Goal: Information Seeking & Learning: Check status

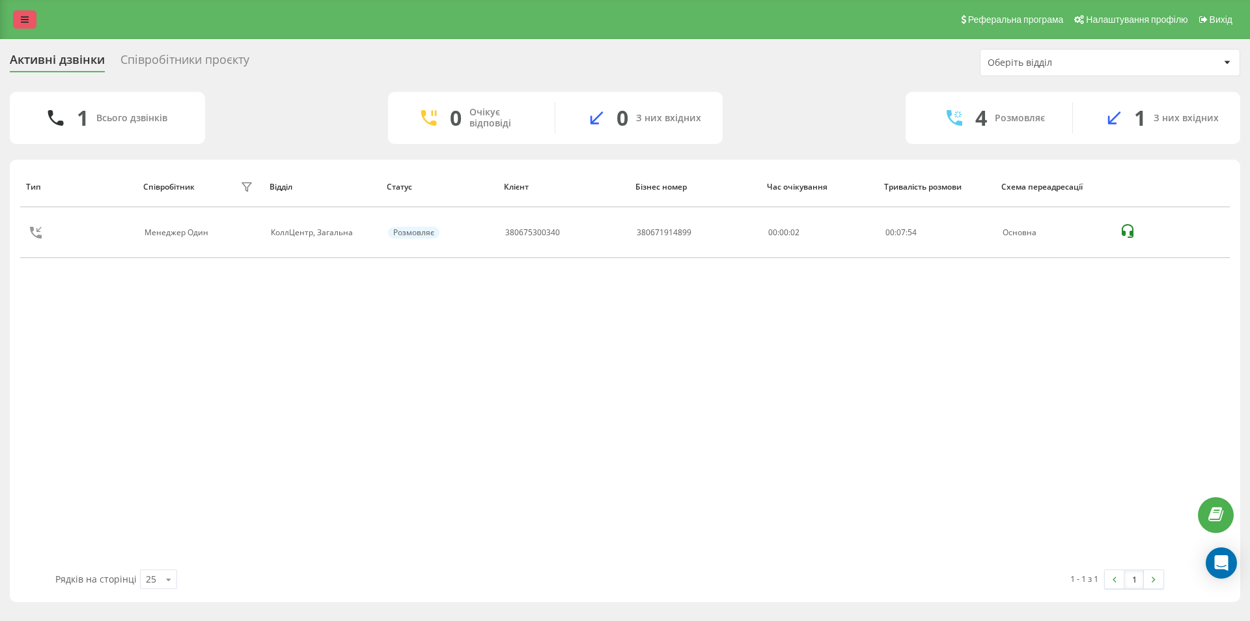
click at [33, 21] on link at bounding box center [24, 19] width 23 height 18
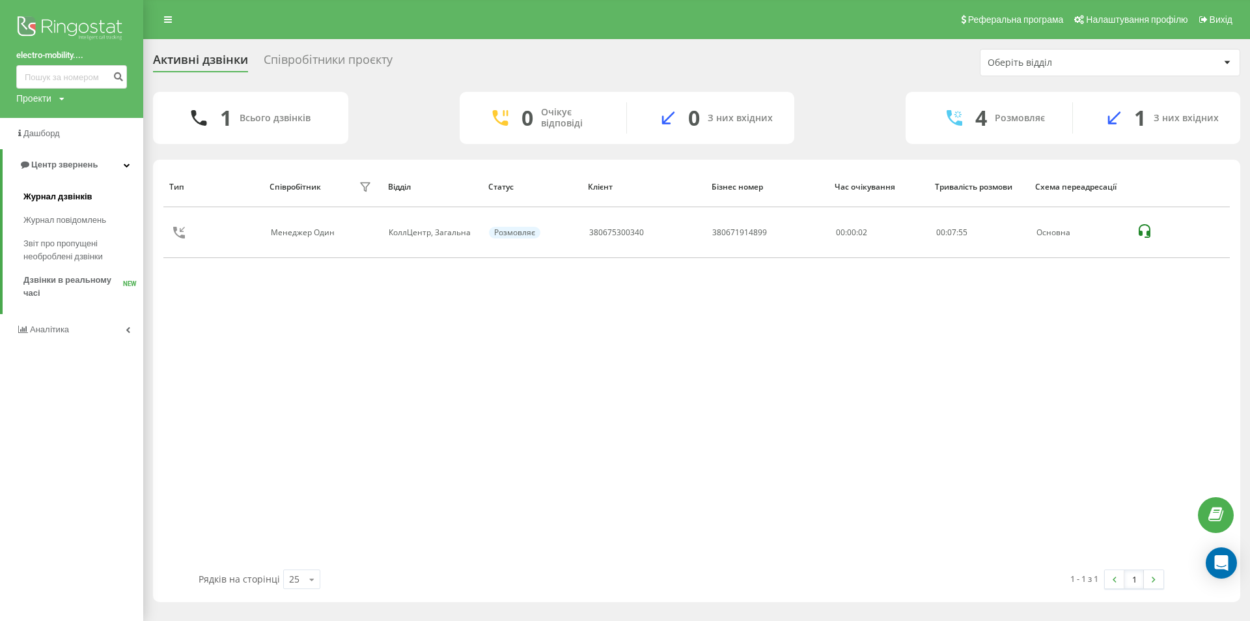
click at [43, 199] on span "Журнал дзвінків" at bounding box center [57, 196] width 69 height 13
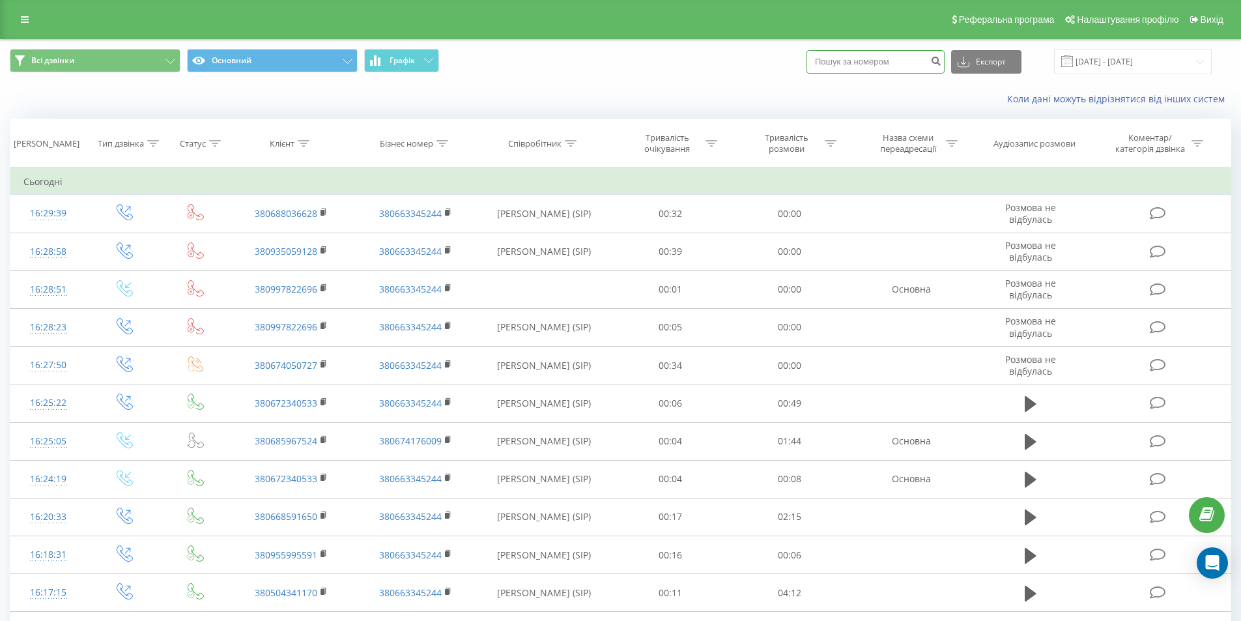
click at [910, 56] on input at bounding box center [875, 61] width 138 height 23
paste input "380666700955"
type input "380666700955"
click at [941, 63] on icon "submit" at bounding box center [935, 59] width 11 height 8
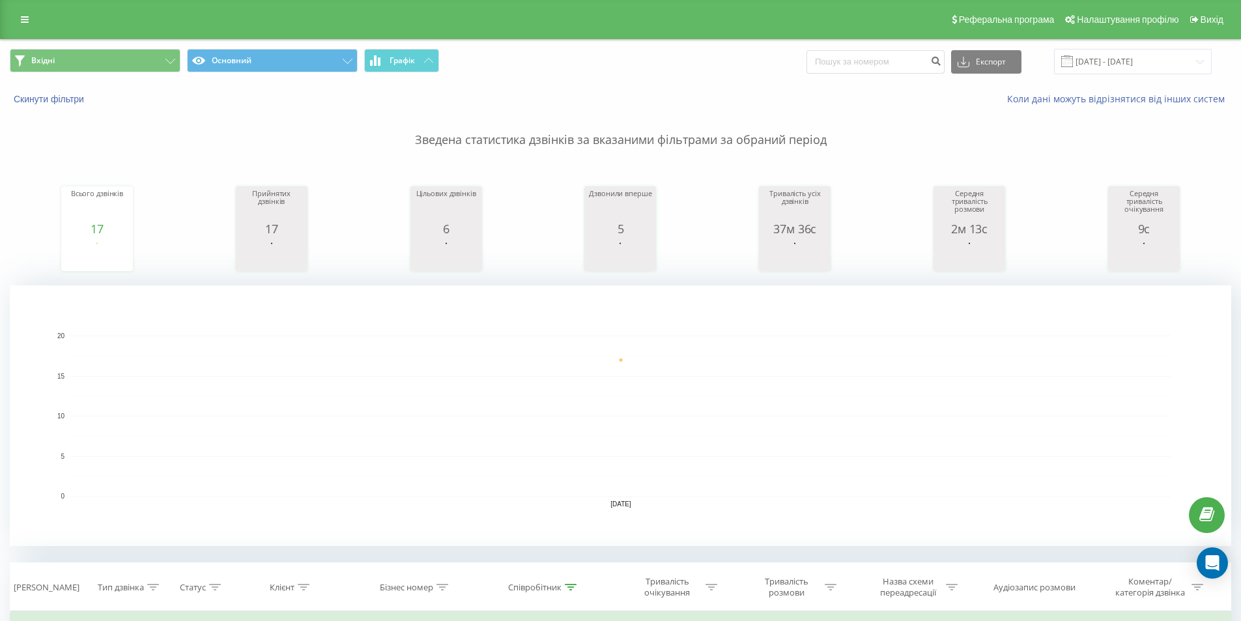
click at [427, 63] on icon at bounding box center [428, 60] width 9 height 5
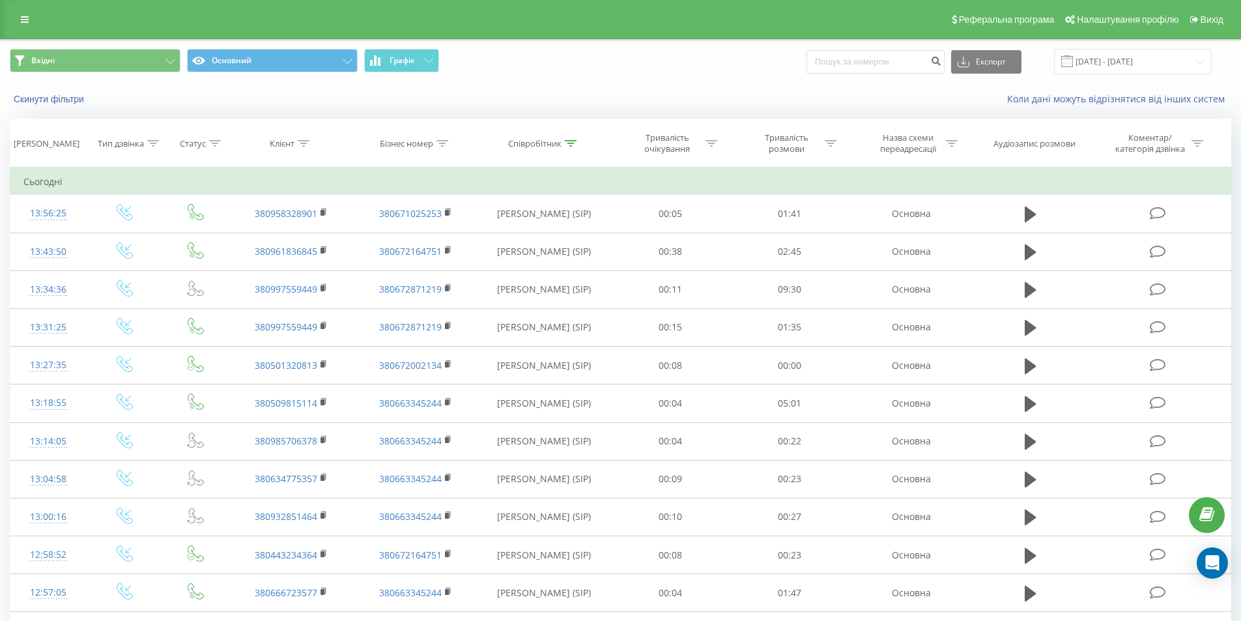
click at [427, 63] on icon at bounding box center [428, 60] width 9 height 5
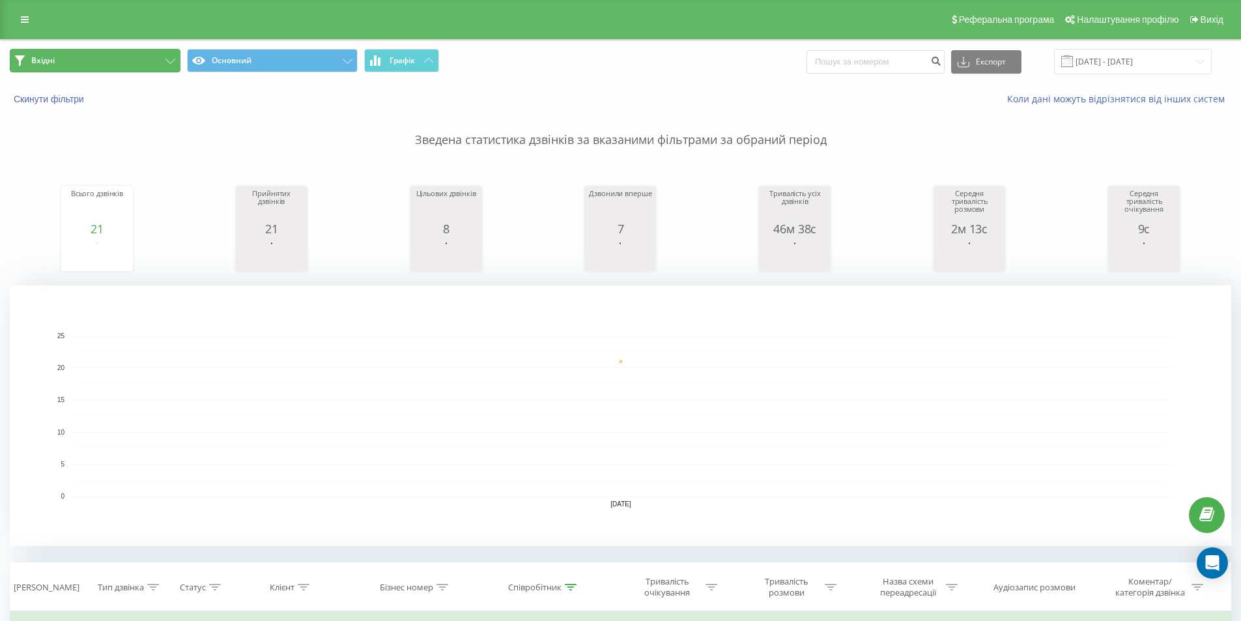
click at [145, 56] on button "Вхідні" at bounding box center [95, 60] width 171 height 23
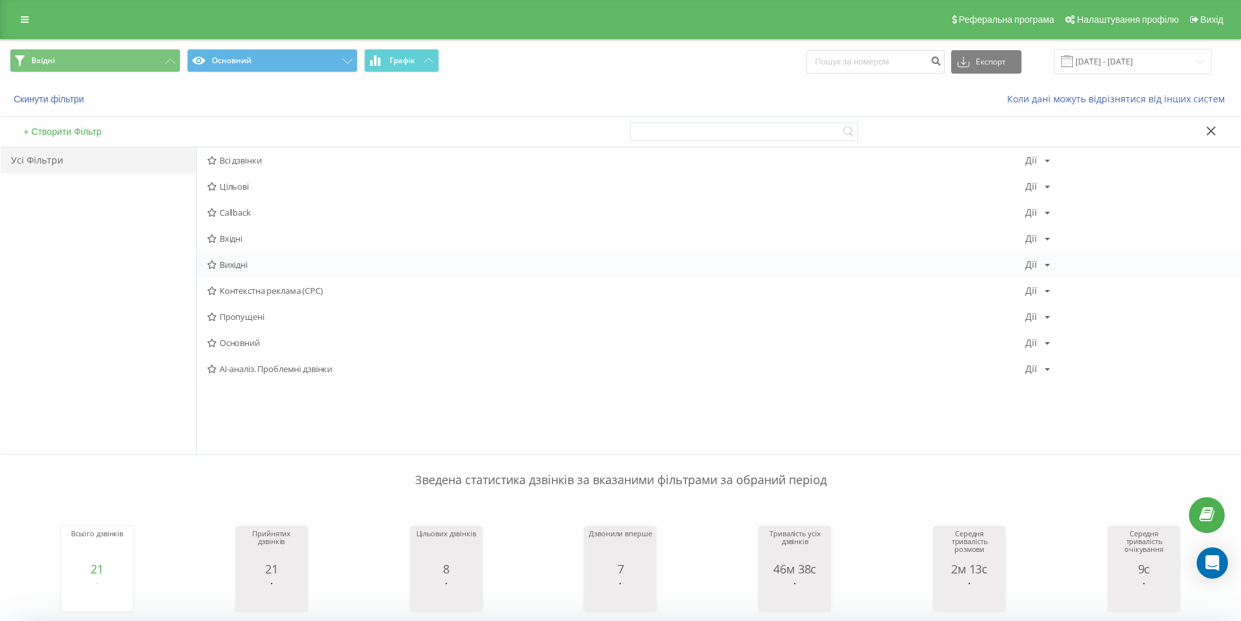
click at [241, 261] on span "Вихідні" at bounding box center [616, 264] width 818 height 9
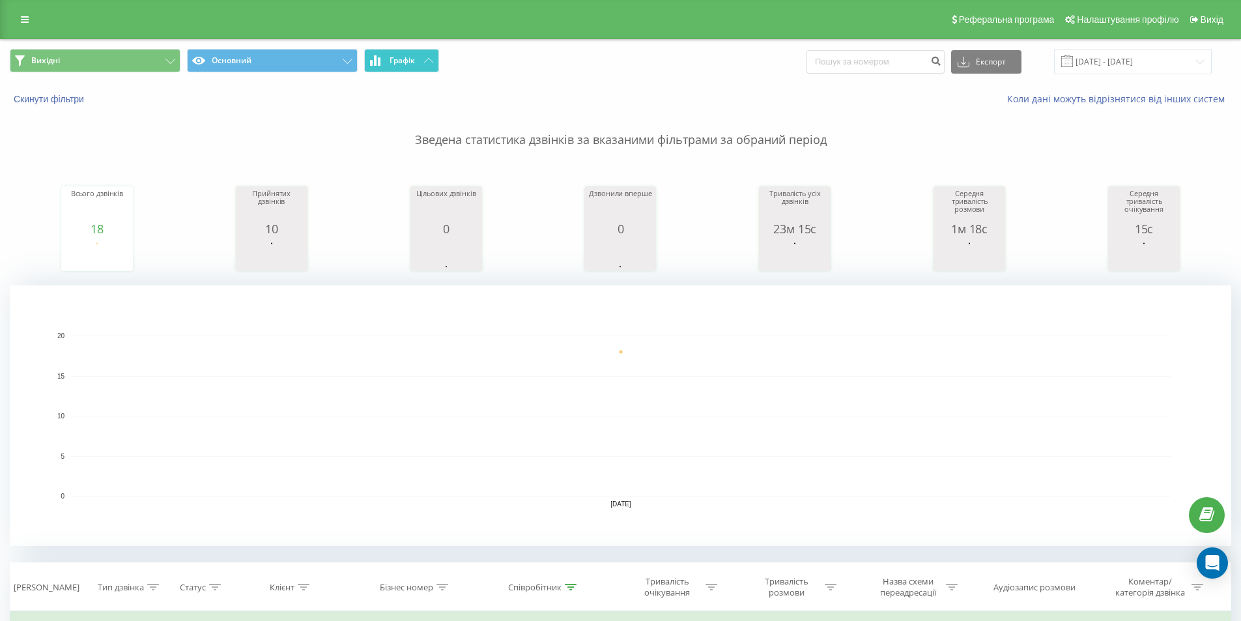
click at [432, 59] on icon at bounding box center [428, 60] width 9 height 5
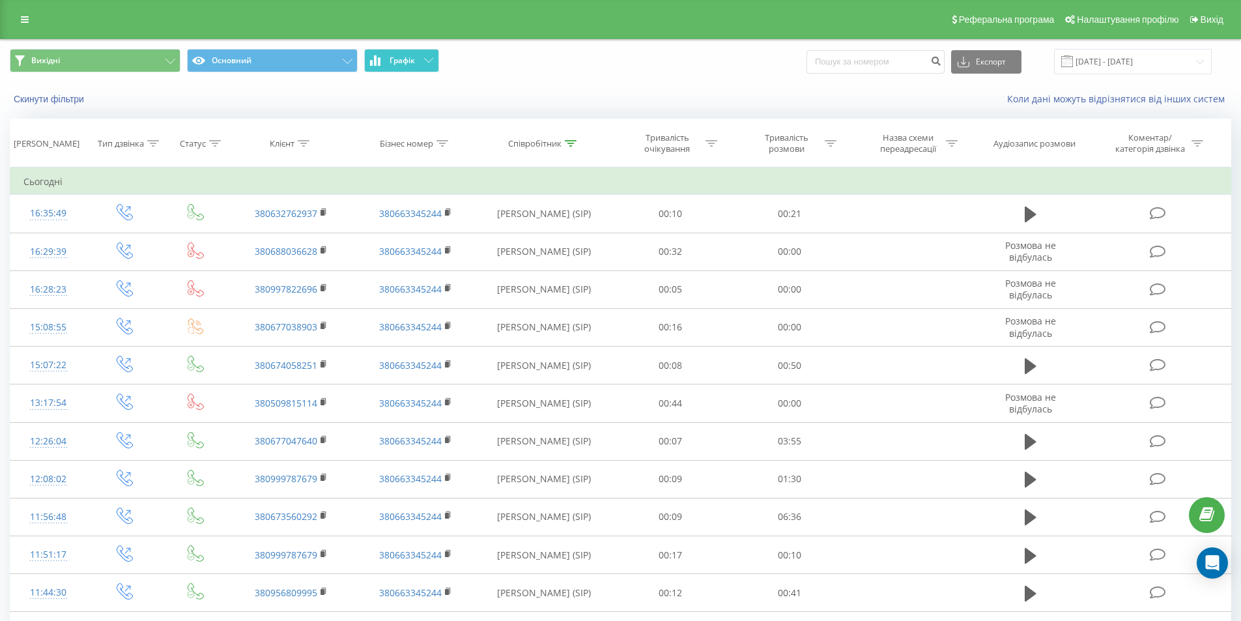
click at [432, 59] on icon at bounding box center [428, 60] width 9 height 5
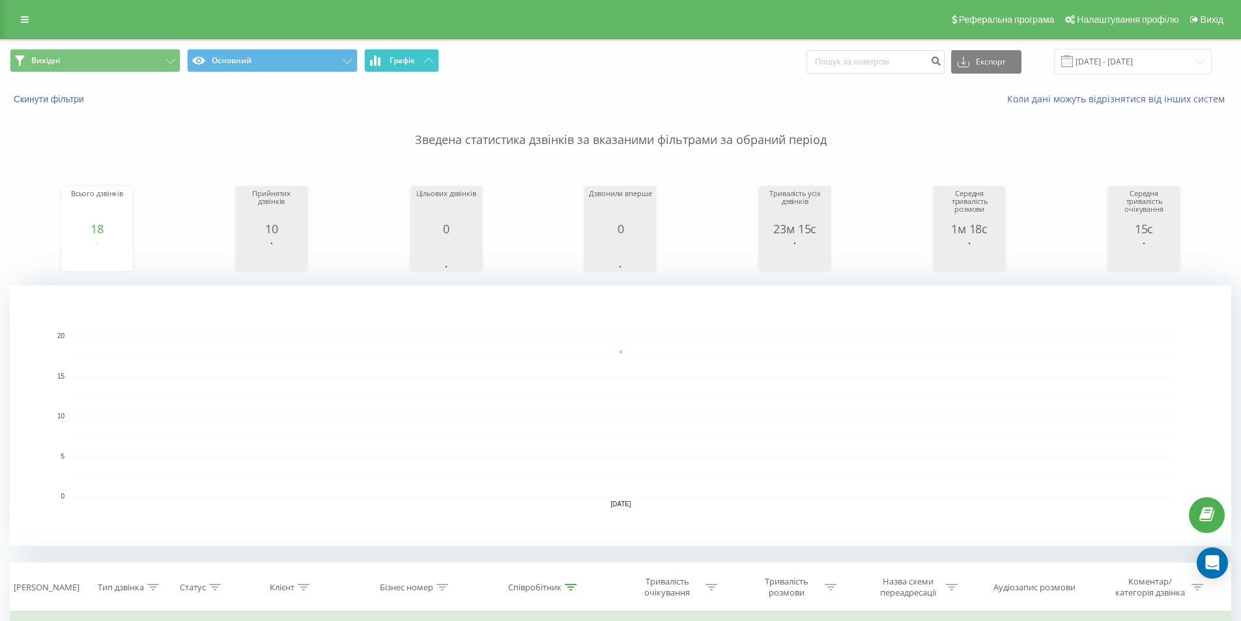
click at [432, 59] on icon at bounding box center [428, 60] width 9 height 5
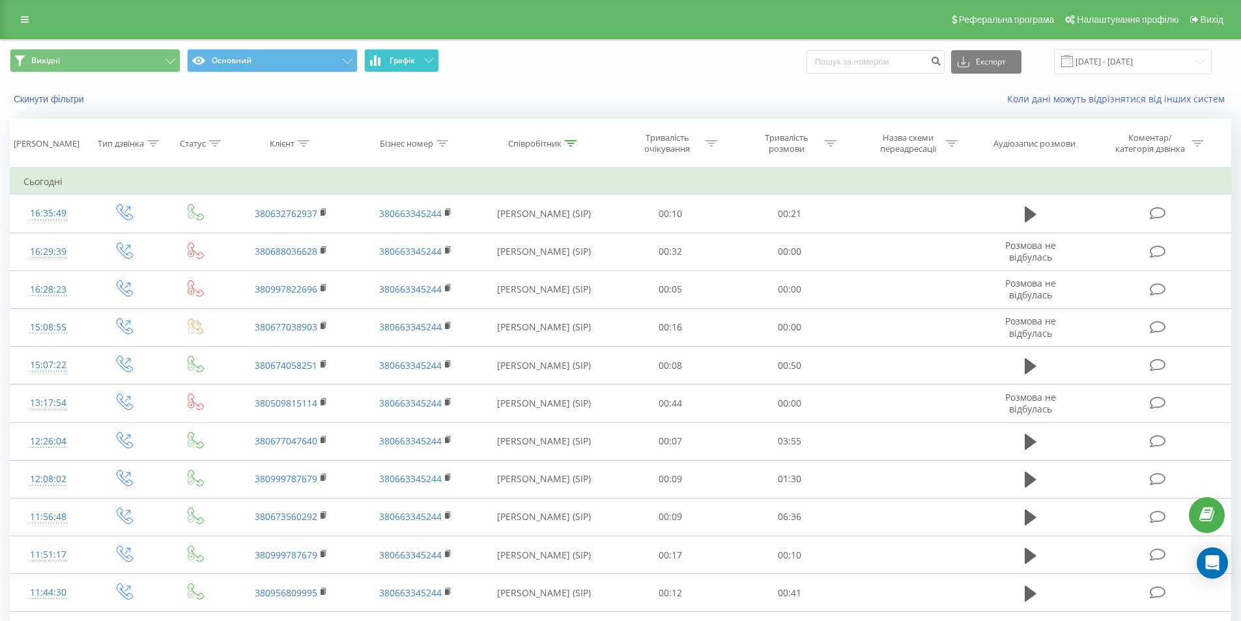
click at [421, 62] on button "Графік" at bounding box center [401, 60] width 75 height 23
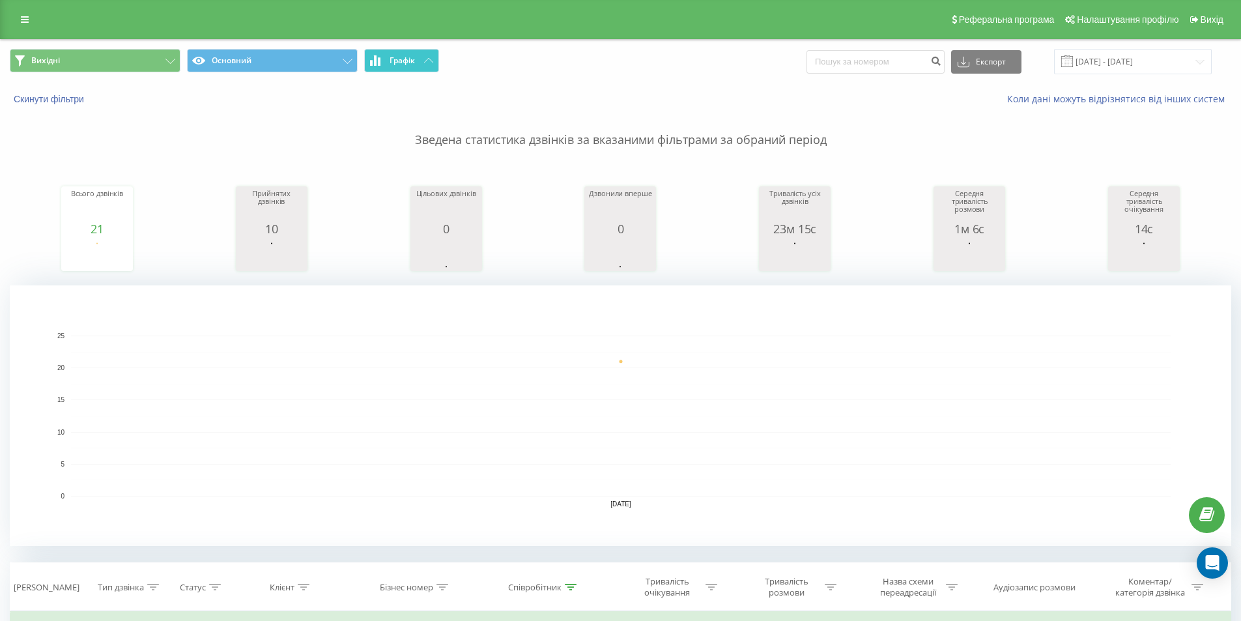
click at [420, 62] on button "Графік" at bounding box center [401, 60] width 75 height 23
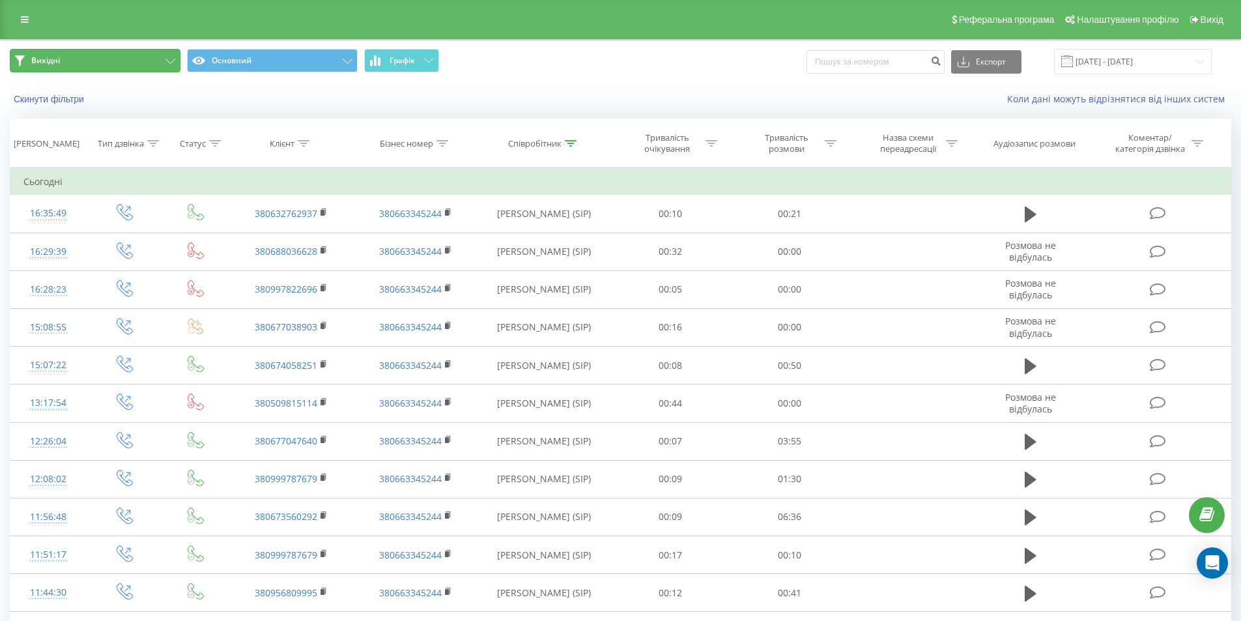
click at [156, 55] on button "Вихідні" at bounding box center [95, 60] width 171 height 23
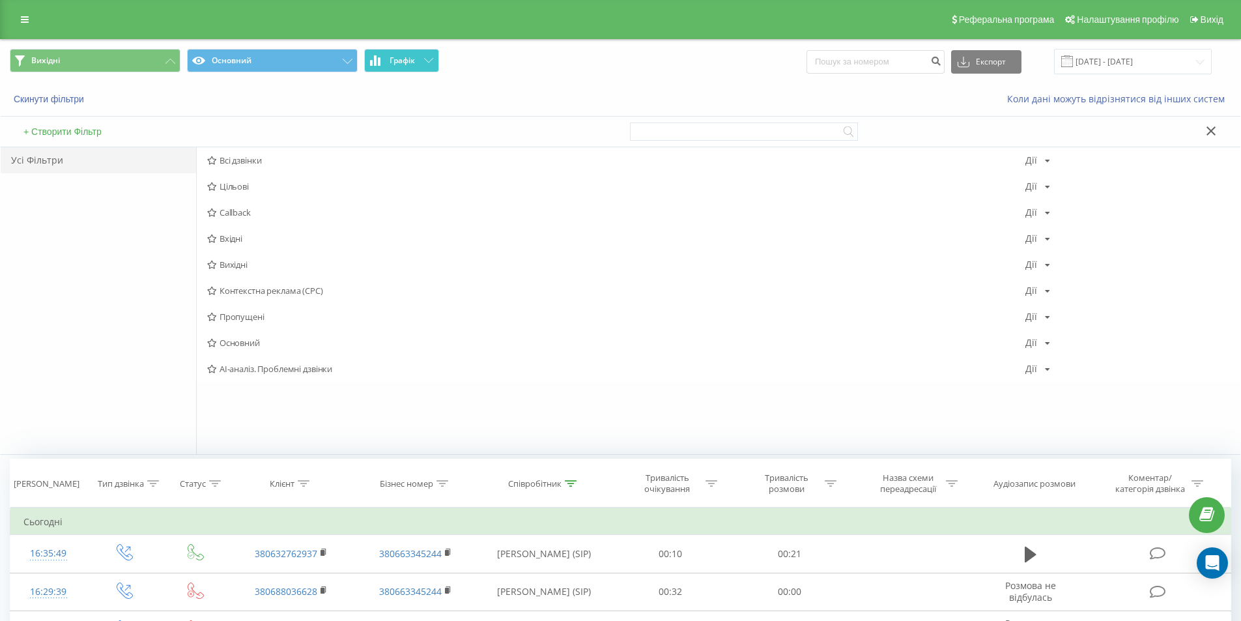
click at [399, 59] on span "Графік" at bounding box center [401, 60] width 25 height 9
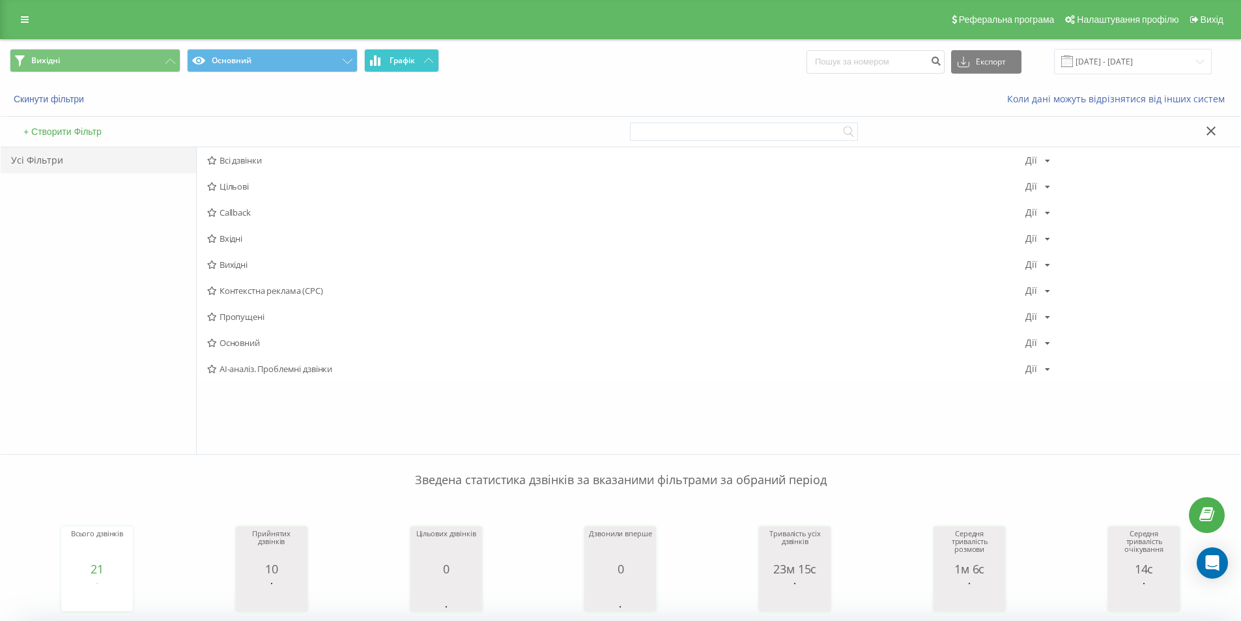
click at [433, 61] on button "Графік" at bounding box center [401, 60] width 75 height 23
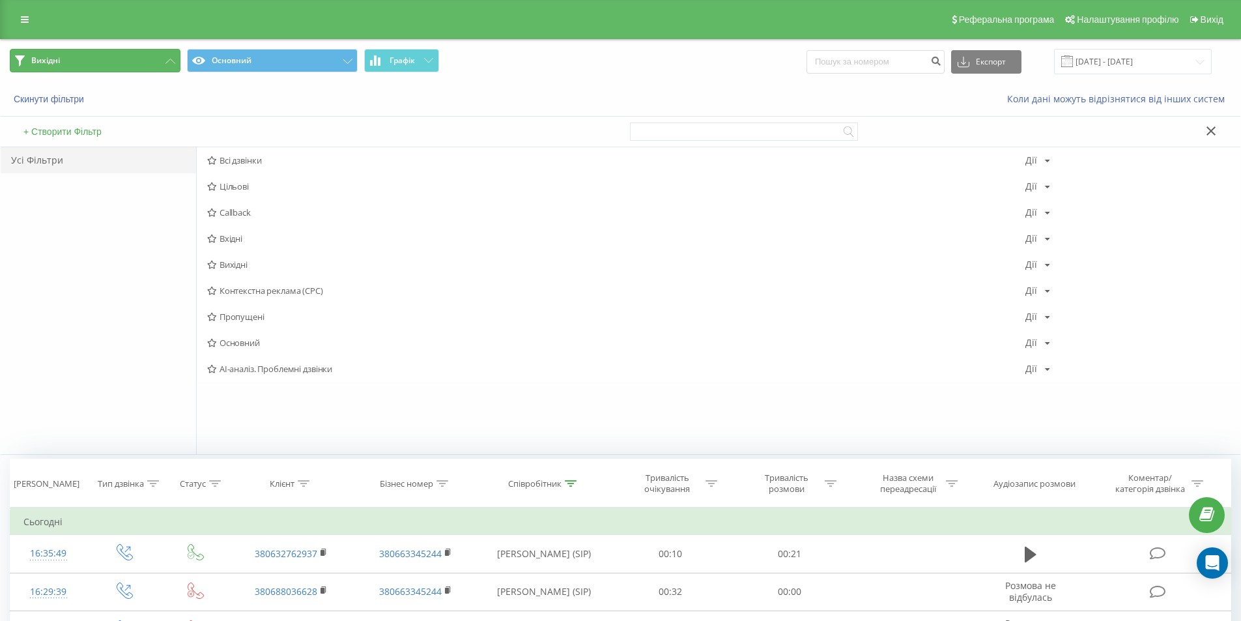
click at [167, 70] on button "Вихідні" at bounding box center [95, 60] width 171 height 23
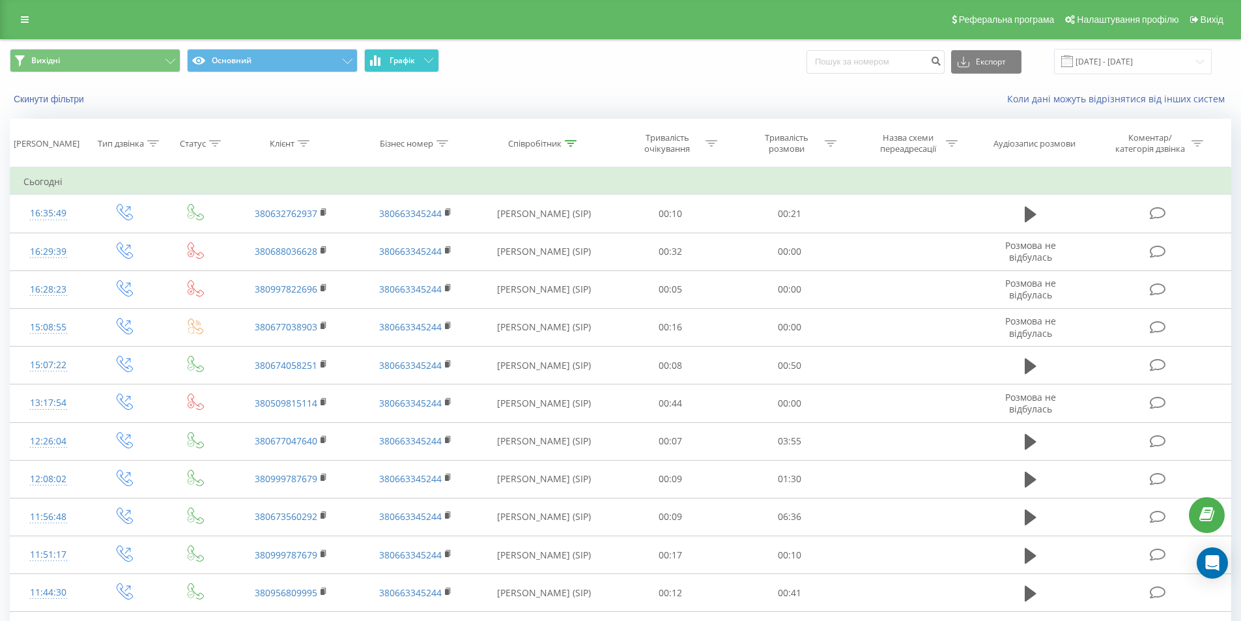
click at [400, 49] on button "Графік" at bounding box center [401, 60] width 75 height 23
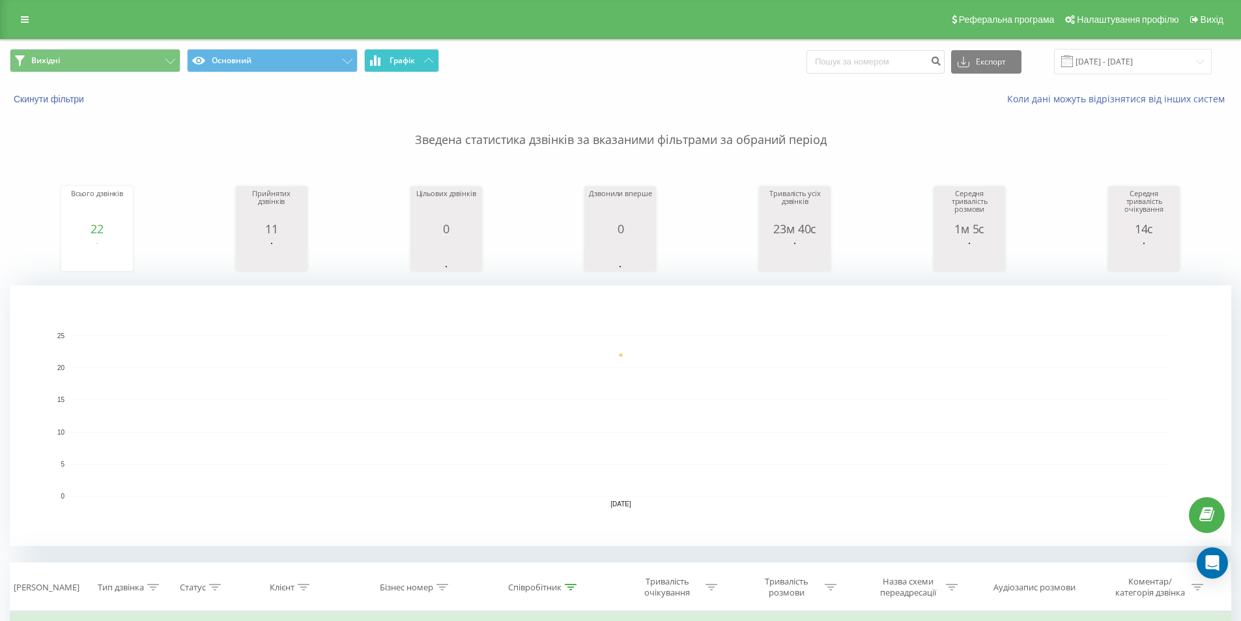
click at [400, 49] on button "Графік" at bounding box center [401, 60] width 75 height 23
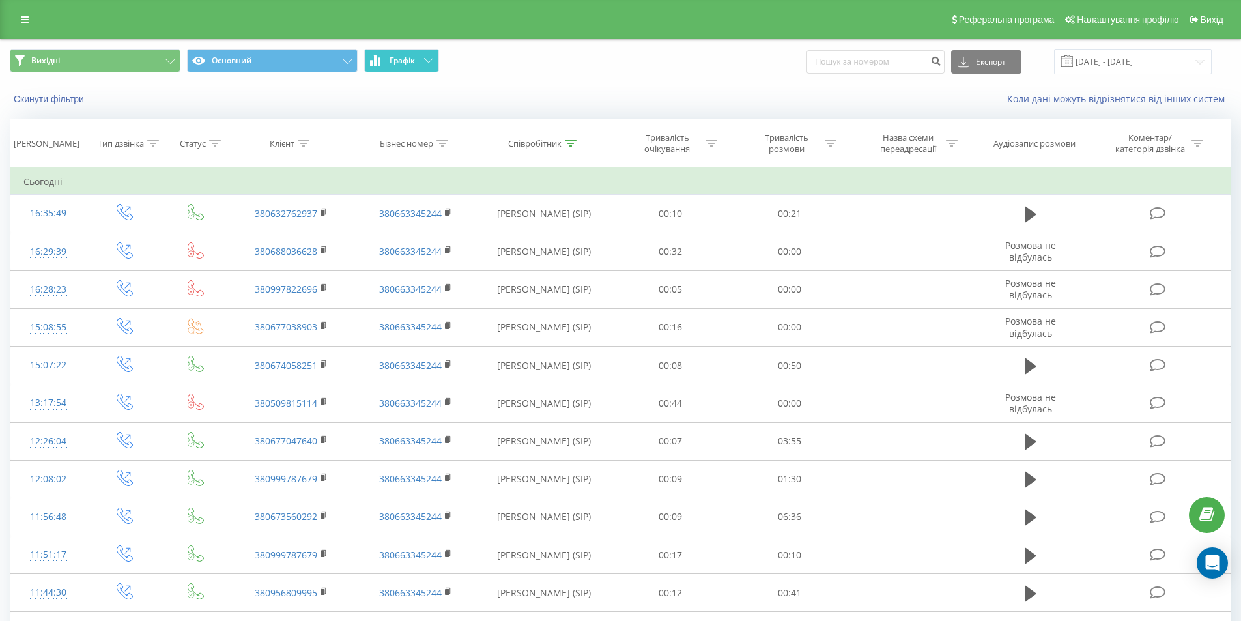
click at [411, 57] on span "Графік" at bounding box center [401, 60] width 25 height 9
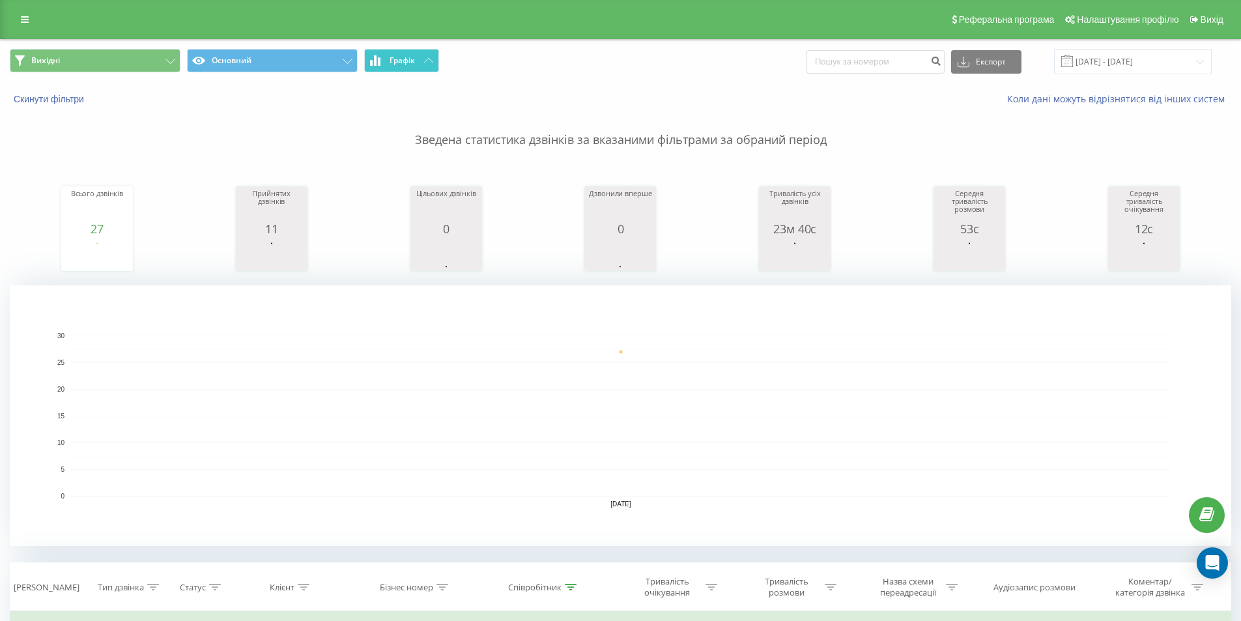
click at [409, 53] on button "Графік" at bounding box center [401, 60] width 75 height 23
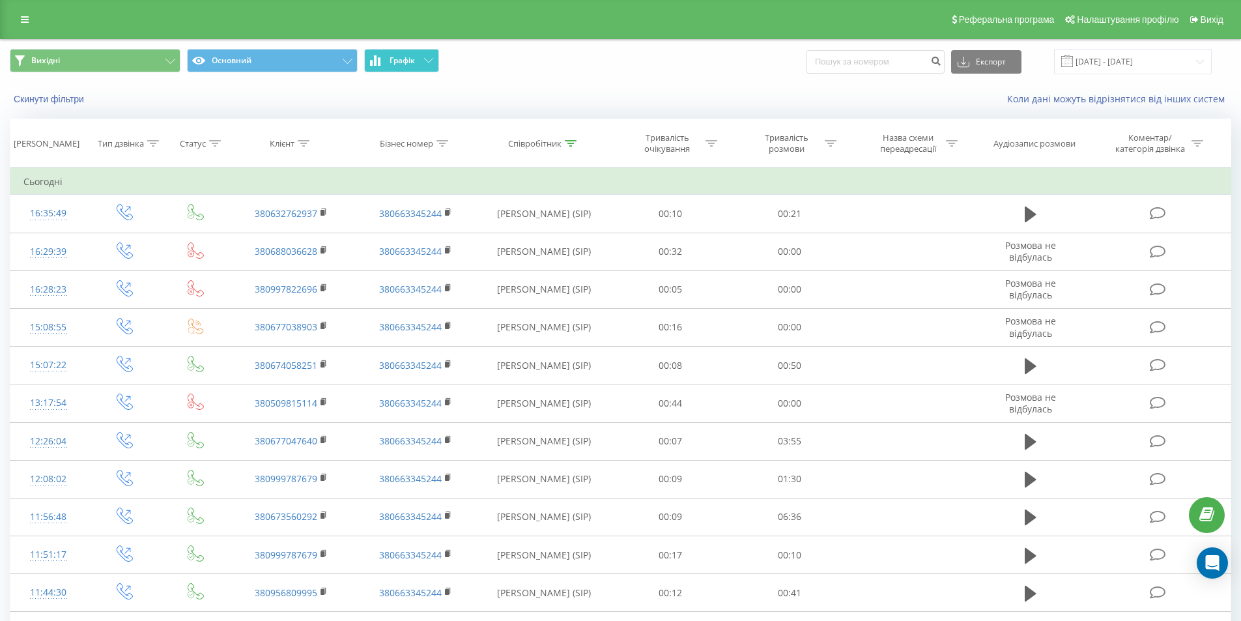
click at [426, 71] on button "Графік" at bounding box center [401, 60] width 75 height 23
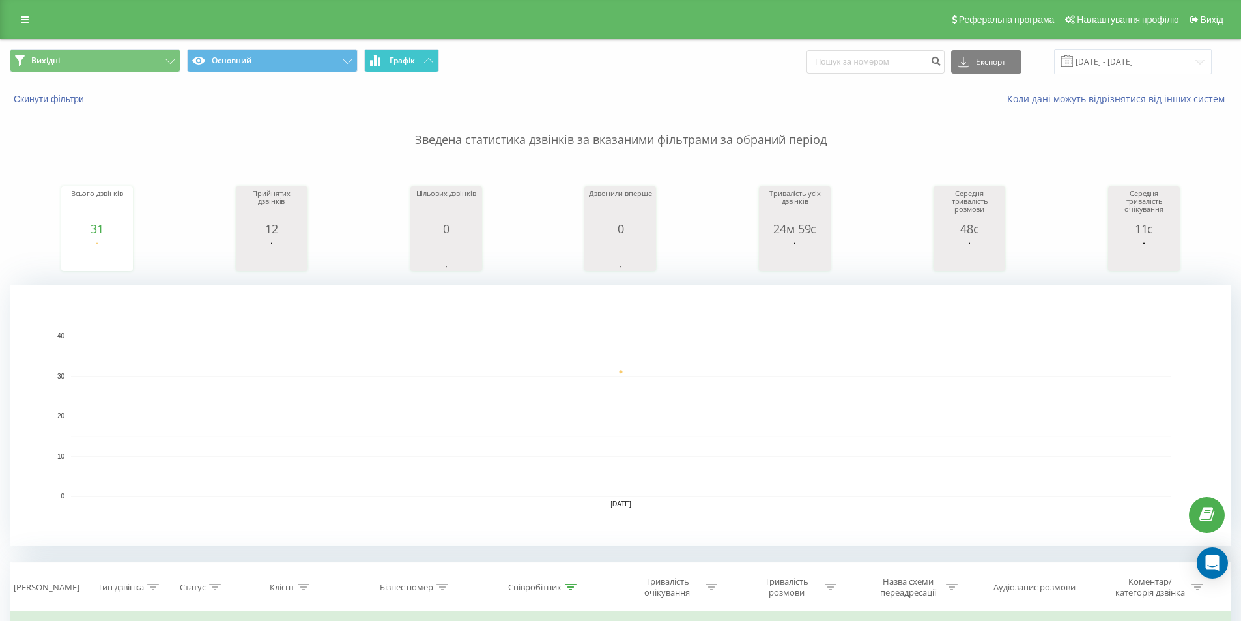
click at [426, 71] on button "Графік" at bounding box center [401, 60] width 75 height 23
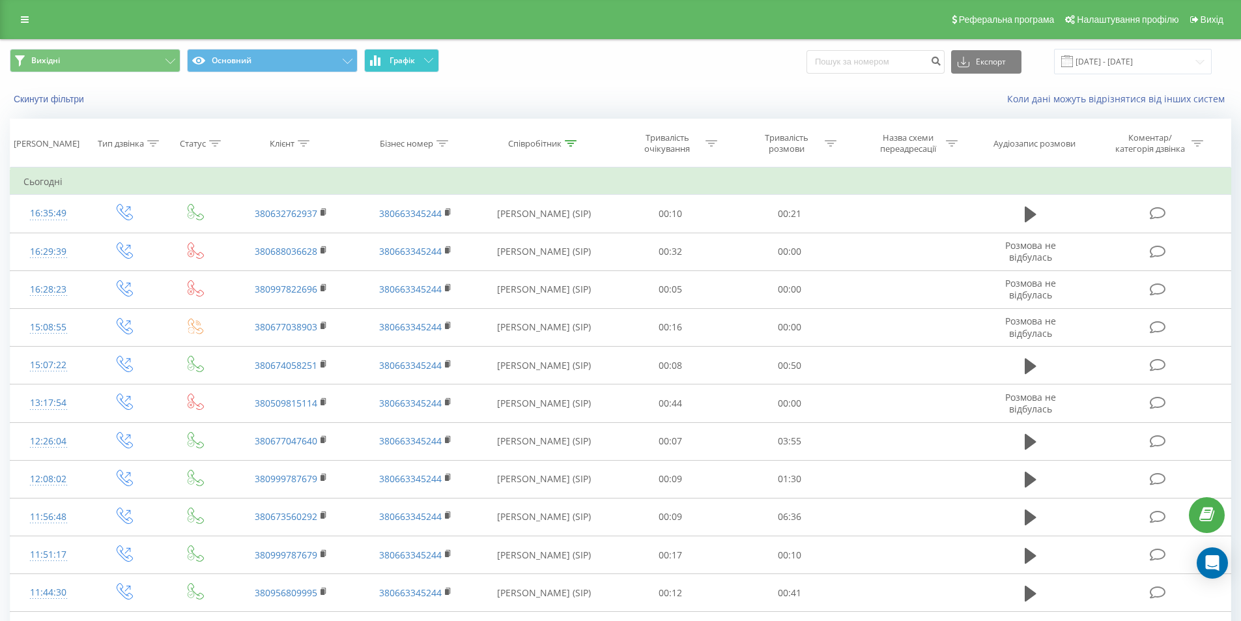
click at [421, 64] on button "Графік" at bounding box center [401, 60] width 75 height 23
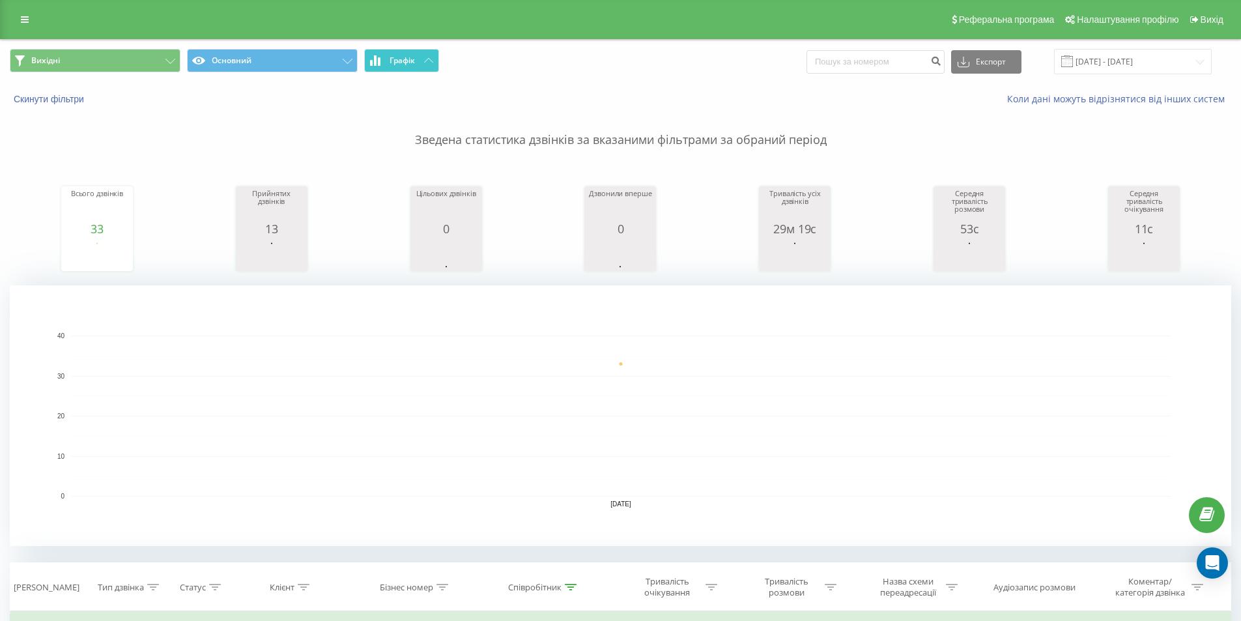
click at [421, 64] on button "Графік" at bounding box center [401, 60] width 75 height 23
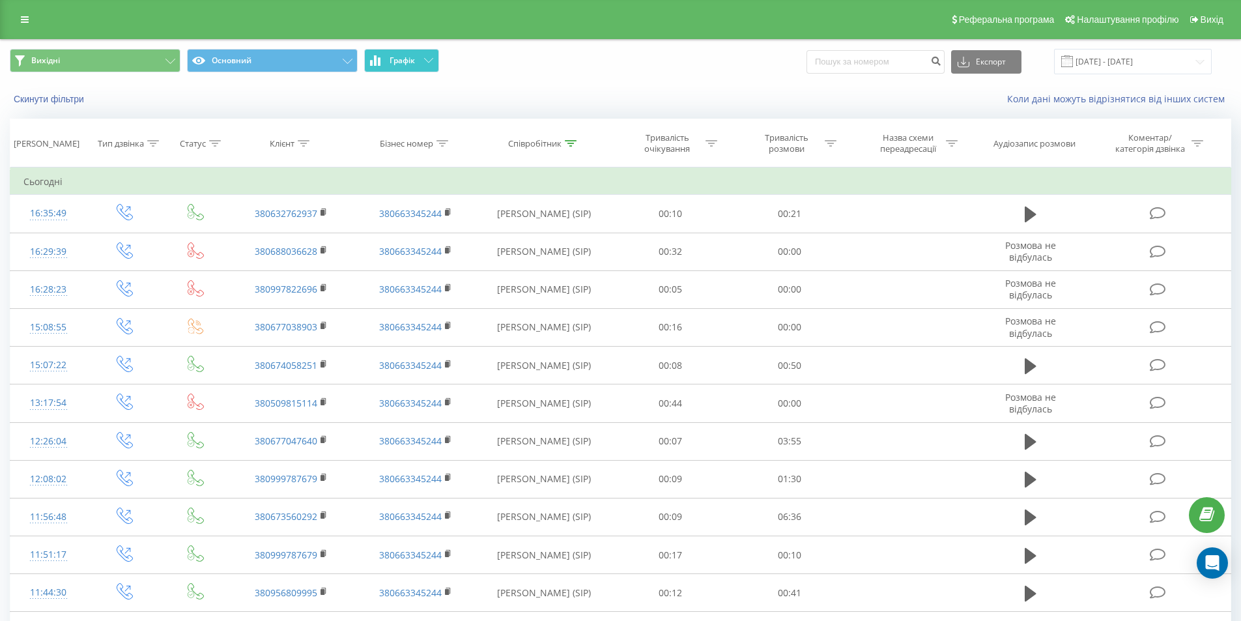
click at [375, 52] on button "Графік" at bounding box center [401, 60] width 75 height 23
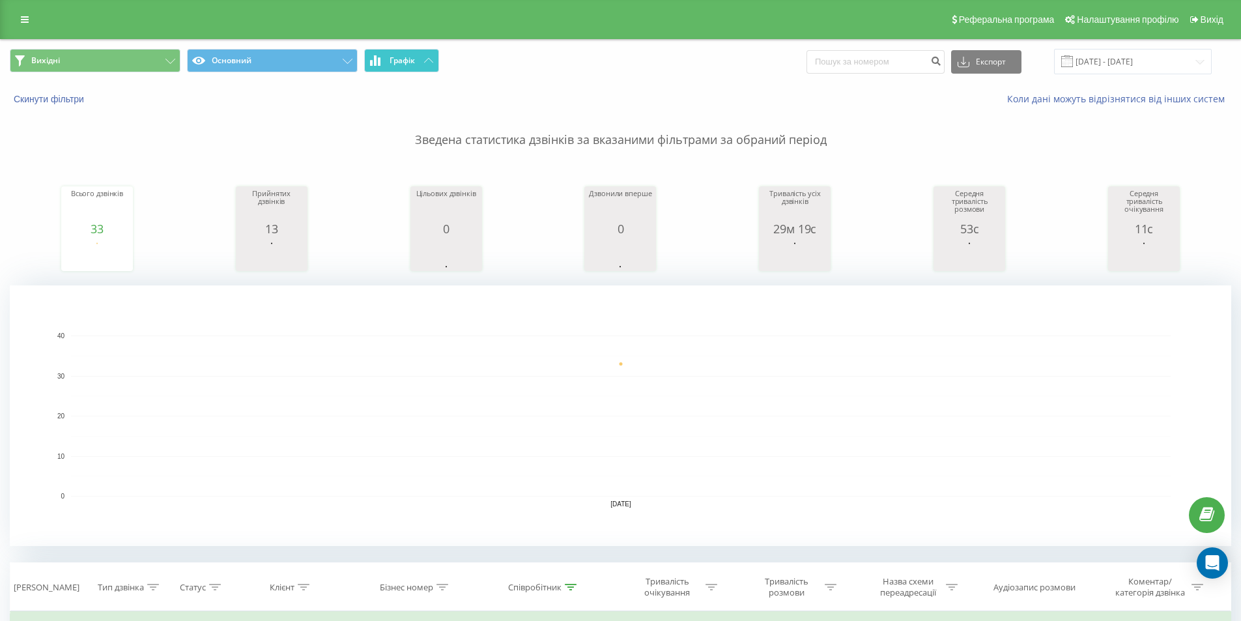
click at [376, 52] on button "Графік" at bounding box center [401, 60] width 75 height 23
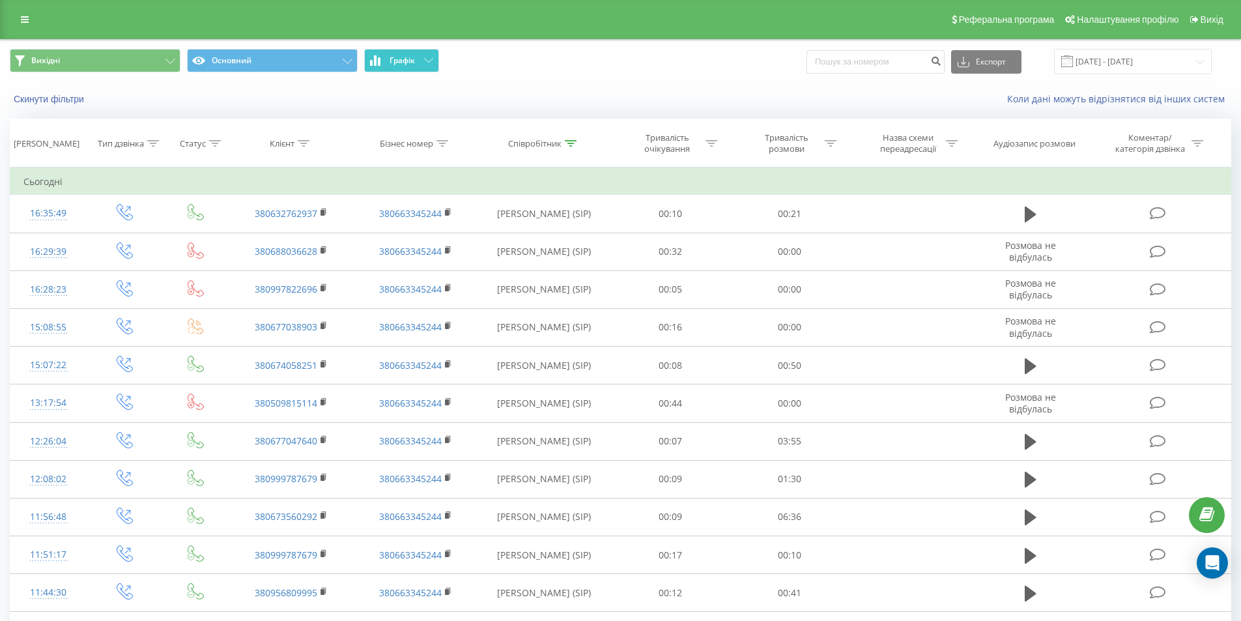
click at [388, 57] on button "Графік" at bounding box center [401, 60] width 75 height 23
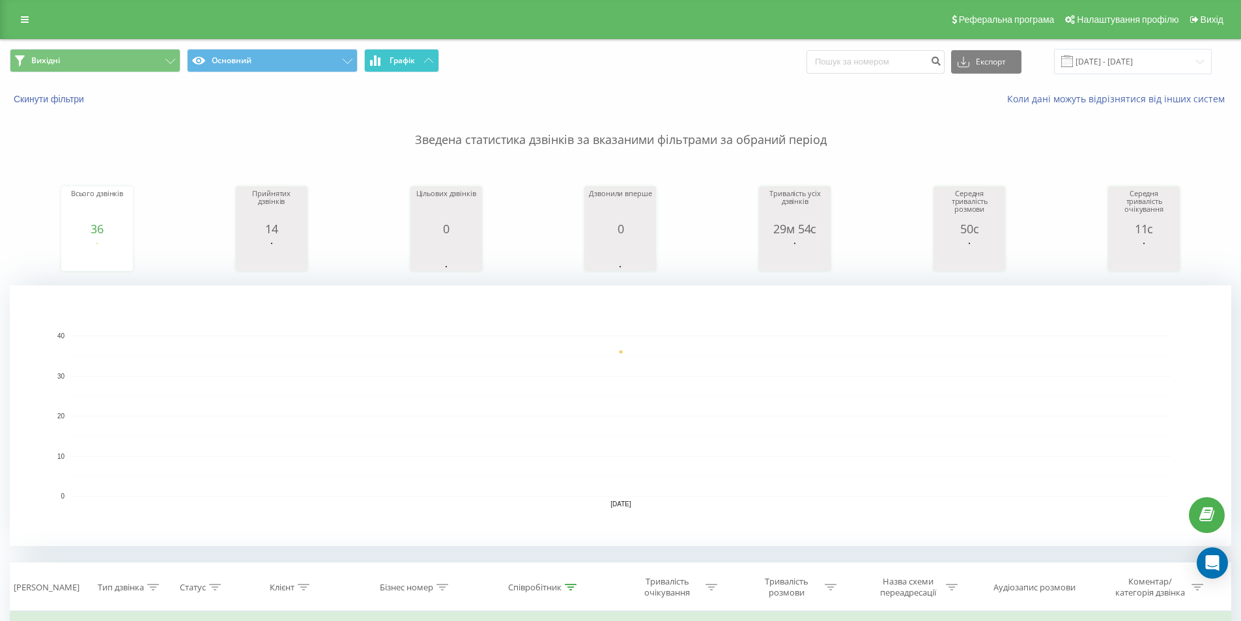
click at [388, 57] on button "Графік" at bounding box center [401, 60] width 75 height 23
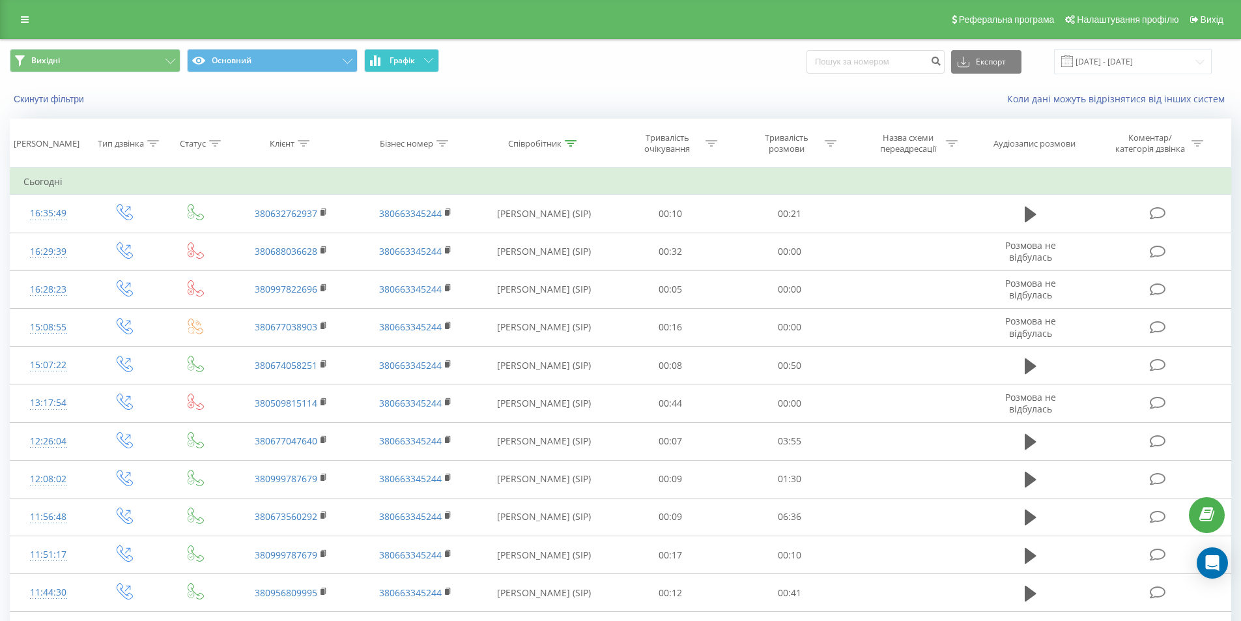
click at [415, 63] on span "Графік" at bounding box center [401, 60] width 25 height 9
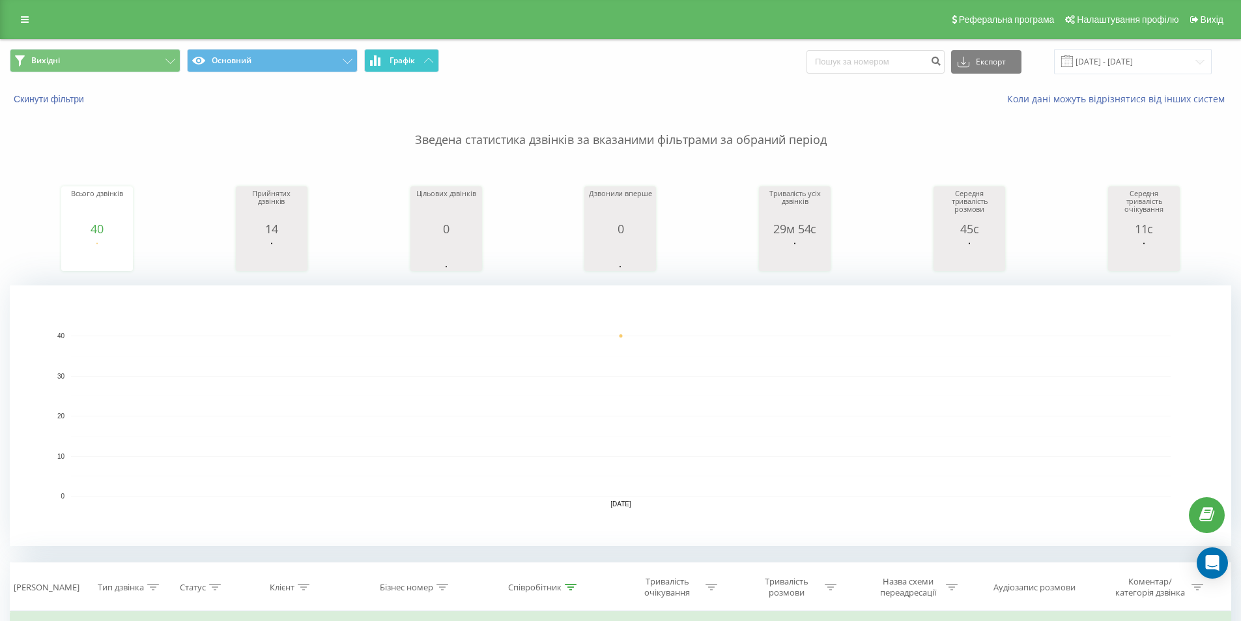
click at [414, 61] on span "Графік" at bounding box center [401, 60] width 25 height 9
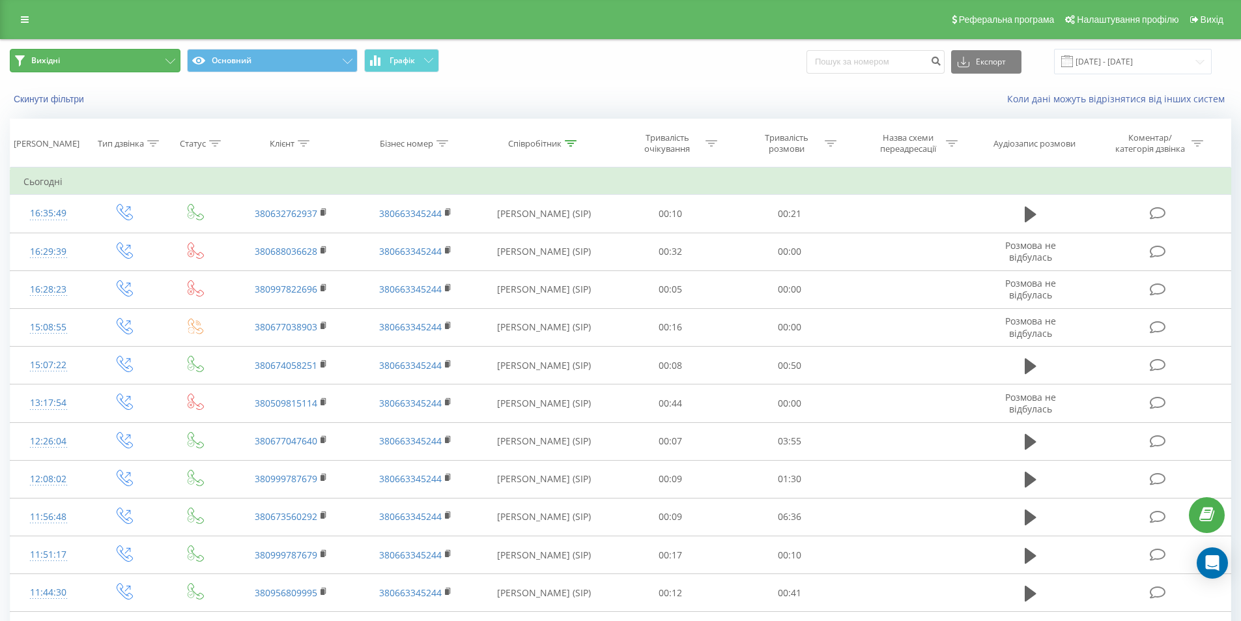
click at [145, 49] on button "Вихідні" at bounding box center [95, 60] width 171 height 23
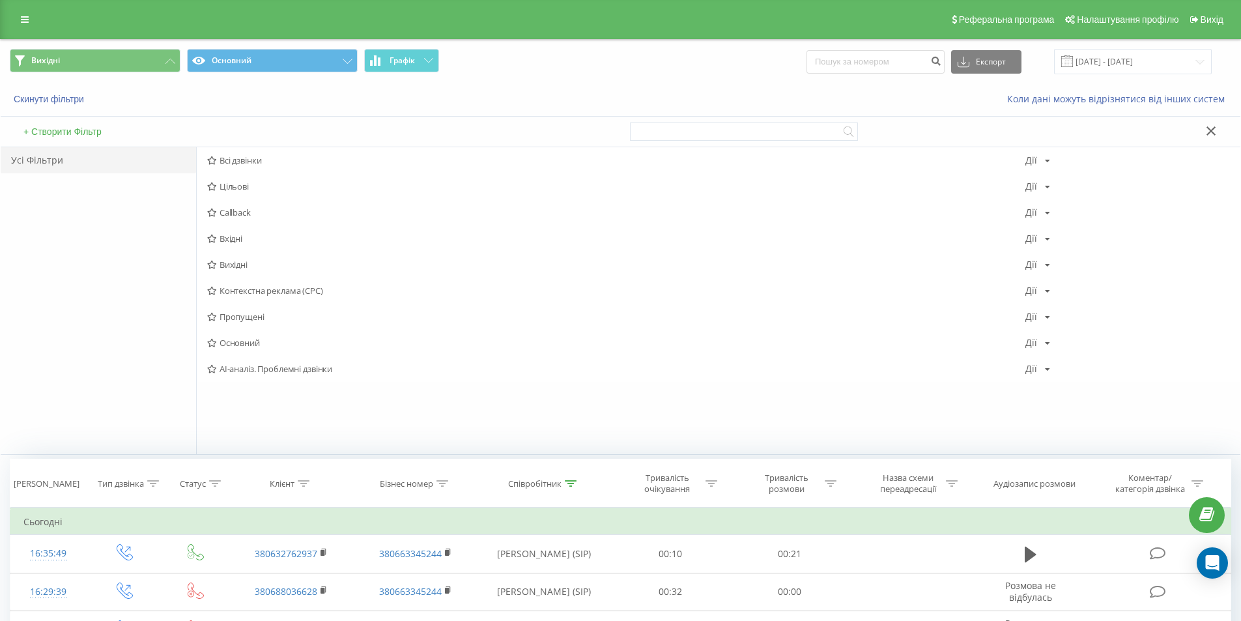
click at [247, 234] on span "Вхідні" at bounding box center [616, 238] width 818 height 9
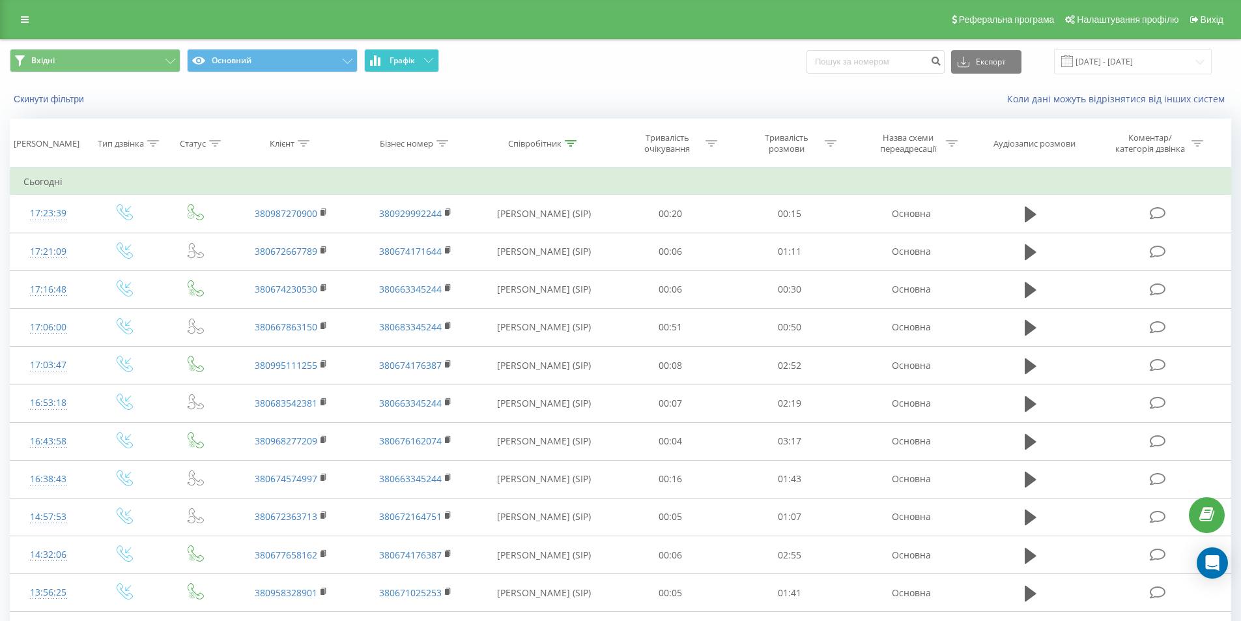
click at [408, 59] on span "Графік" at bounding box center [401, 60] width 25 height 9
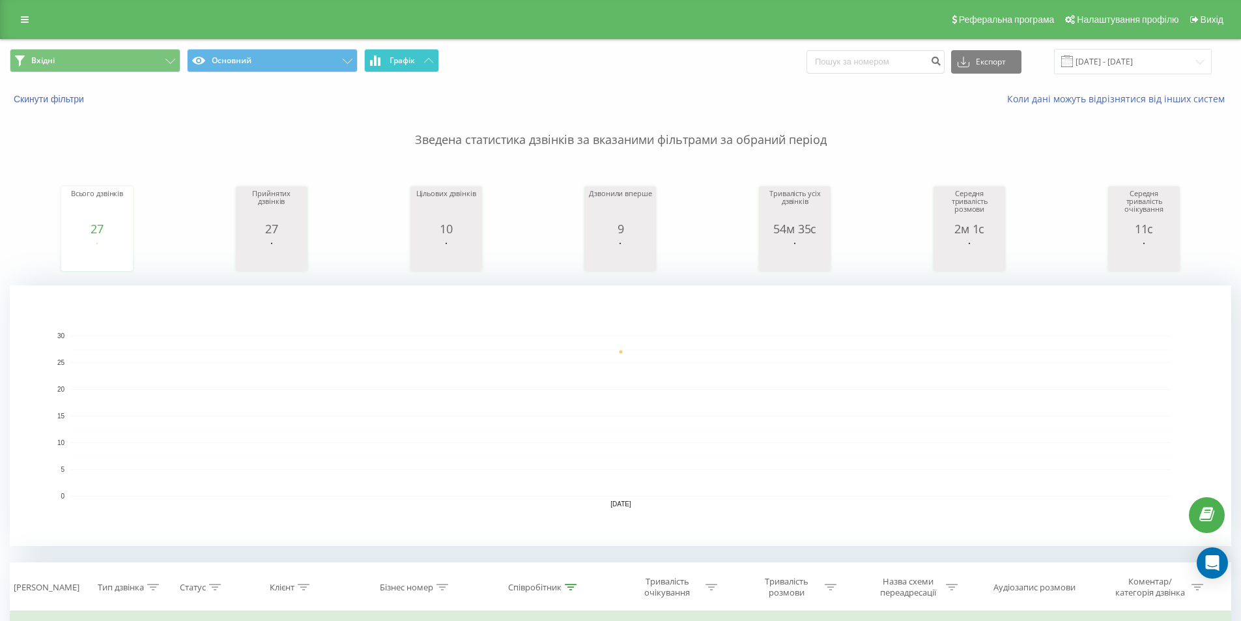
click at [408, 59] on span "Графік" at bounding box center [401, 60] width 25 height 9
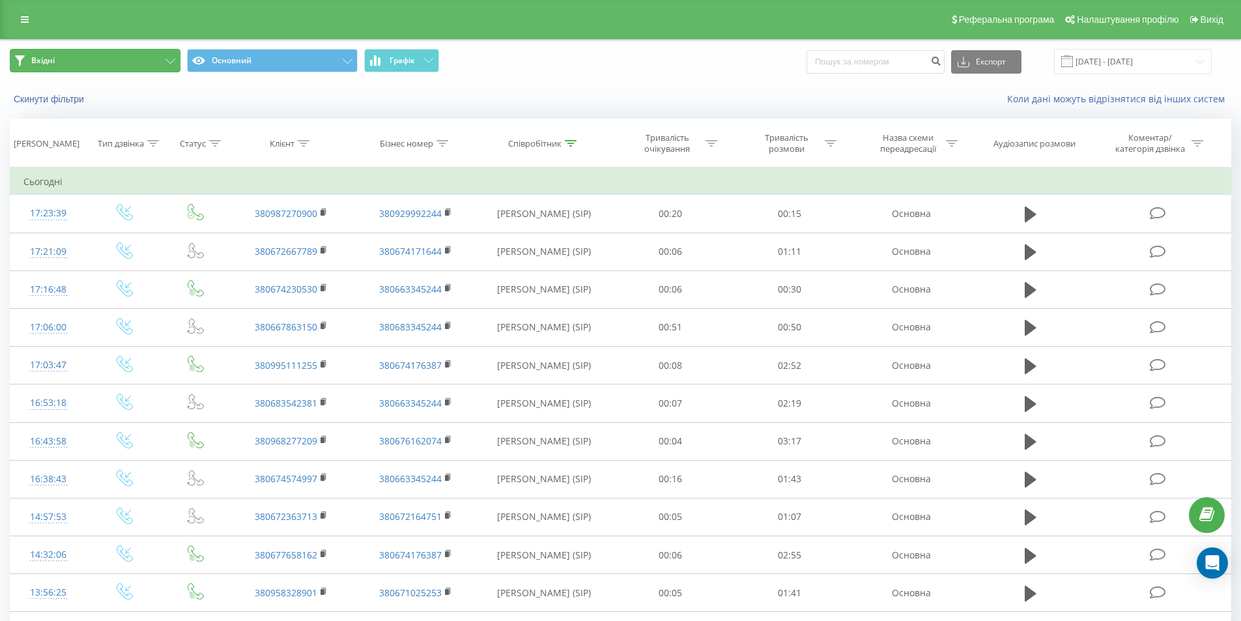
click at [141, 55] on button "Вхідні" at bounding box center [95, 60] width 171 height 23
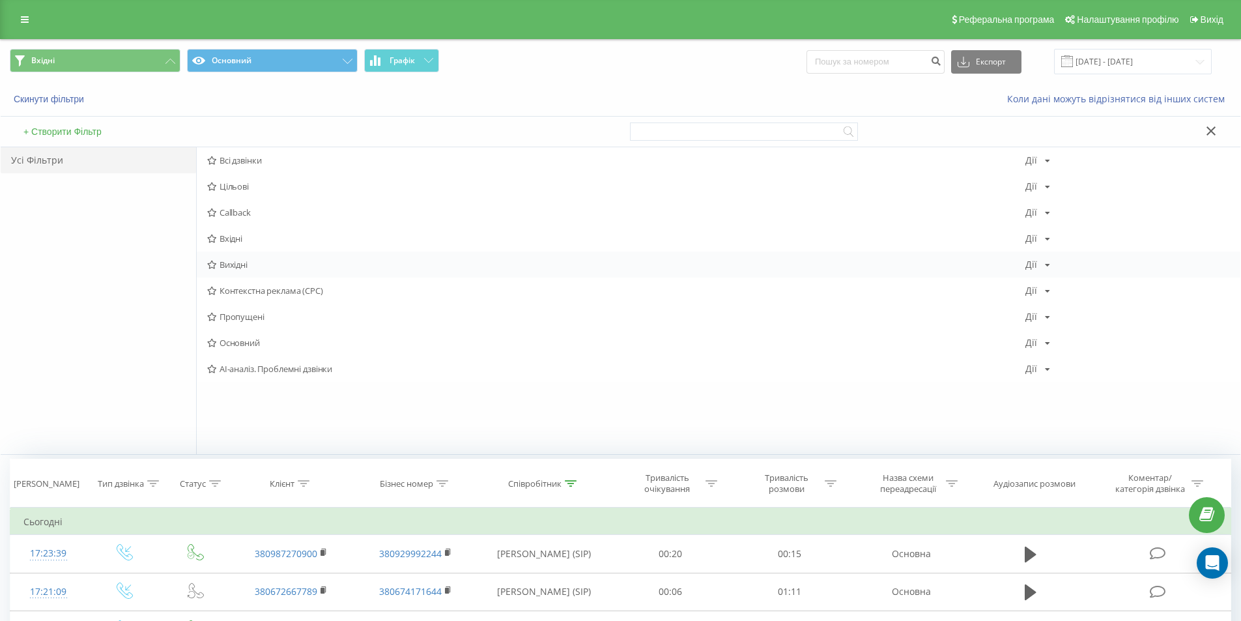
click at [250, 266] on span "Вихідні" at bounding box center [616, 264] width 818 height 9
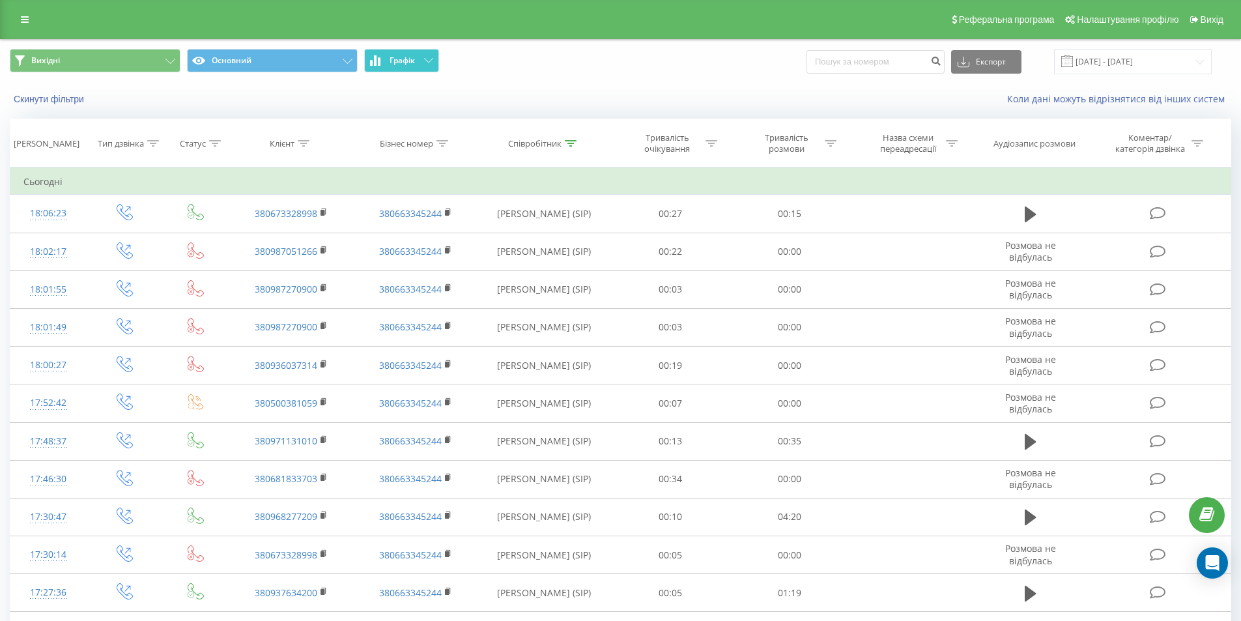
click at [413, 59] on span "Графік" at bounding box center [401, 60] width 25 height 9
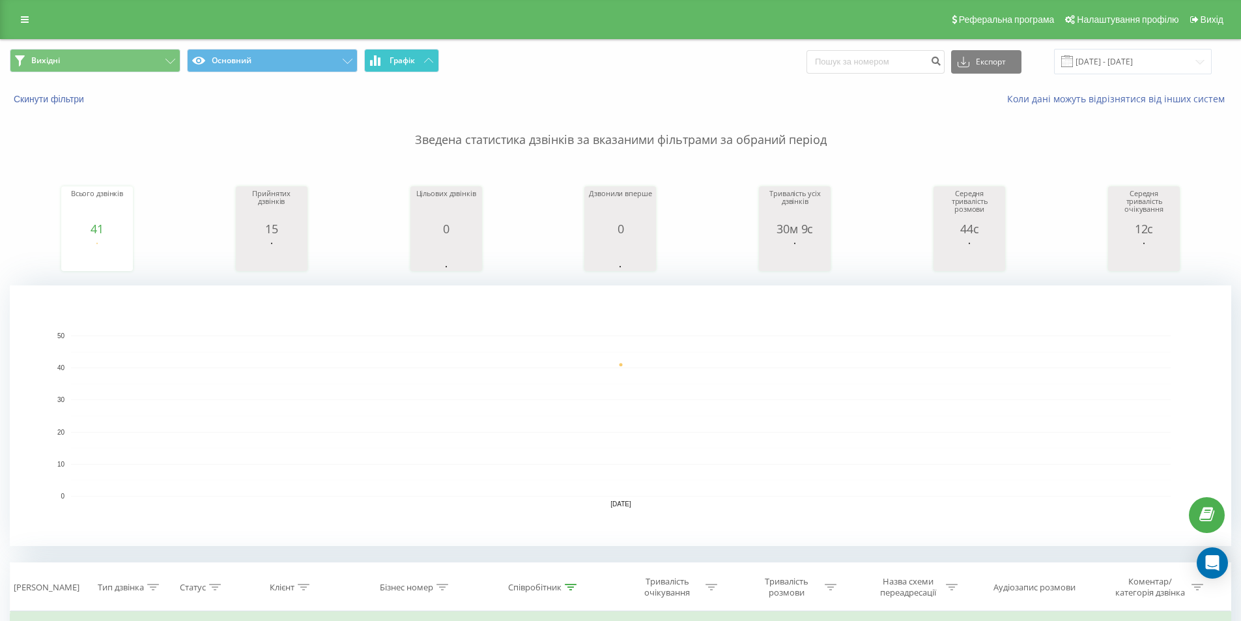
click at [408, 66] on button "Графік" at bounding box center [401, 60] width 75 height 23
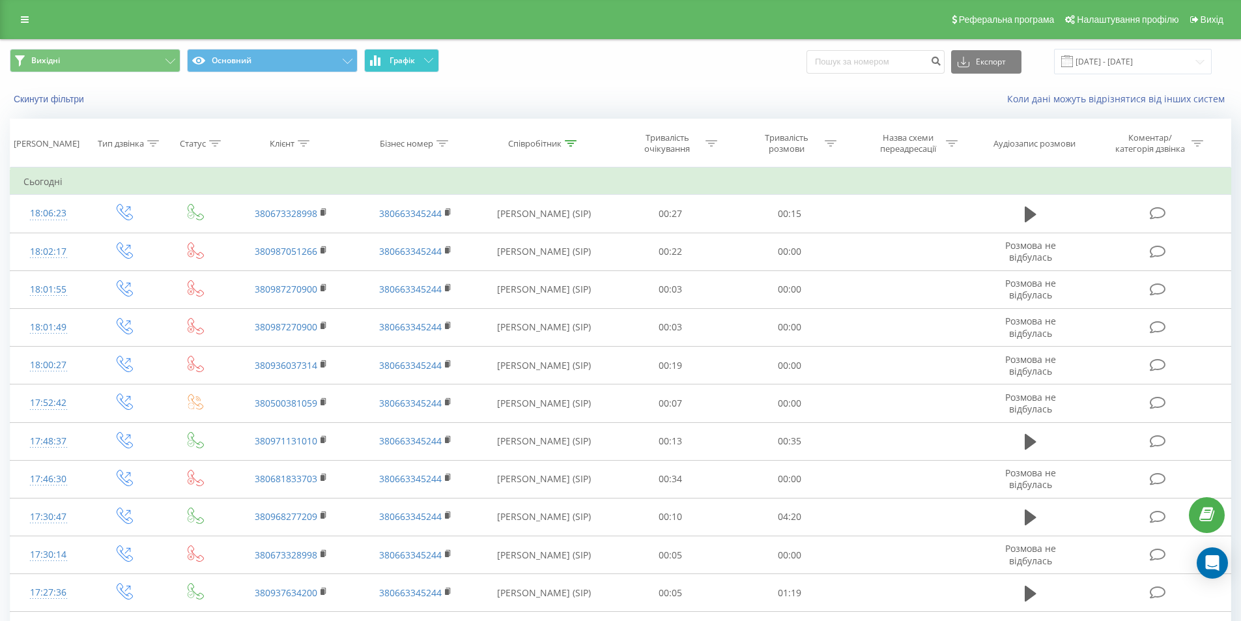
click at [408, 66] on button "Графік" at bounding box center [401, 60] width 75 height 23
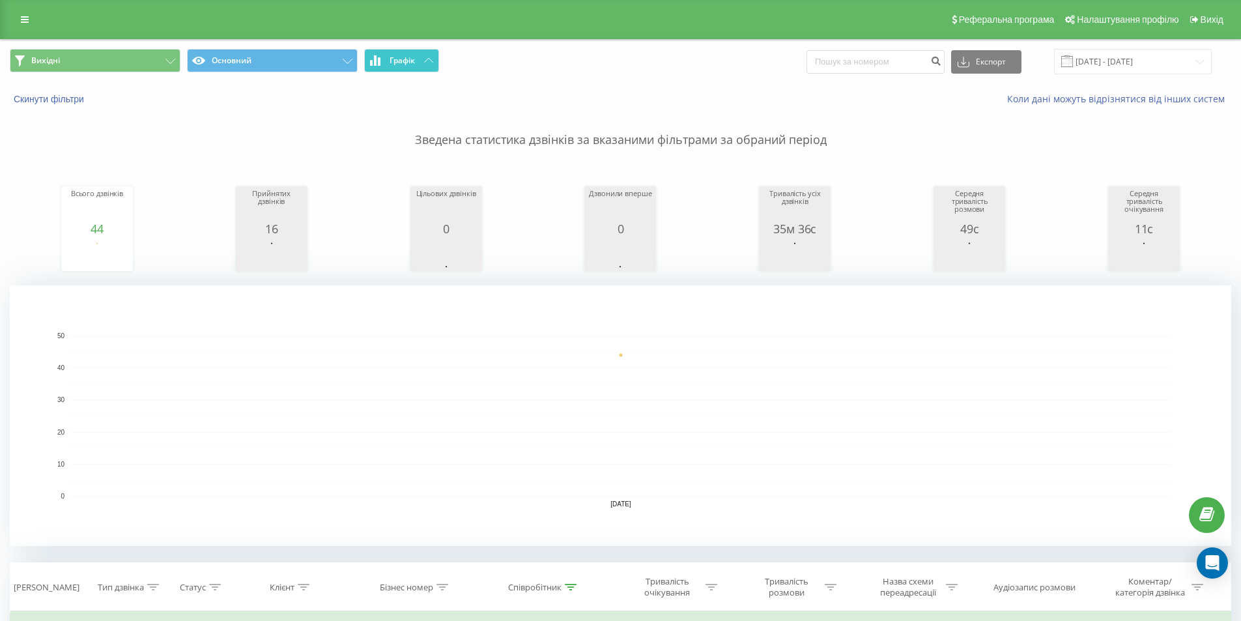
click at [409, 64] on span "Графік" at bounding box center [401, 60] width 25 height 9
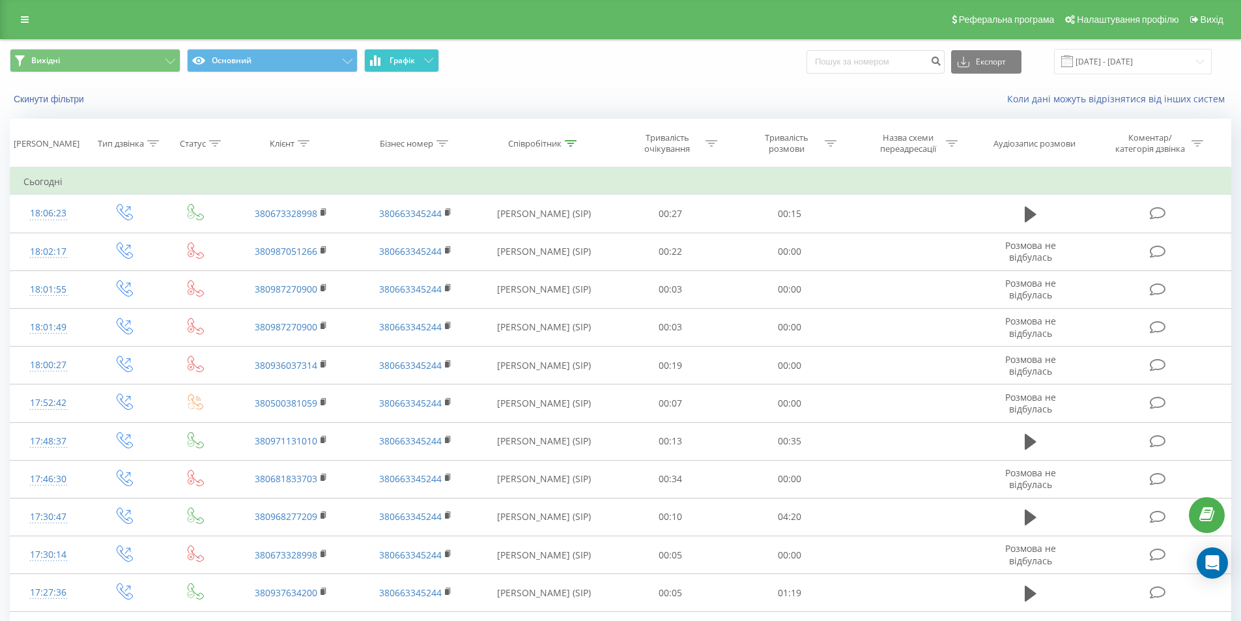
click at [394, 54] on button "Графік" at bounding box center [401, 60] width 75 height 23
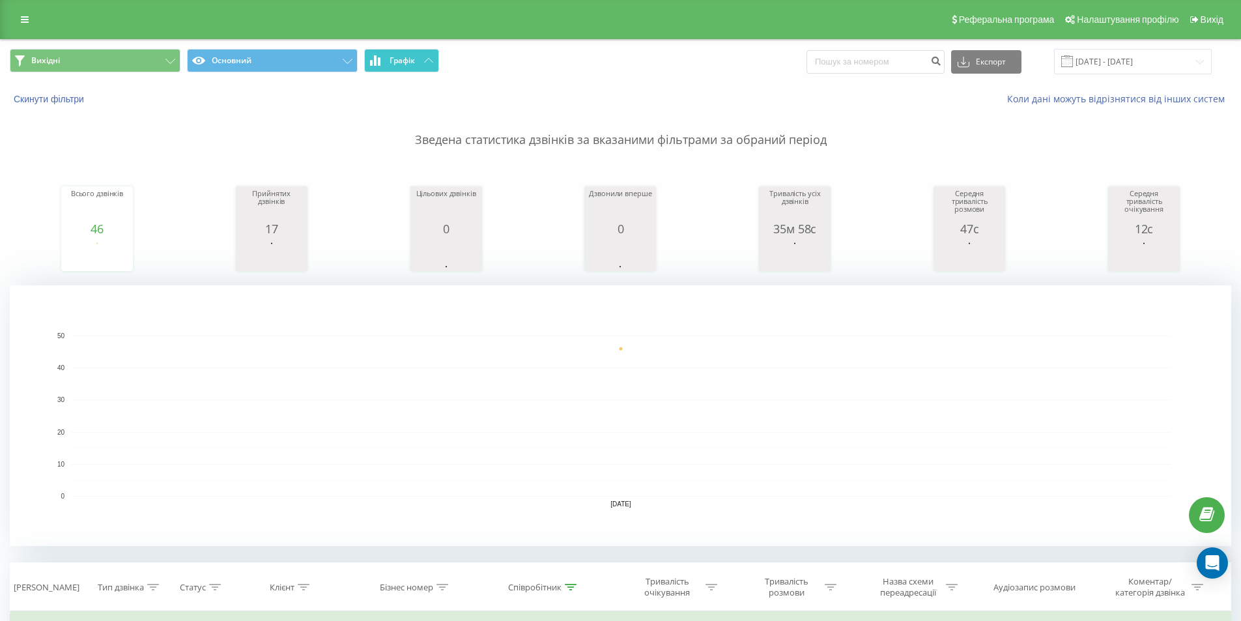
click at [396, 54] on button "Графік" at bounding box center [401, 60] width 75 height 23
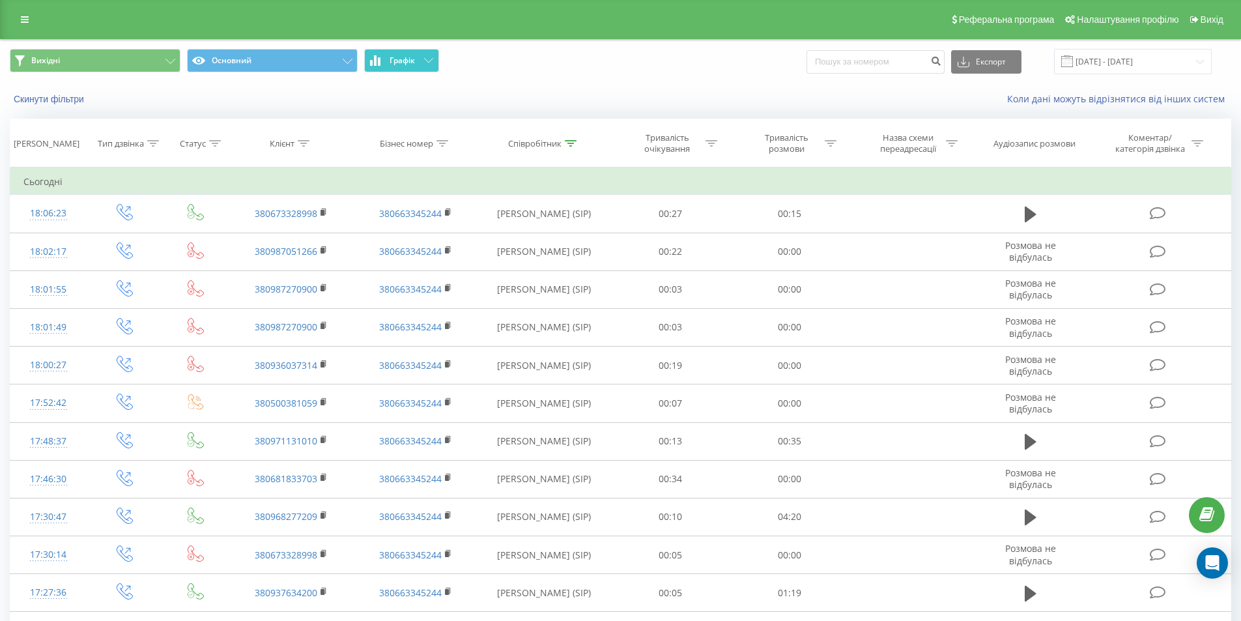
click at [412, 63] on span "Графік" at bounding box center [401, 60] width 25 height 9
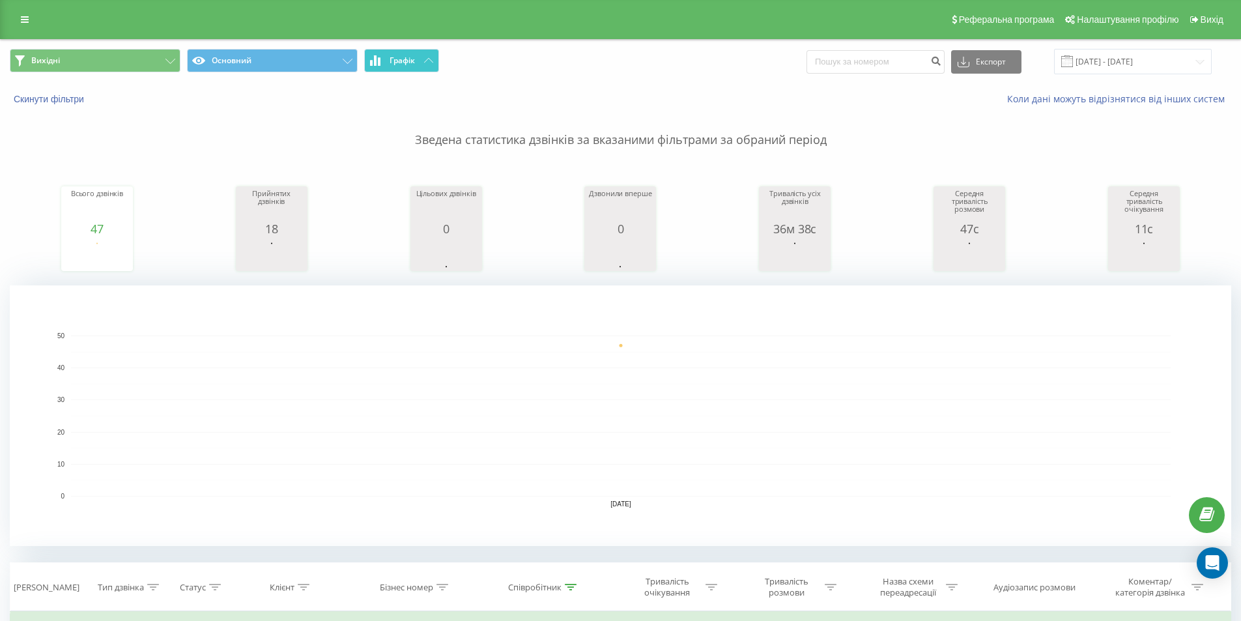
click at [412, 63] on span "Графік" at bounding box center [401, 60] width 25 height 9
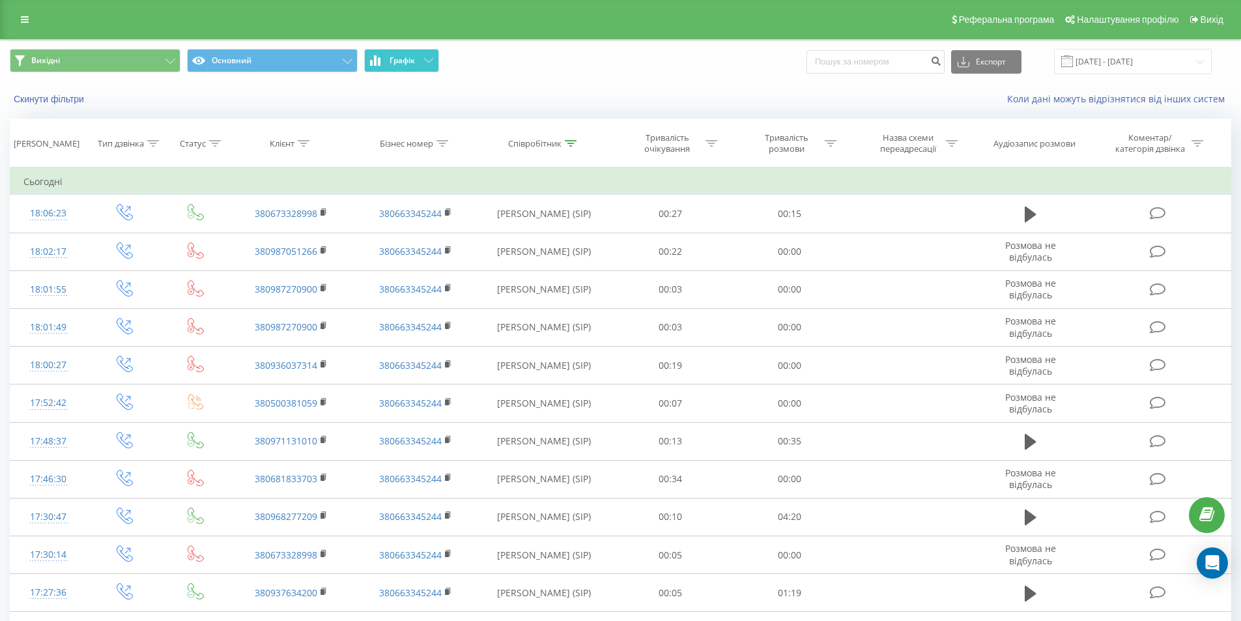
click at [434, 68] on button "Графік" at bounding box center [401, 60] width 75 height 23
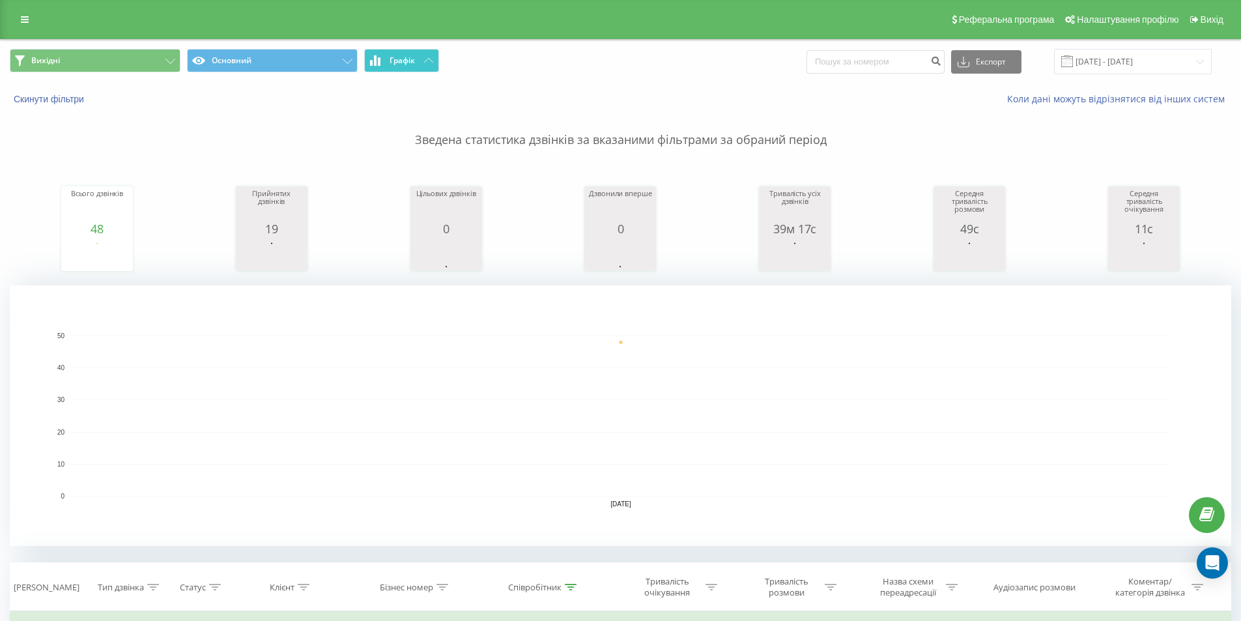
click at [434, 68] on button "Графік" at bounding box center [401, 60] width 75 height 23
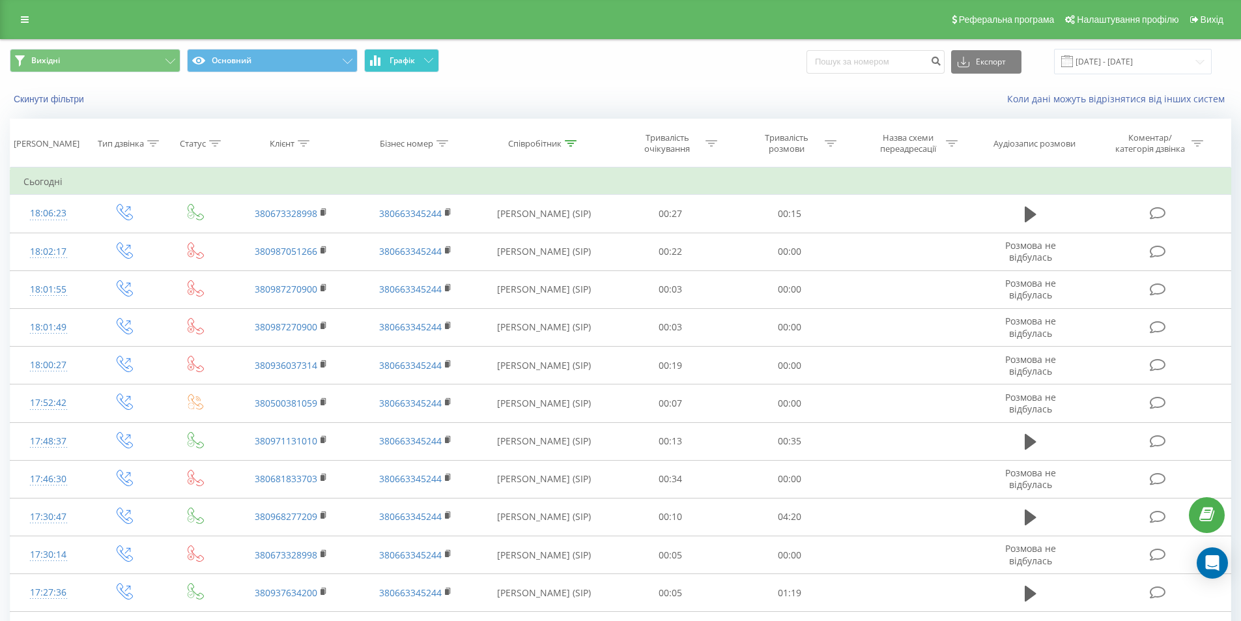
click at [389, 57] on span "Графік" at bounding box center [401, 60] width 25 height 9
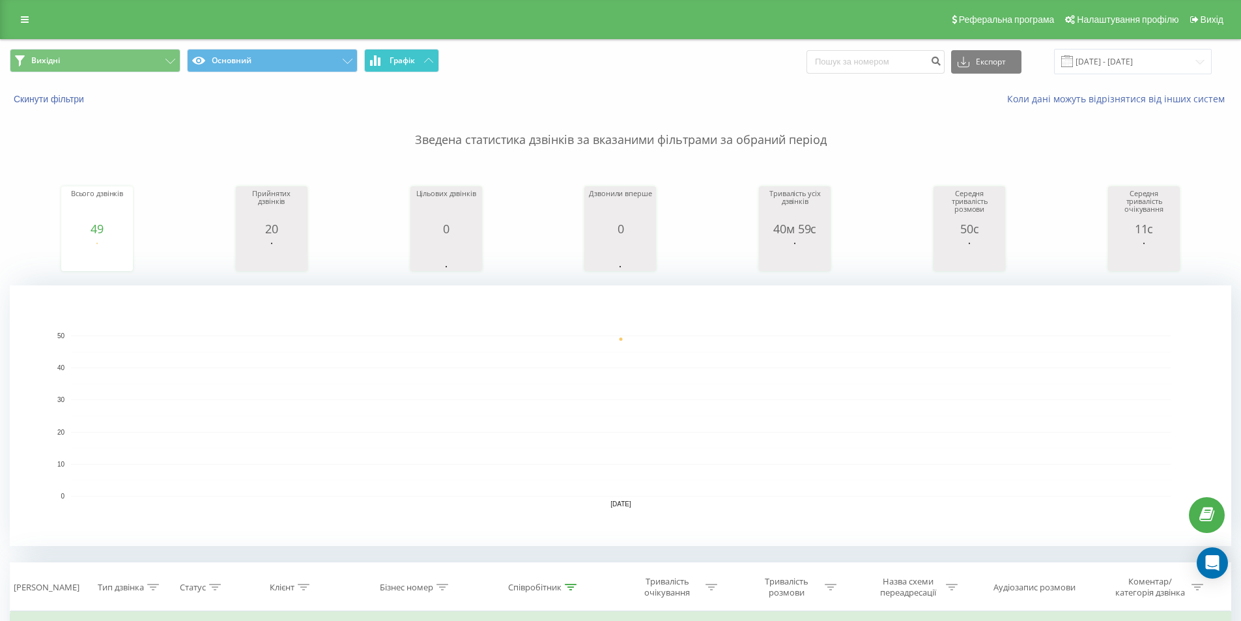
click at [389, 57] on span "Графік" at bounding box center [401, 60] width 25 height 9
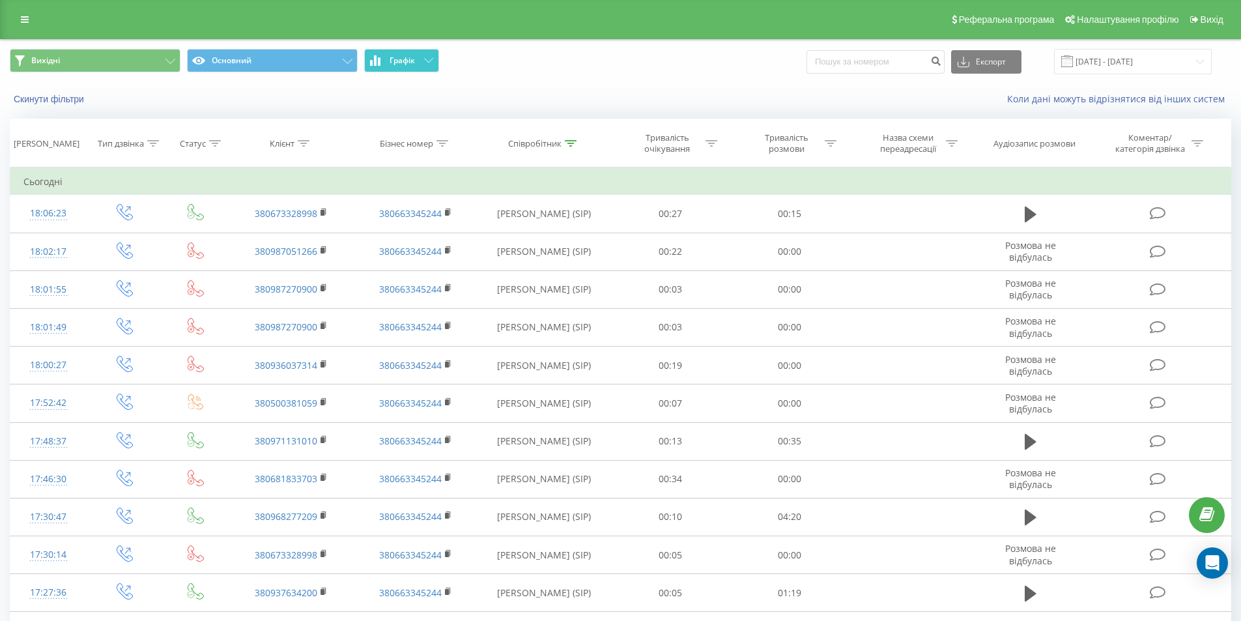
click at [410, 70] on button "Графік" at bounding box center [401, 60] width 75 height 23
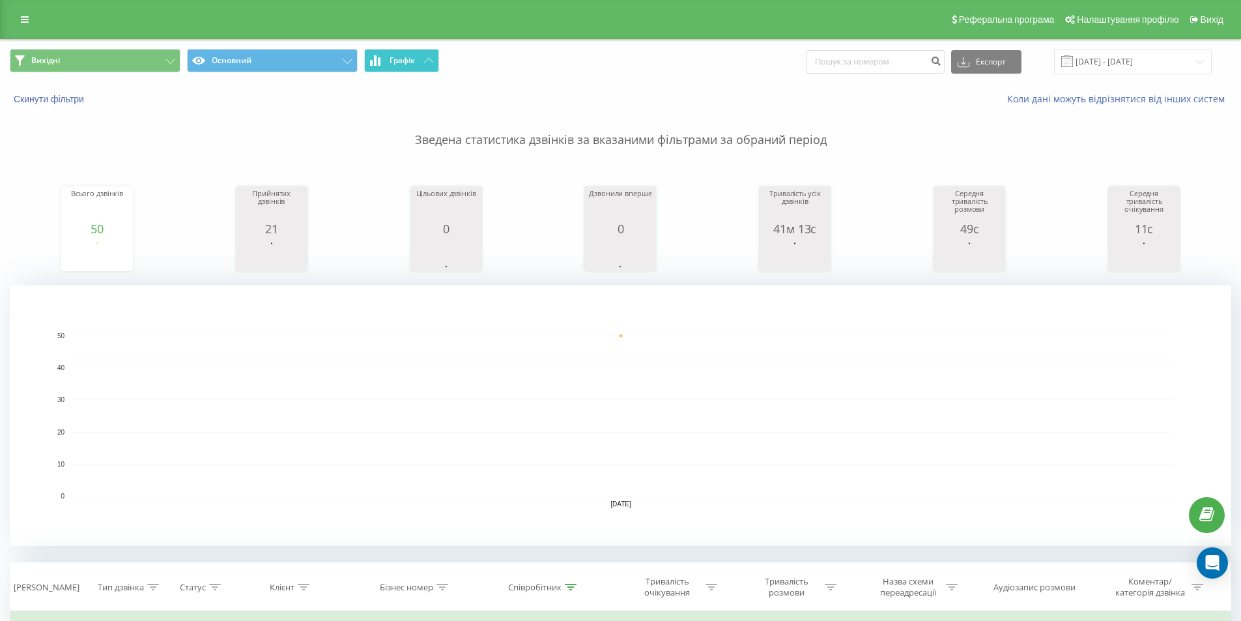
click at [410, 70] on button "Графік" at bounding box center [401, 60] width 75 height 23
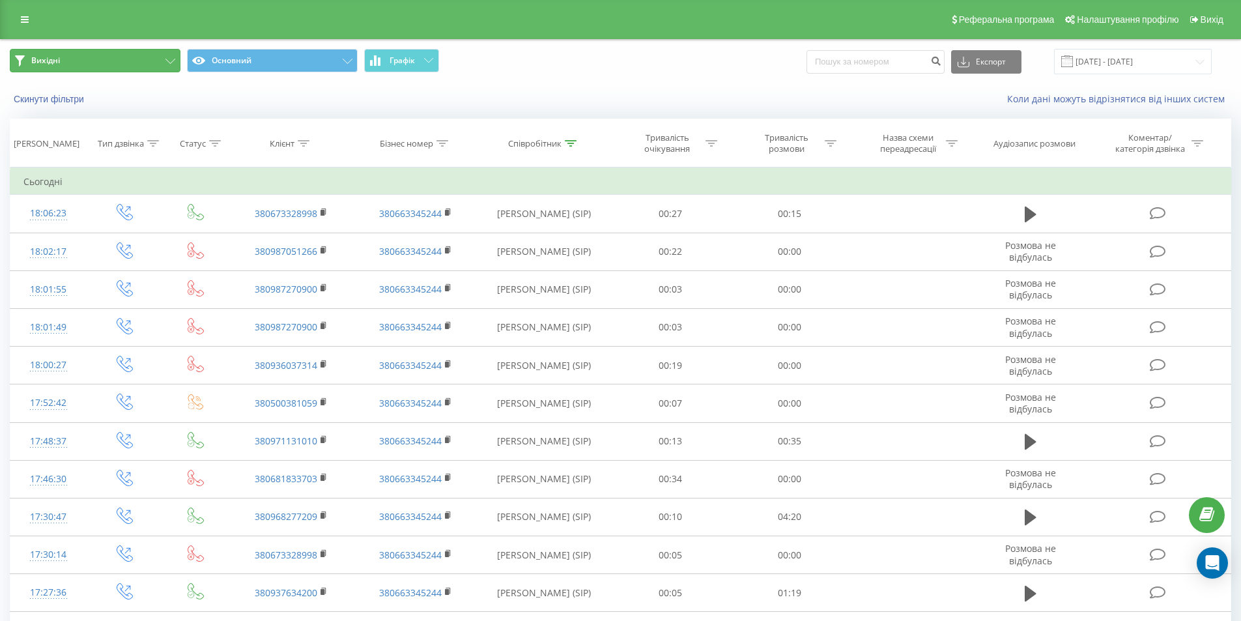
click at [156, 61] on button "Вихідні" at bounding box center [95, 60] width 171 height 23
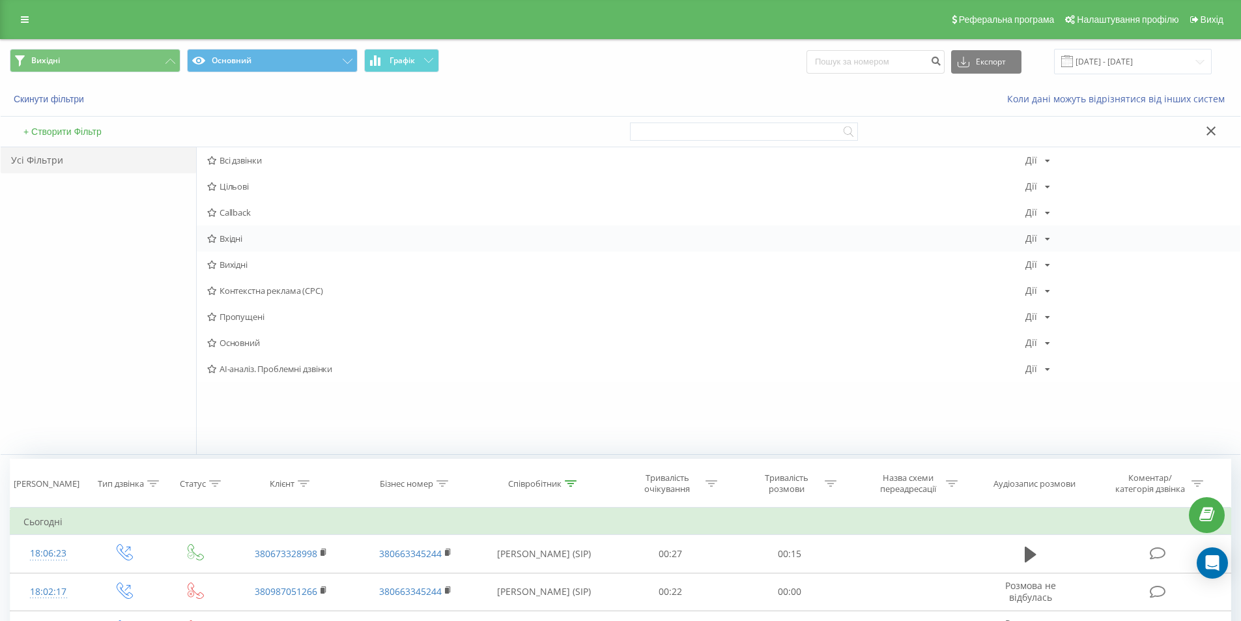
click at [251, 235] on span "Вхідні" at bounding box center [616, 238] width 818 height 9
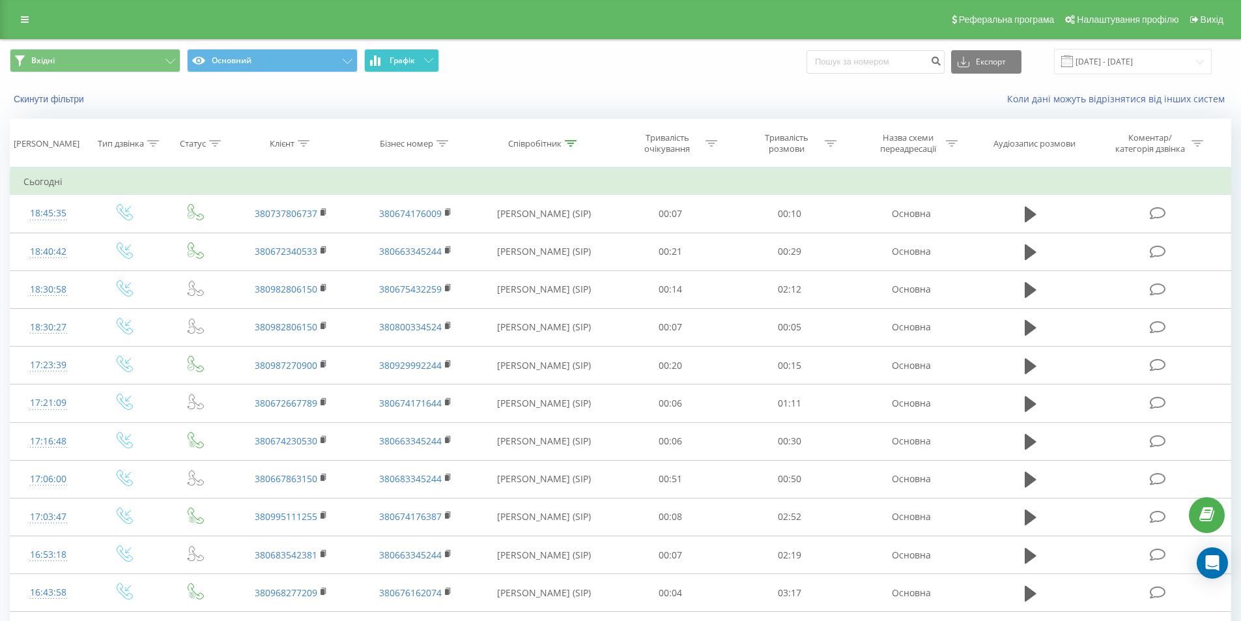
click at [429, 59] on icon at bounding box center [428, 60] width 9 height 5
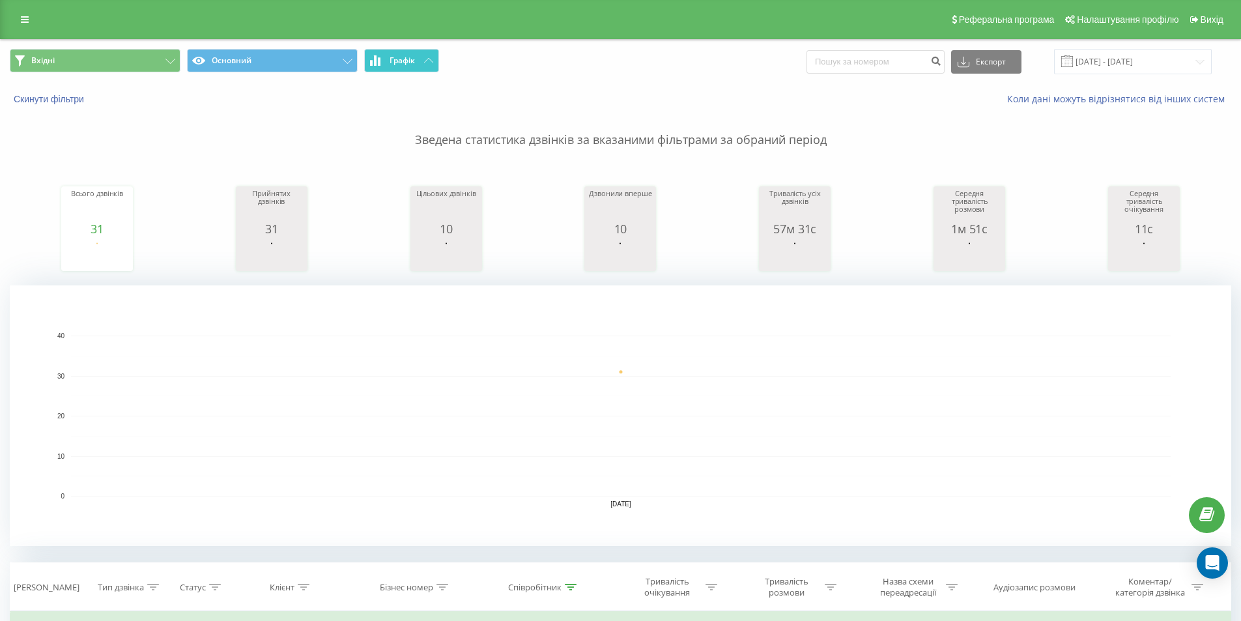
click at [423, 59] on button "Графік" at bounding box center [401, 60] width 75 height 23
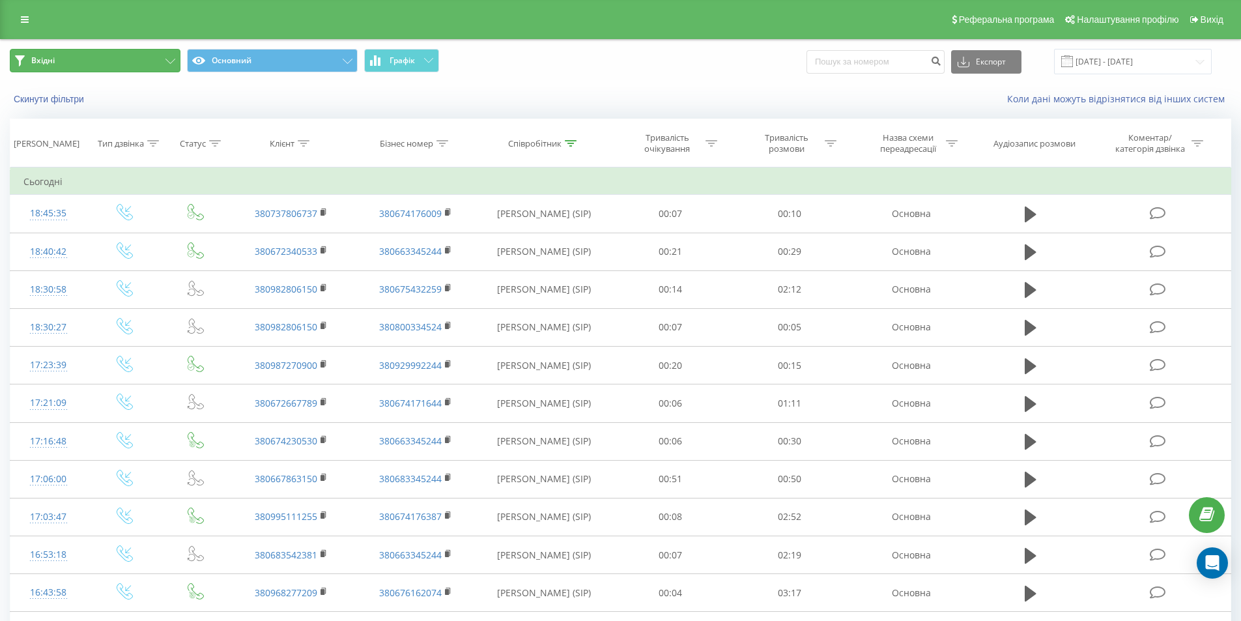
click at [137, 60] on button "Вхідні" at bounding box center [95, 60] width 171 height 23
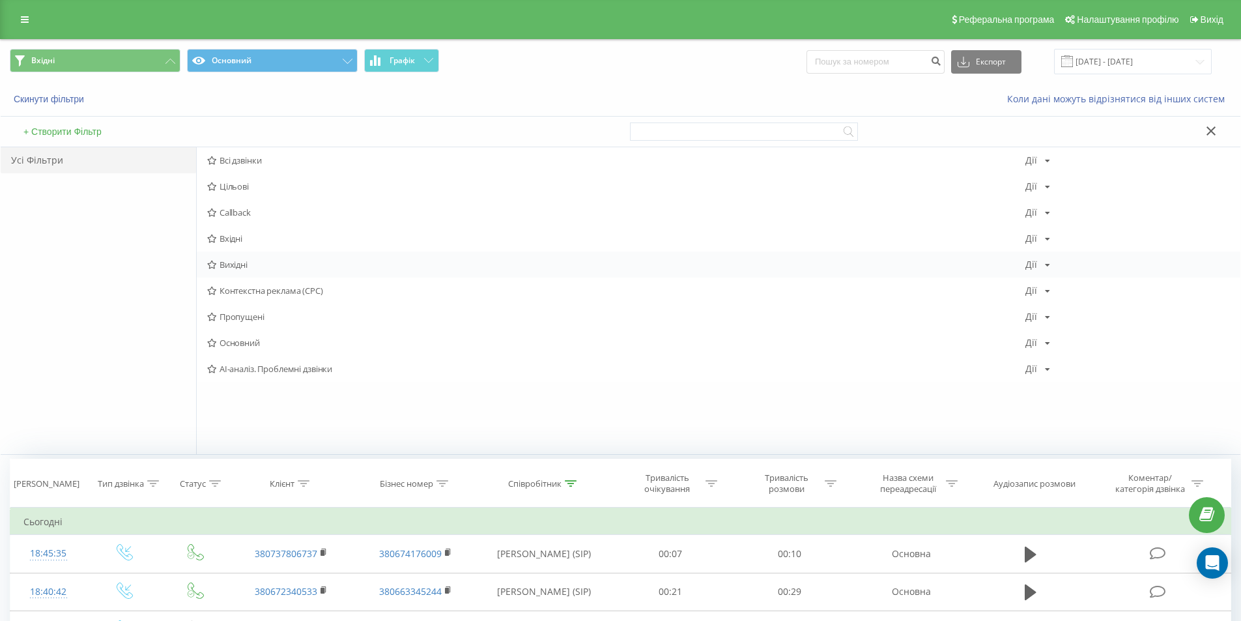
click at [265, 259] on div "Вихідні Дії Редагувати Копіювати Видалити За замовчуванням Поділитися" at bounding box center [718, 264] width 1043 height 26
click at [253, 262] on span "Вихідні" at bounding box center [616, 264] width 818 height 9
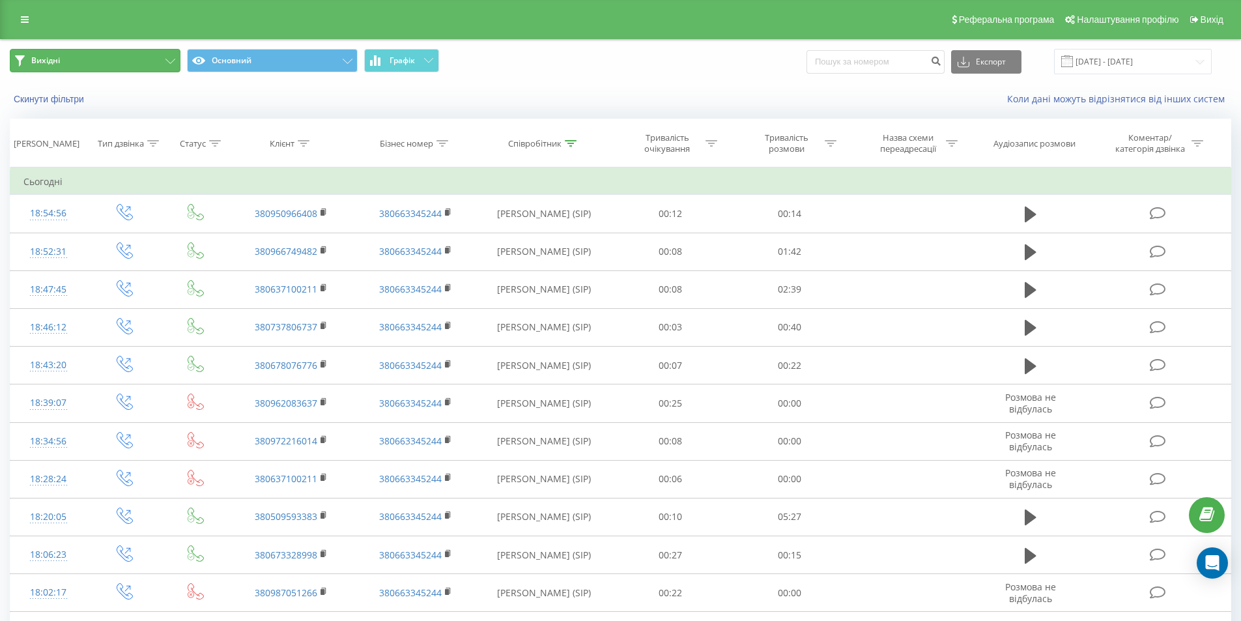
click at [137, 57] on button "Вихідні" at bounding box center [95, 60] width 171 height 23
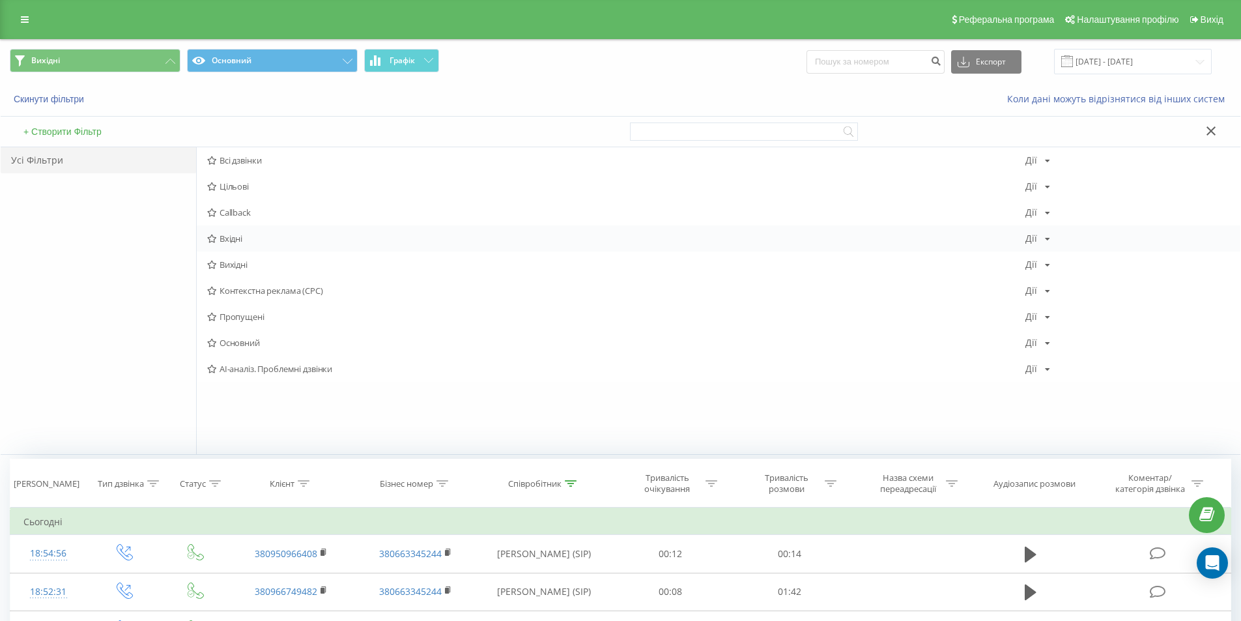
click at [218, 242] on span "Вхідні" at bounding box center [616, 238] width 818 height 9
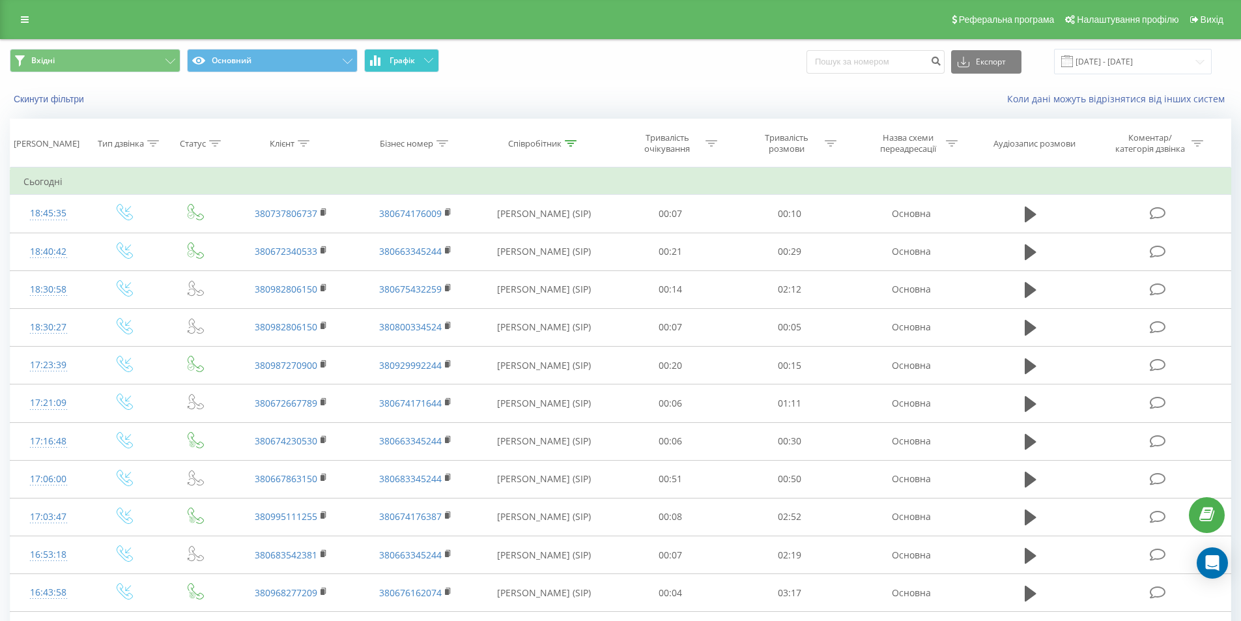
click at [402, 49] on button "Графік" at bounding box center [401, 60] width 75 height 23
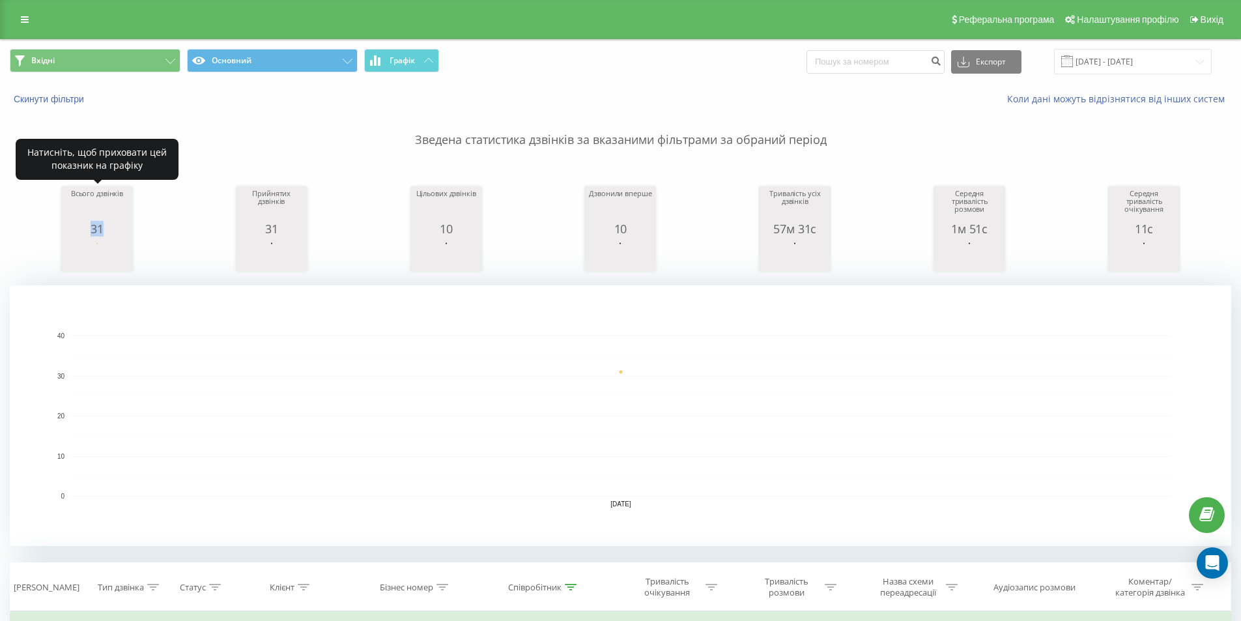
drag, startPoint x: 87, startPoint y: 231, endPoint x: 103, endPoint y: 229, distance: 16.4
click at [103, 229] on div "31" at bounding box center [96, 228] width 65 height 13
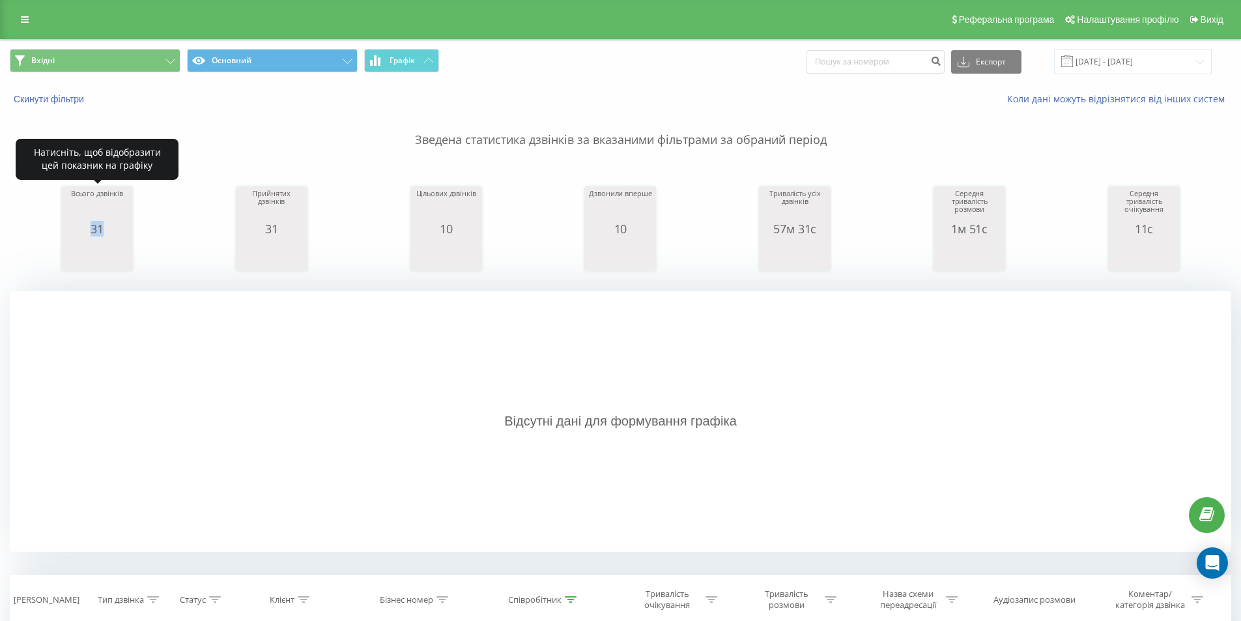
copy div "31"
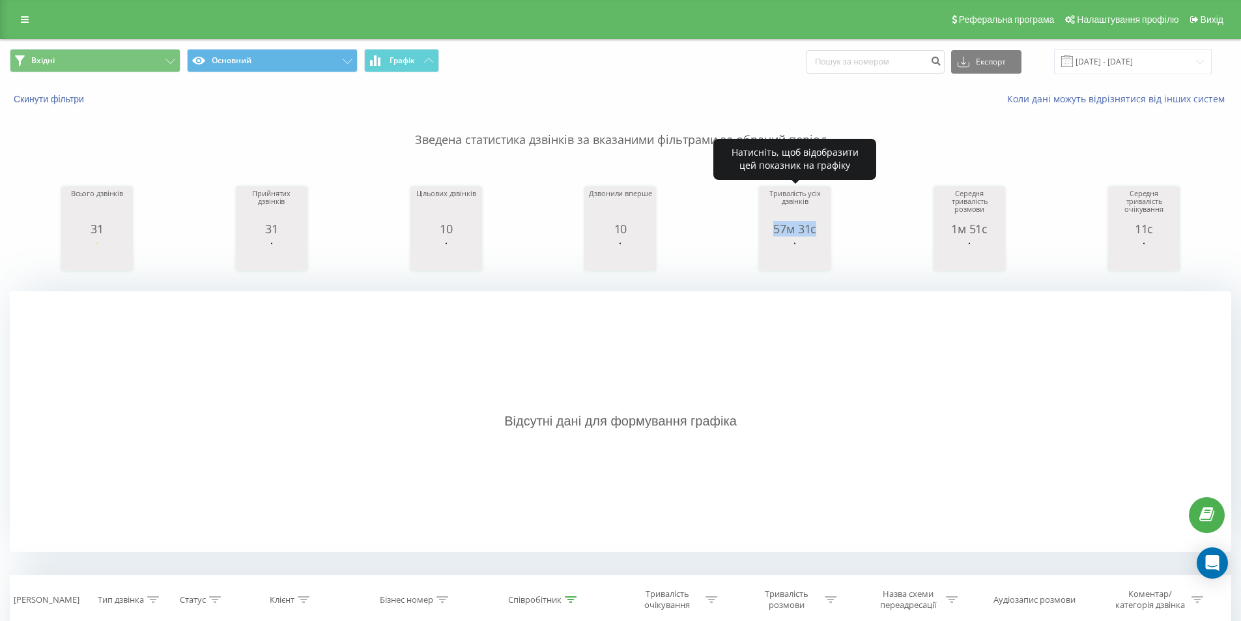
drag, startPoint x: 768, startPoint y: 225, endPoint x: 826, endPoint y: 233, distance: 59.2
click at [826, 233] on div "57м 31с" at bounding box center [794, 228] width 65 height 13
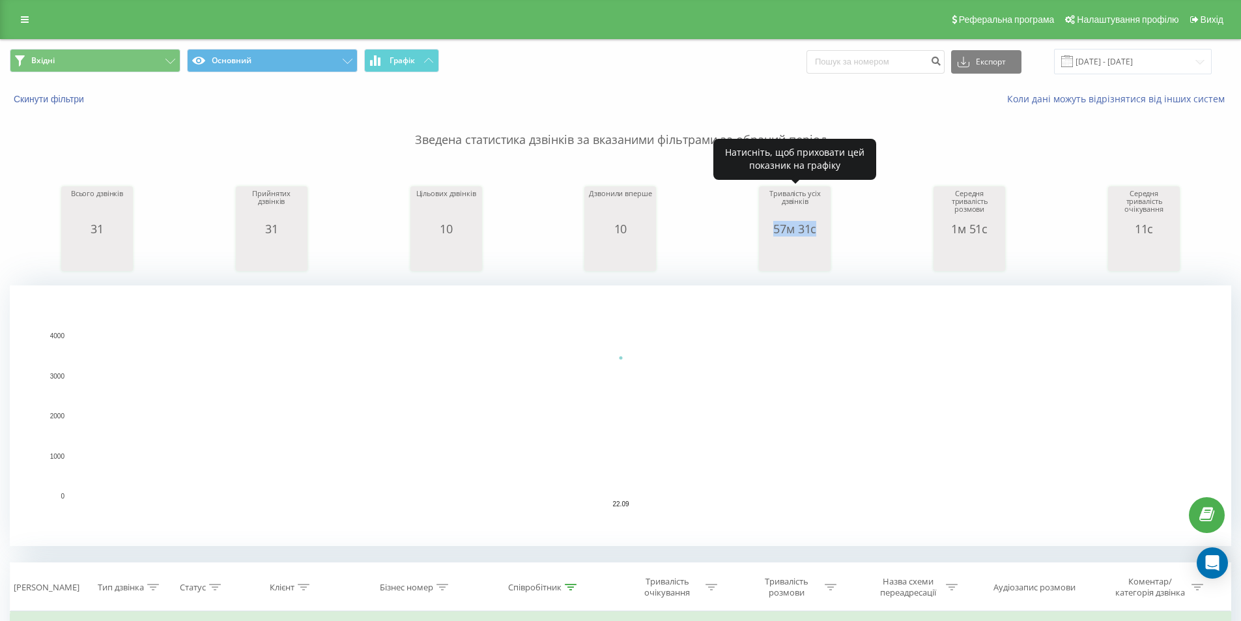
copy div "57м 31с"
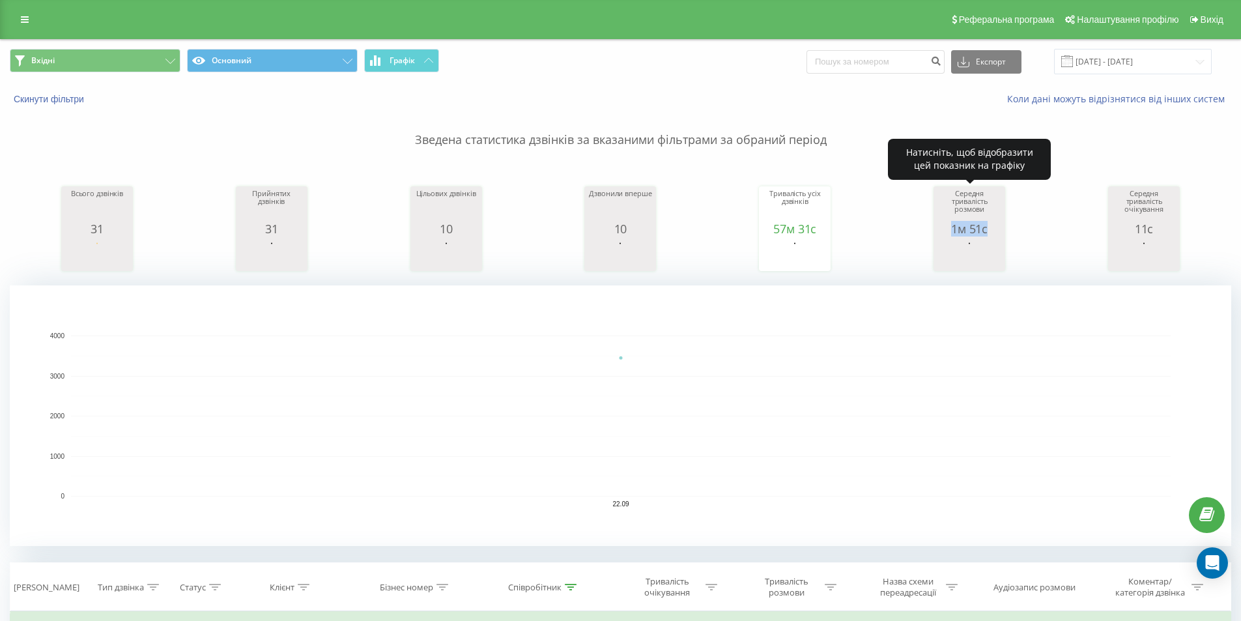
drag, startPoint x: 951, startPoint y: 231, endPoint x: 985, endPoint y: 227, distance: 34.7
click at [985, 227] on div "1м 51с" at bounding box center [968, 228] width 65 height 13
copy div "1м 51с"
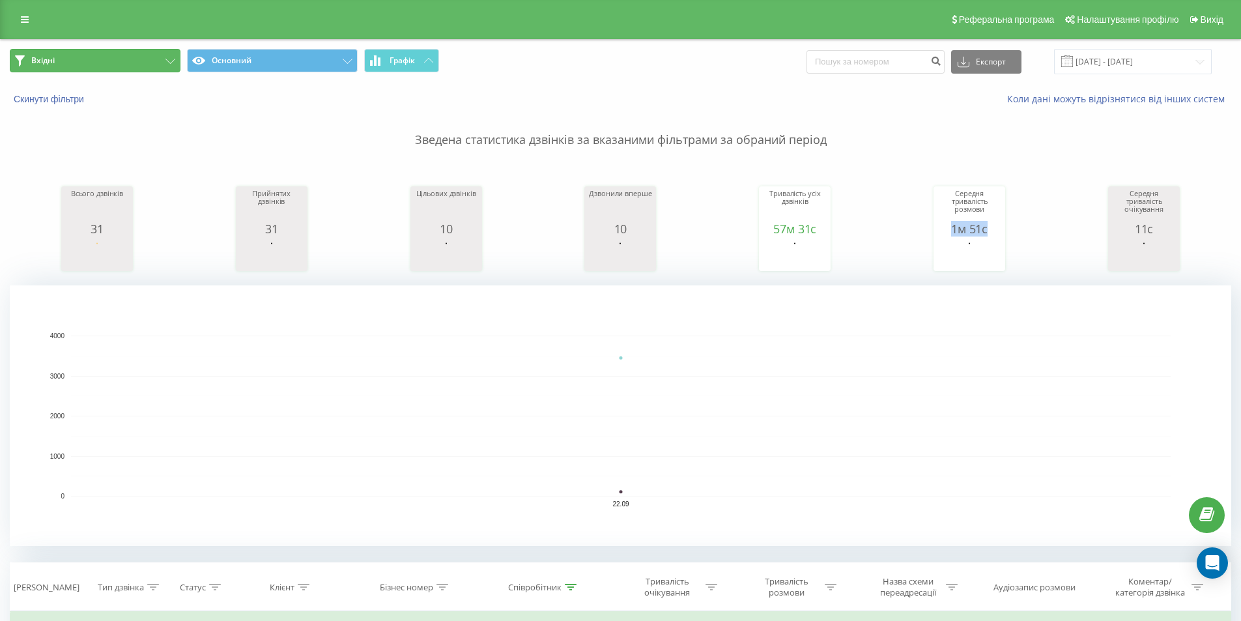
click at [156, 63] on button "Вхідні" at bounding box center [95, 60] width 171 height 23
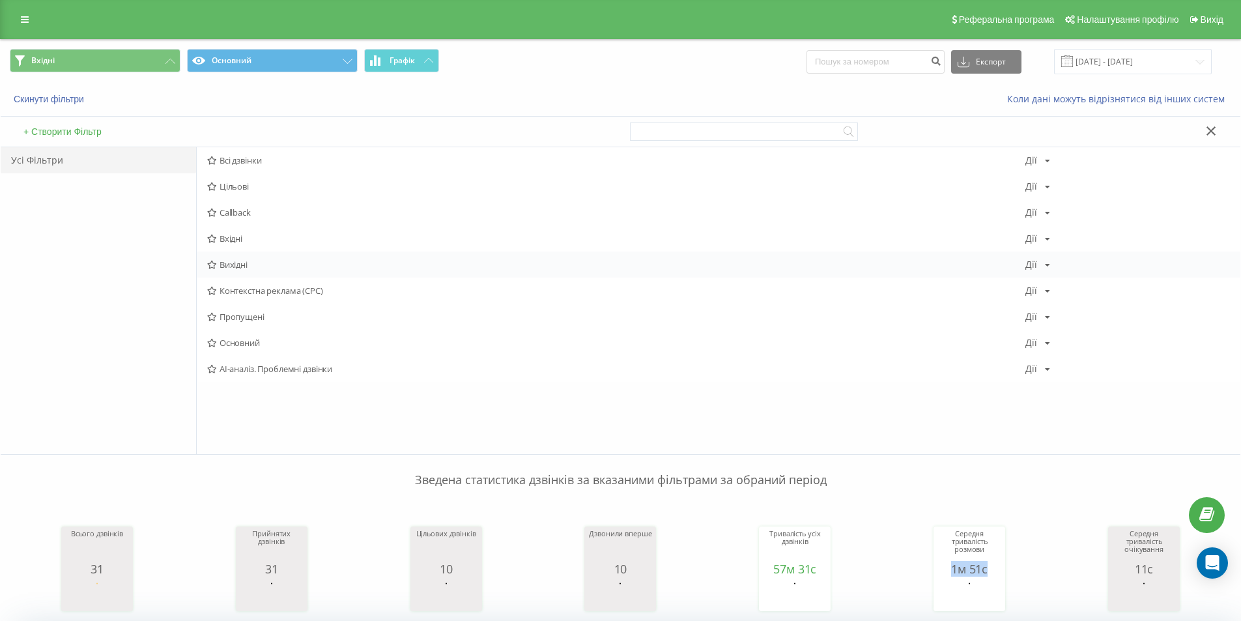
click at [231, 263] on span "Вихідні" at bounding box center [616, 264] width 818 height 9
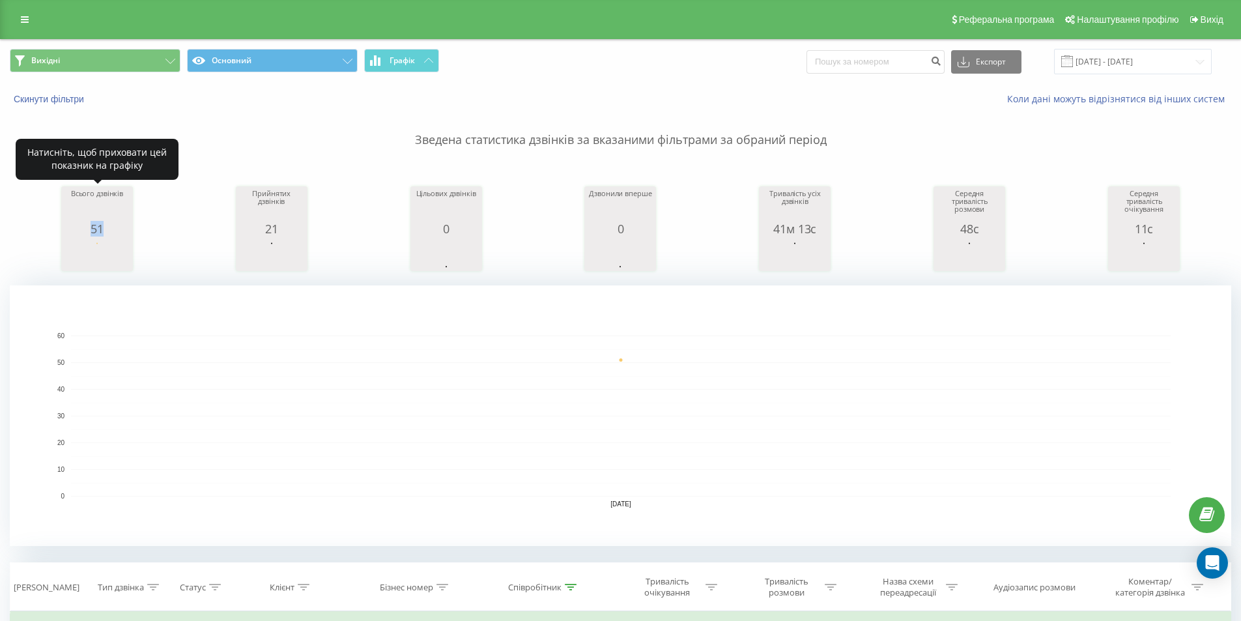
drag, startPoint x: 89, startPoint y: 231, endPoint x: 104, endPoint y: 227, distance: 15.3
click at [104, 227] on div "51" at bounding box center [96, 228] width 65 height 13
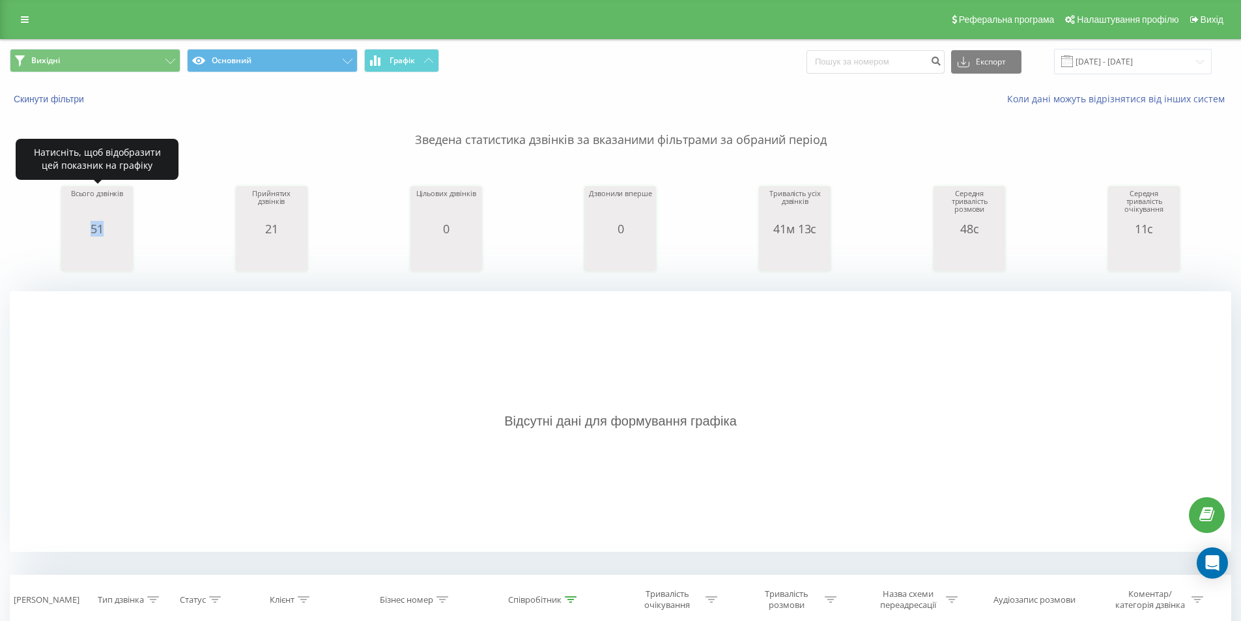
copy div "51"
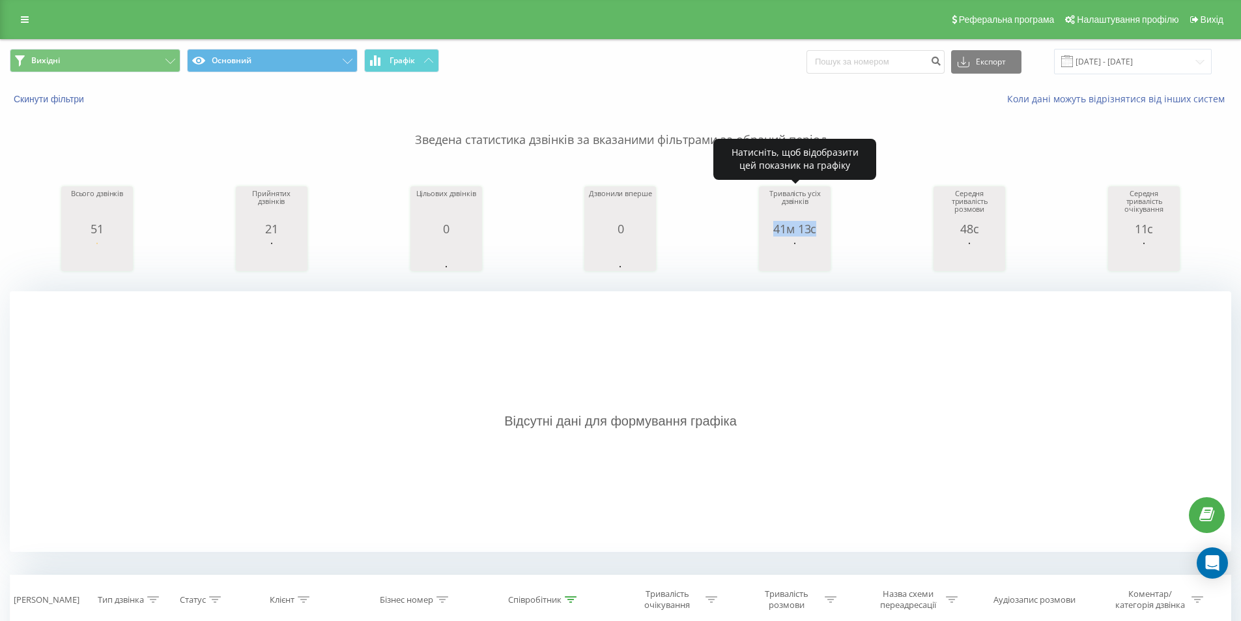
drag, startPoint x: 772, startPoint y: 231, endPoint x: 818, endPoint y: 230, distance: 46.2
click at [818, 230] on div "41м 13с" at bounding box center [794, 228] width 65 height 13
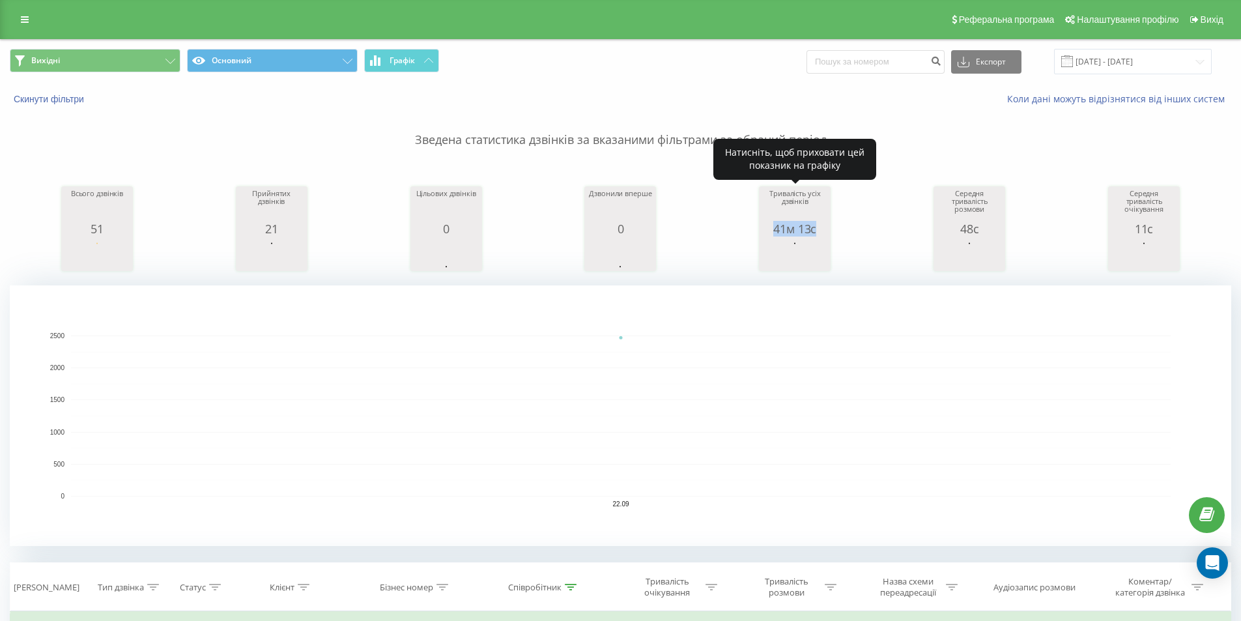
copy div "41м 13с"
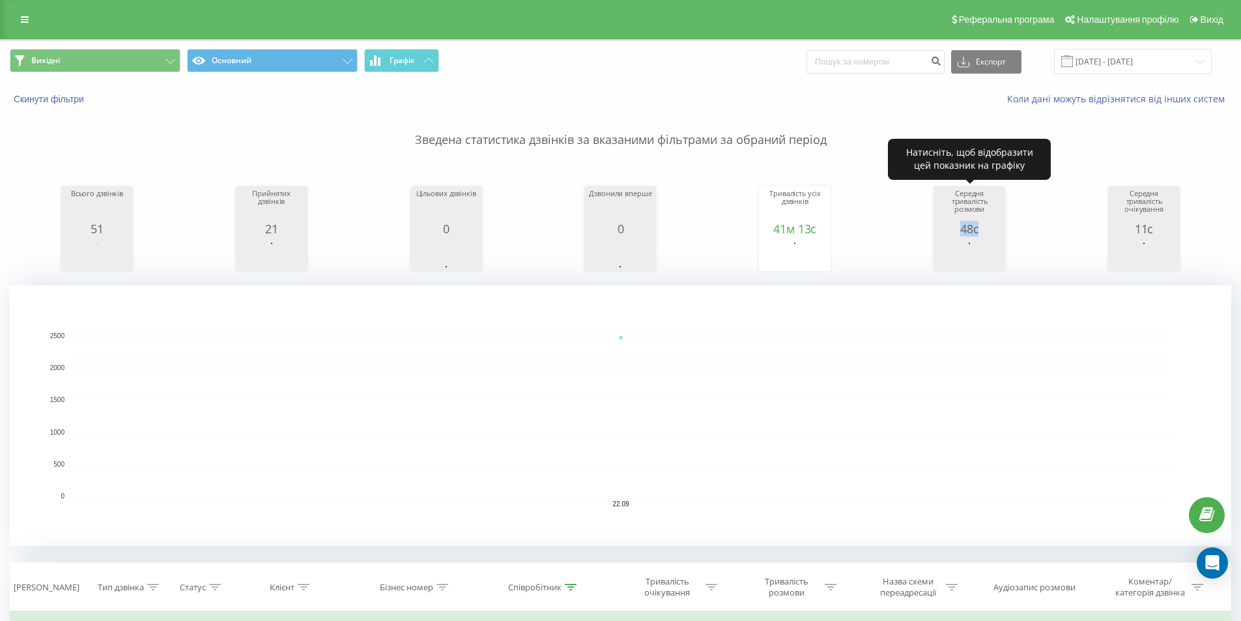
drag, startPoint x: 960, startPoint y: 231, endPoint x: 977, endPoint y: 229, distance: 17.6
click at [977, 229] on div "48с" at bounding box center [968, 228] width 65 height 13
copy div "48с"
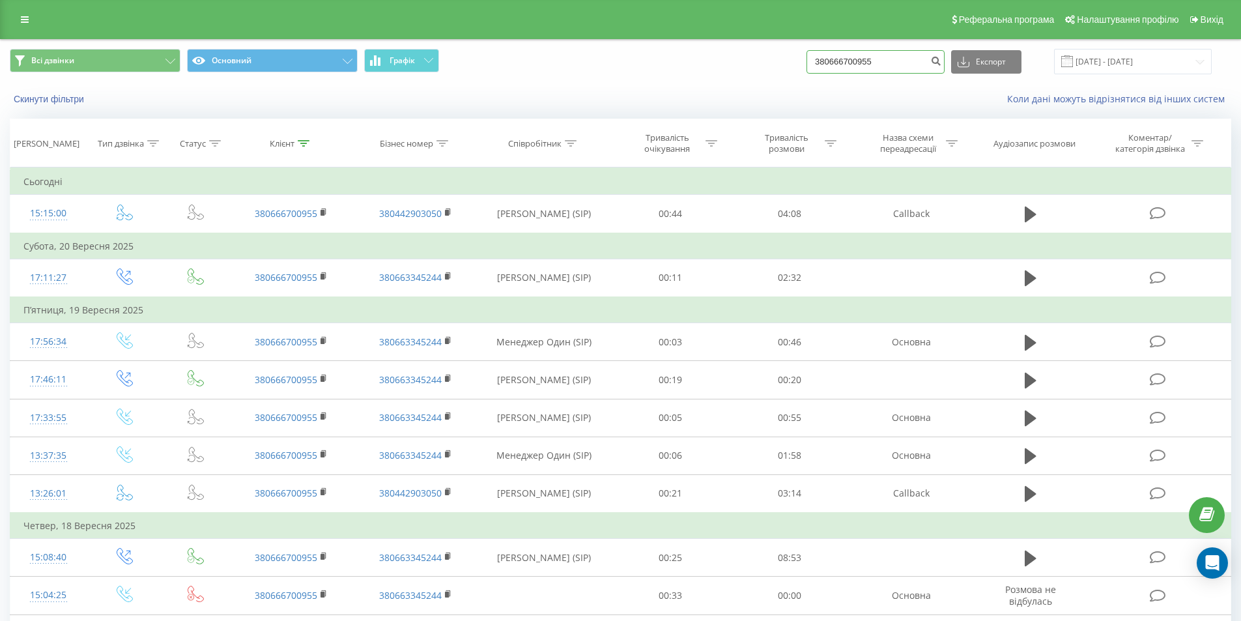
drag, startPoint x: 841, startPoint y: 63, endPoint x: 752, endPoint y: 67, distance: 89.3
click at [753, 67] on div "Всі дзвінки Основний Графік 380666700955 Експорт .csv .xls .xlsx 22.06.2025 - 2…" at bounding box center [620, 61] width 1221 height 25
paste input "937094183"
type input "380937094183"
click at [944, 60] on button "submit" at bounding box center [936, 61] width 18 height 23
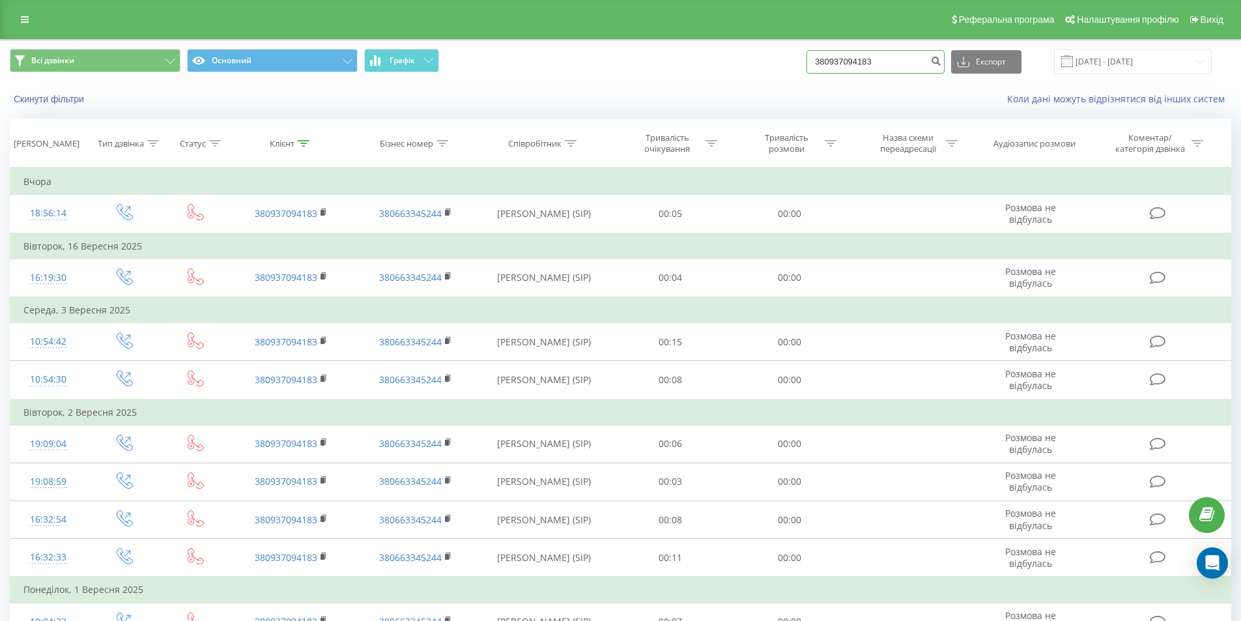
drag, startPoint x: 899, startPoint y: 62, endPoint x: 708, endPoint y: 57, distance: 191.5
click at [709, 57] on div "Всі дзвінки Основний Графік 380937094183 Експорт .csv .xls .xlsx [DATE] - [DATE]" at bounding box center [620, 61] width 1221 height 25
paste input "675227581"
type input "380675227581"
click at [941, 61] on icon "submit" at bounding box center [935, 59] width 11 height 8
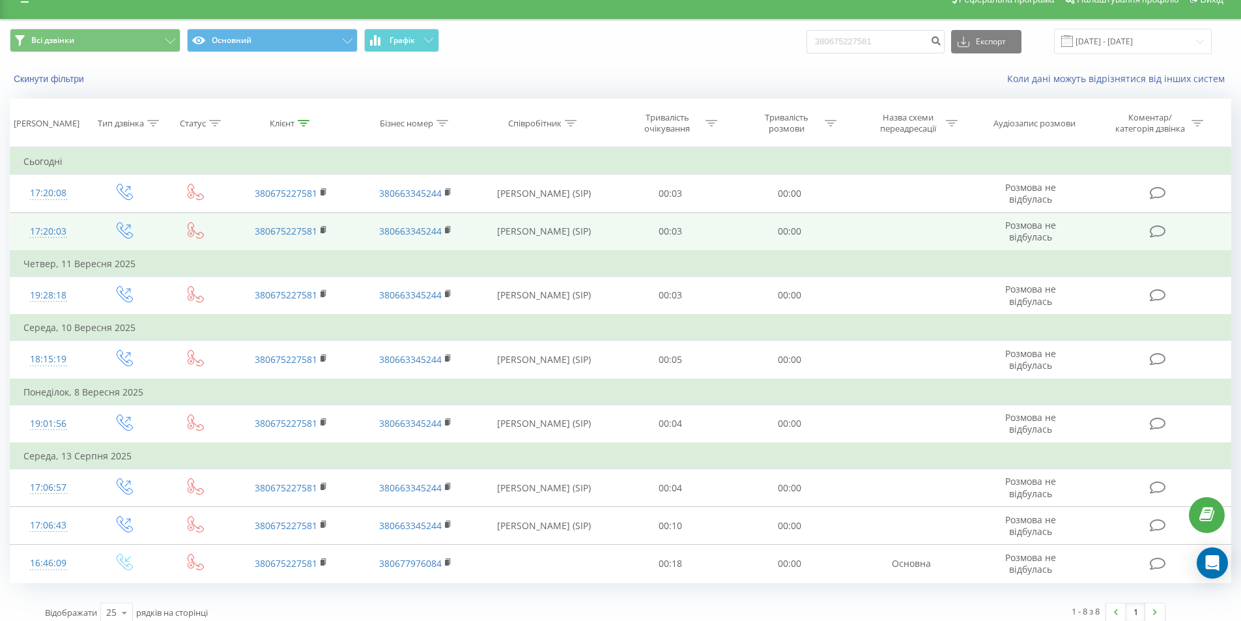
scroll to position [31, 0]
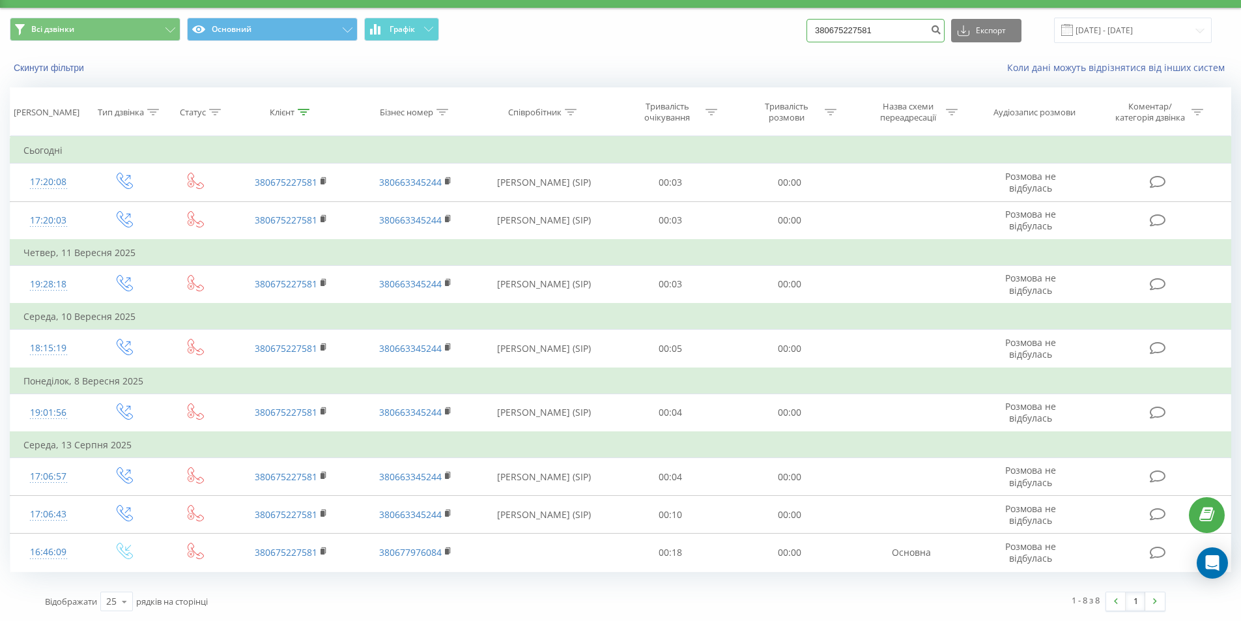
drag, startPoint x: 893, startPoint y: 31, endPoint x: 686, endPoint y: 31, distance: 207.1
click at [686, 31] on div "Всі дзвінки Основний Графік 380675227581 Експорт .csv .xls .xlsx 22.06.2025 - 2…" at bounding box center [620, 30] width 1221 height 25
paste input "3328998"
type input "380673328998"
click at [941, 30] on icon "submit" at bounding box center [935, 28] width 11 height 8
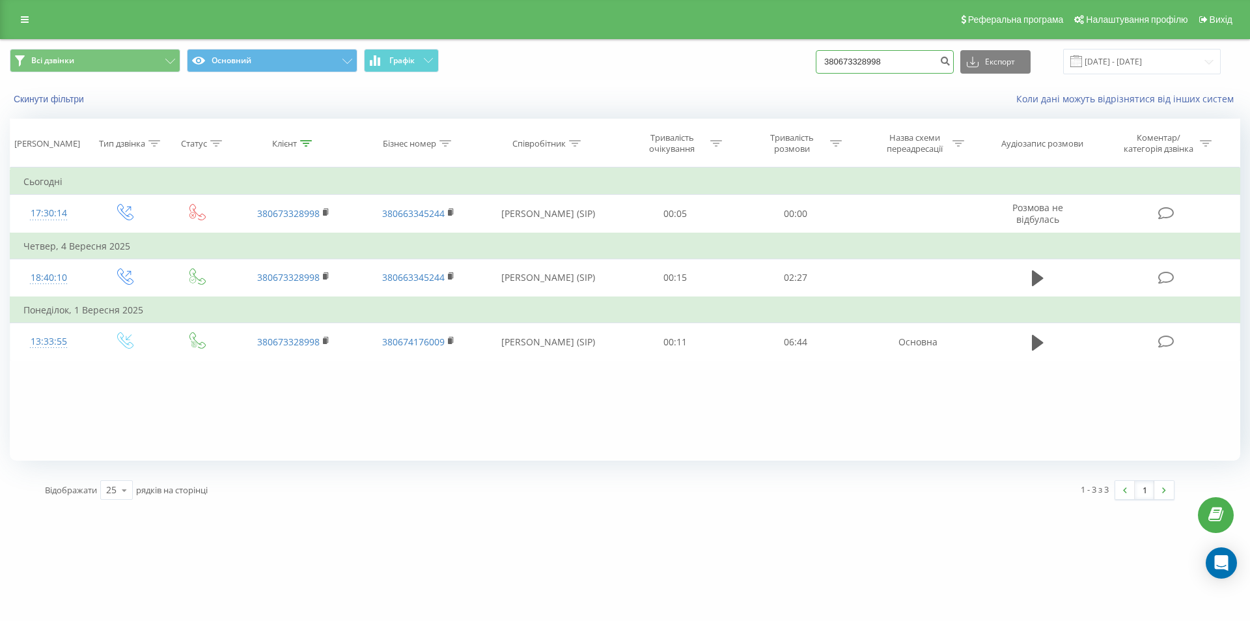
drag, startPoint x: 905, startPoint y: 61, endPoint x: 760, endPoint y: 59, distance: 145.2
click at [760, 59] on div "Всі дзвінки Основний Графік 380673328998 Експорт .csv .xls .xlsx [DATE] - [DATE]" at bounding box center [625, 61] width 1231 height 25
paste input "500381059"
type input "380500381059"
click at [952, 63] on button "submit" at bounding box center [945, 61] width 18 height 23
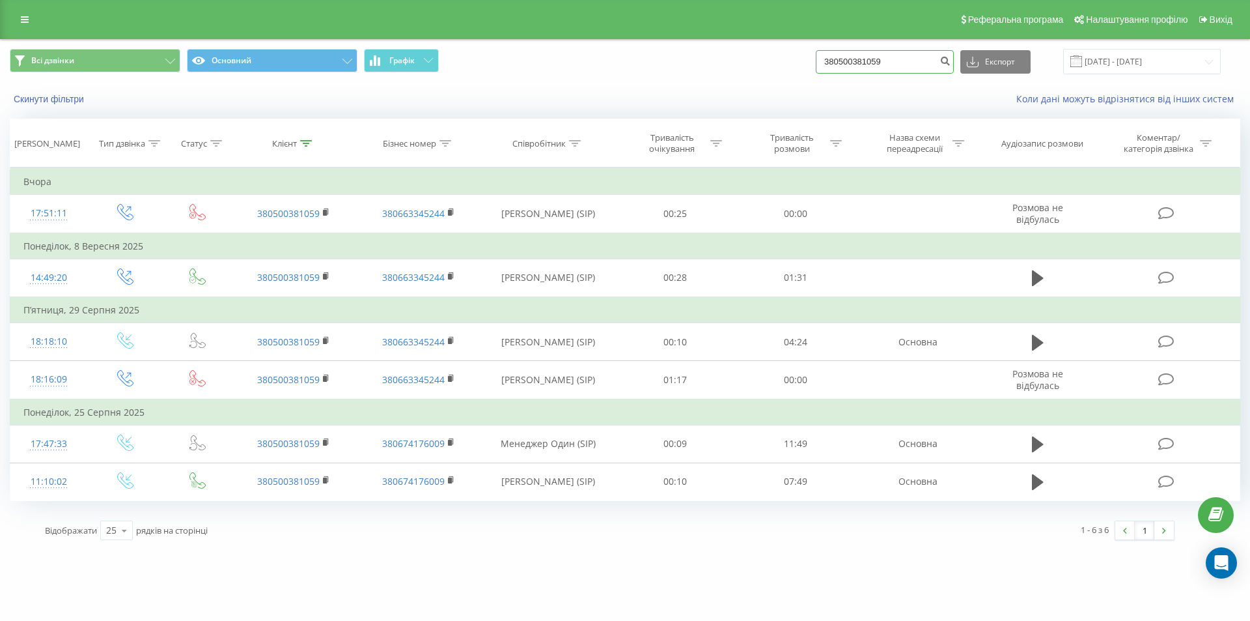
drag, startPoint x: 916, startPoint y: 58, endPoint x: 720, endPoint y: 70, distance: 195.7
click at [721, 70] on div "Всі дзвінки Основний Графік 380500381059 Експорт .csv .xls .xlsx 22.06.2025 - 2…" at bounding box center [625, 61] width 1231 height 25
paste input "936037314"
type input "380936037314"
click at [953, 64] on button "submit" at bounding box center [945, 61] width 18 height 23
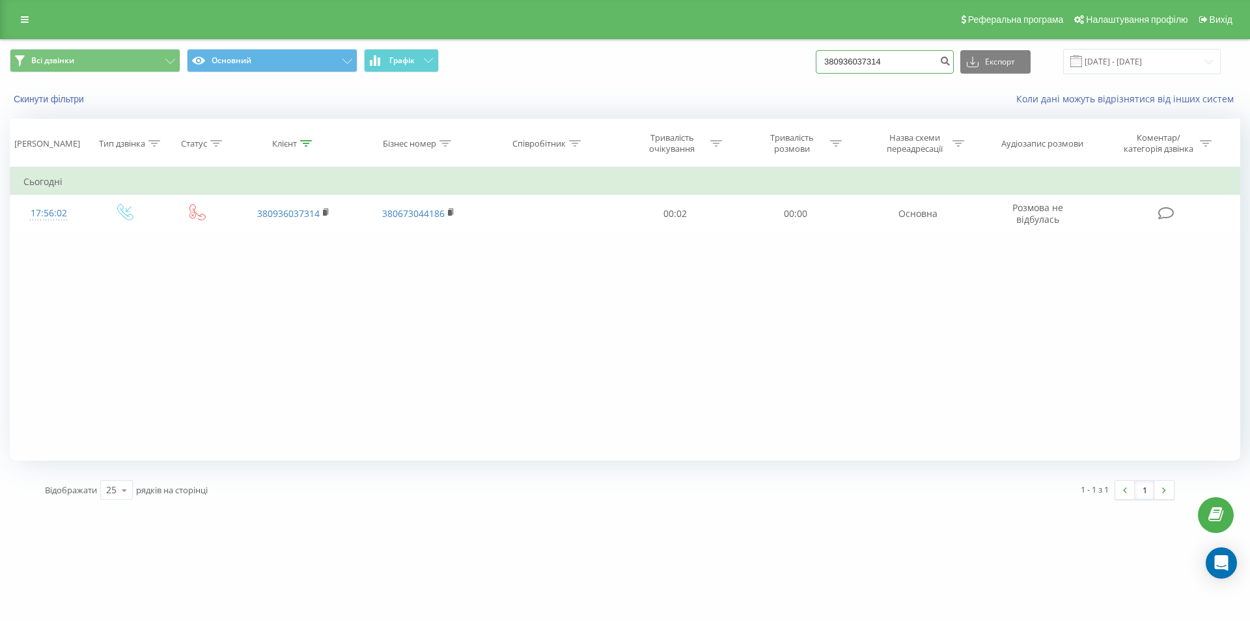
drag, startPoint x: 899, startPoint y: 57, endPoint x: 784, endPoint y: 57, distance: 115.3
click at [784, 57] on div "Всі дзвінки Основний Графік 380936037314 Експорт .csv .xls .xlsx [DATE] - [DATE]" at bounding box center [625, 61] width 1231 height 25
paste input "87270900"
type input "380987270900"
click at [951, 63] on icon "submit" at bounding box center [945, 59] width 11 height 8
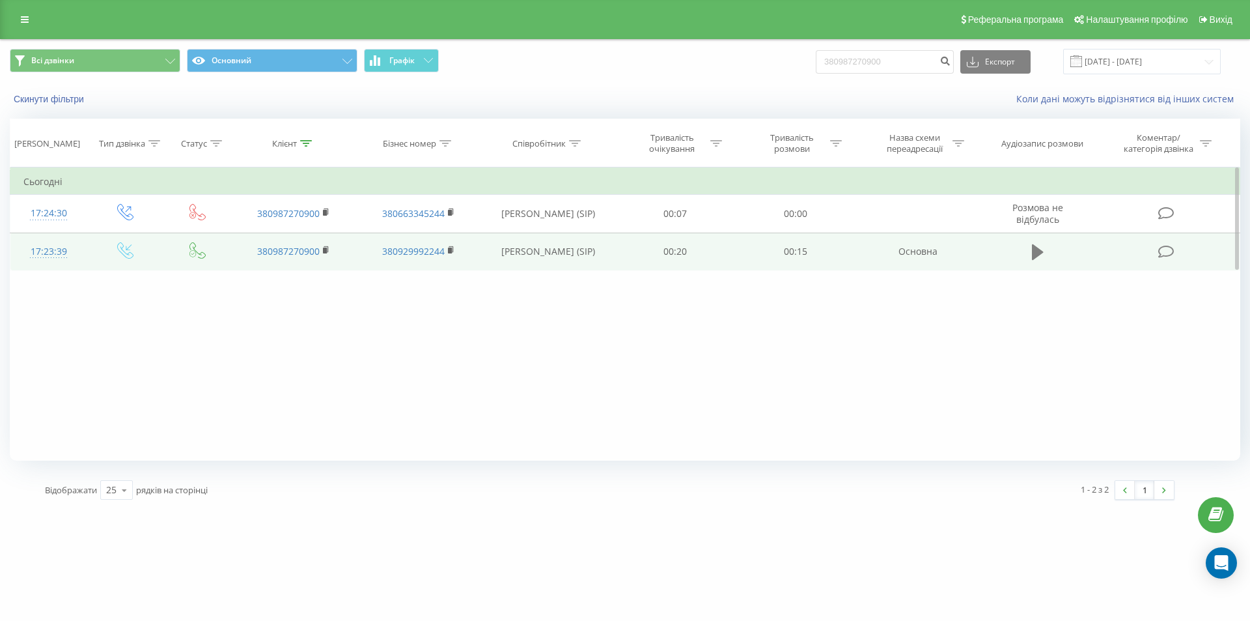
click at [1033, 255] on icon at bounding box center [1038, 252] width 12 height 16
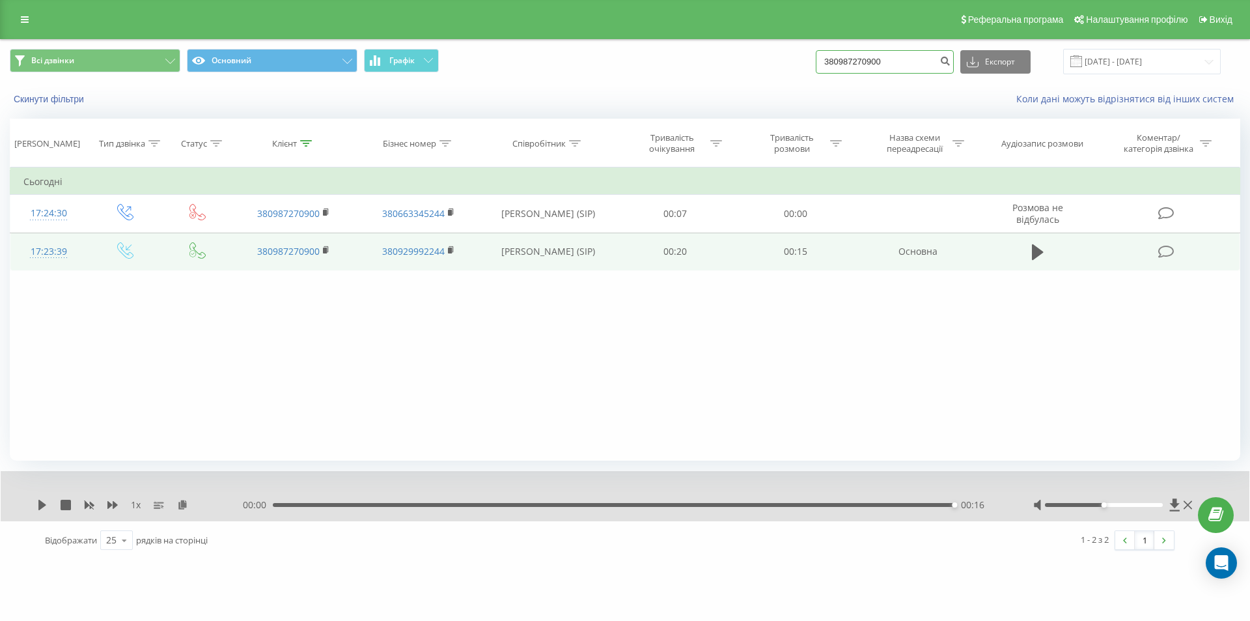
drag, startPoint x: 865, startPoint y: 66, endPoint x: 729, endPoint y: 65, distance: 136.1
click at [729, 65] on div "Всі дзвінки Основний Графік 380987270900 Експорт .csv .xls .xlsx 22.06.2025 - 2…" at bounding box center [625, 61] width 1231 height 25
paste input "673328998"
type input "380673328998"
click at [951, 61] on icon "submit" at bounding box center [945, 59] width 11 height 8
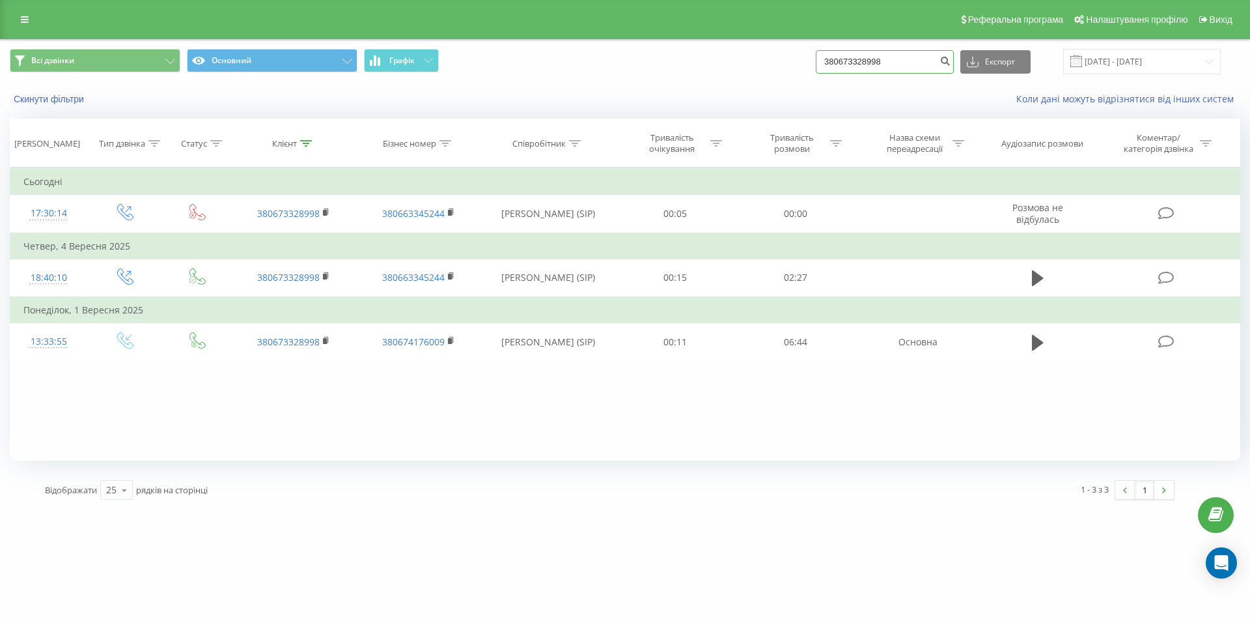
drag, startPoint x: 895, startPoint y: 66, endPoint x: 773, endPoint y: 57, distance: 122.7
click at [774, 58] on div "Всі дзвінки Основний Графік 380673328998 Експорт .csv .xls .xlsx [DATE] - [DATE]" at bounding box center [625, 61] width 1231 height 25
paste input "2340533"
type input "380672340533"
click at [954, 64] on button "submit" at bounding box center [945, 61] width 18 height 23
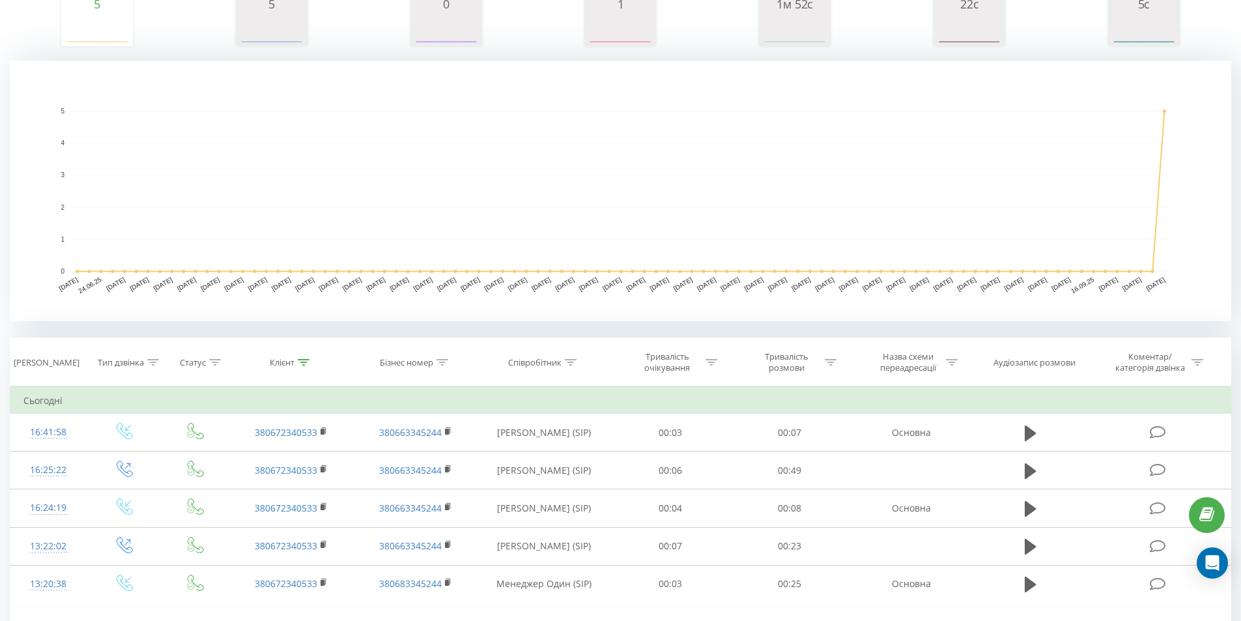
scroll to position [260, 0]
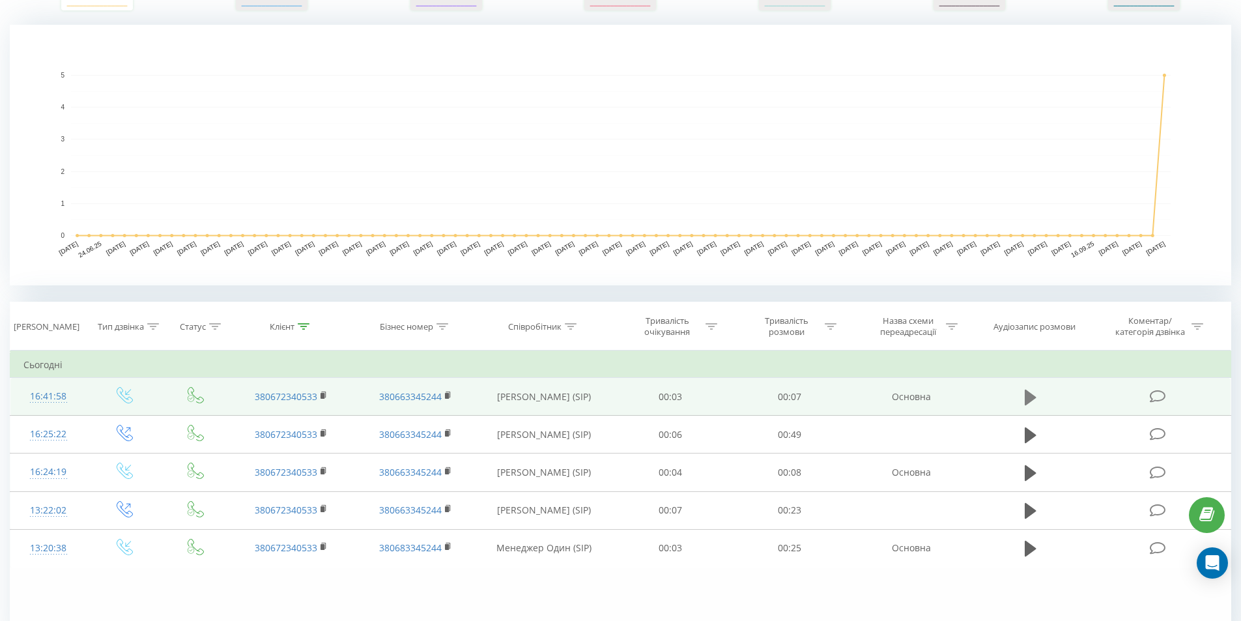
click at [1030, 397] on icon at bounding box center [1030, 397] width 12 height 16
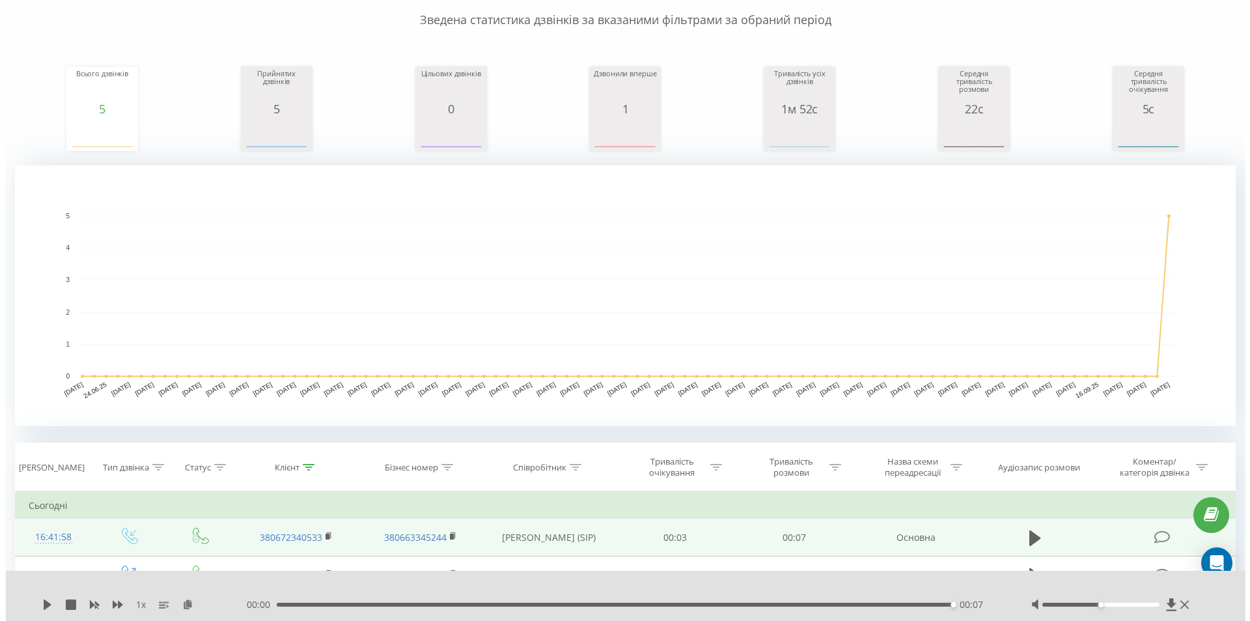
scroll to position [0, 0]
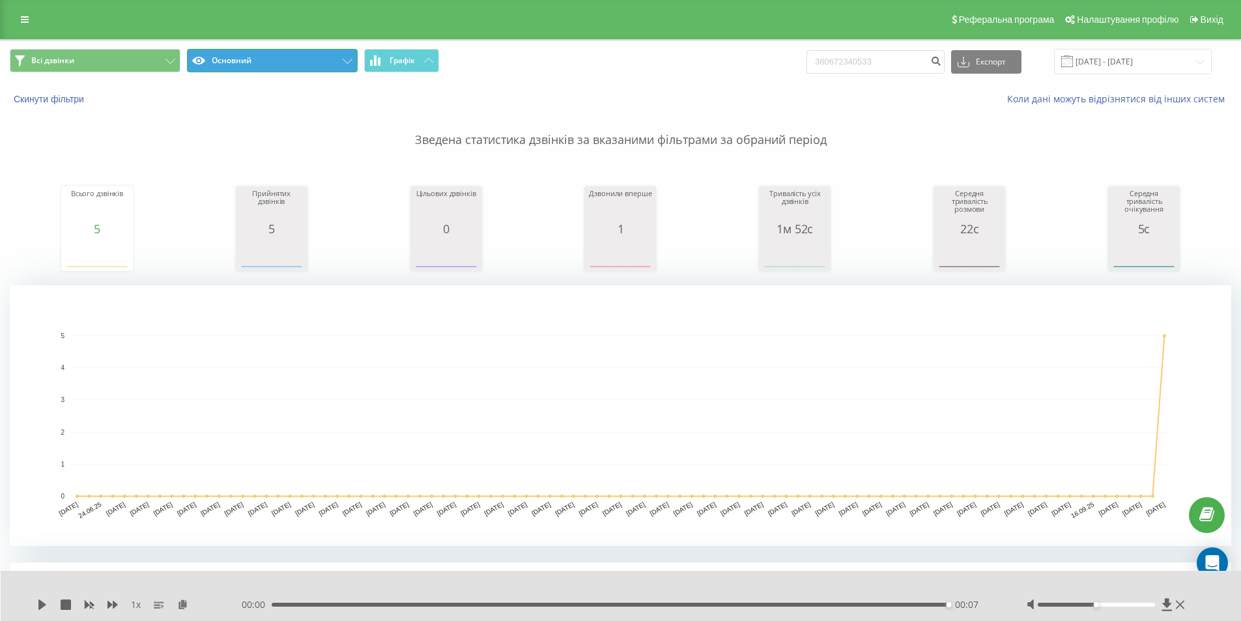
click at [331, 60] on button "Основний" at bounding box center [272, 60] width 171 height 23
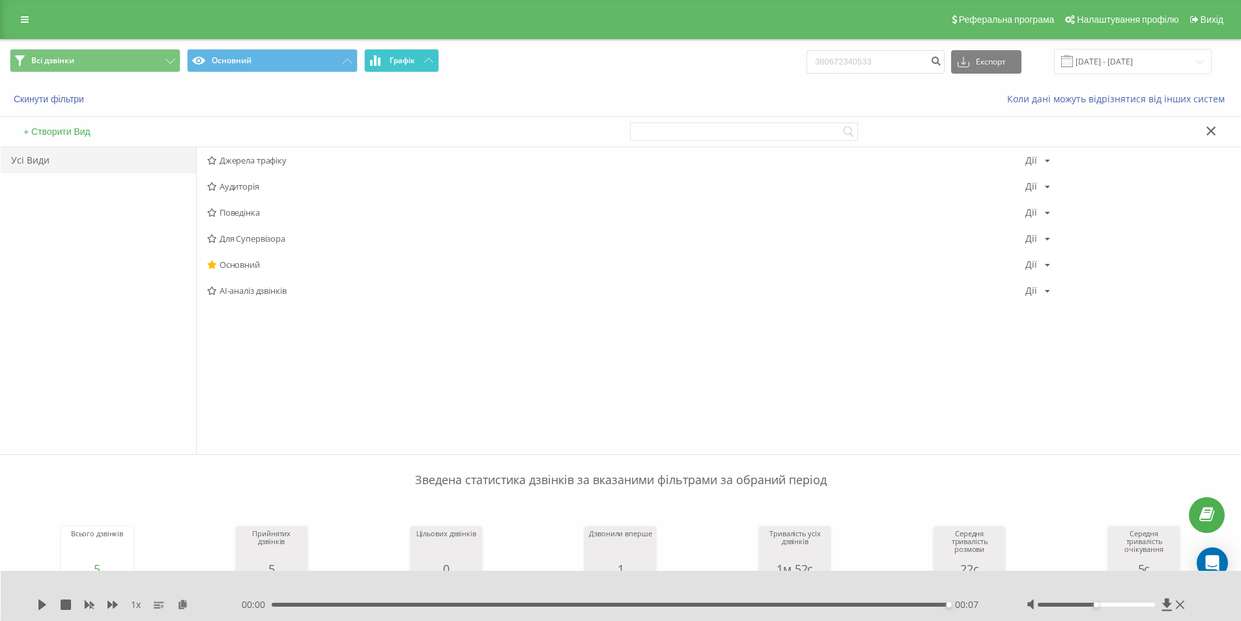
click at [408, 63] on span "Графік" at bounding box center [401, 60] width 25 height 9
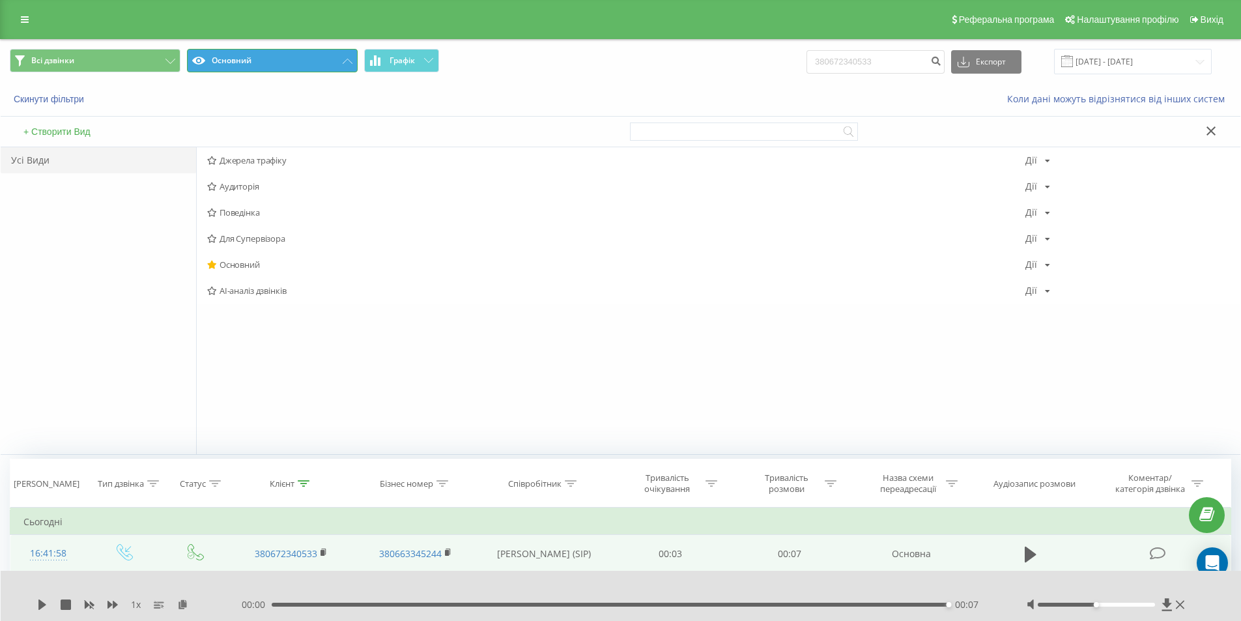
click at [324, 60] on button "Основний" at bounding box center [272, 60] width 171 height 23
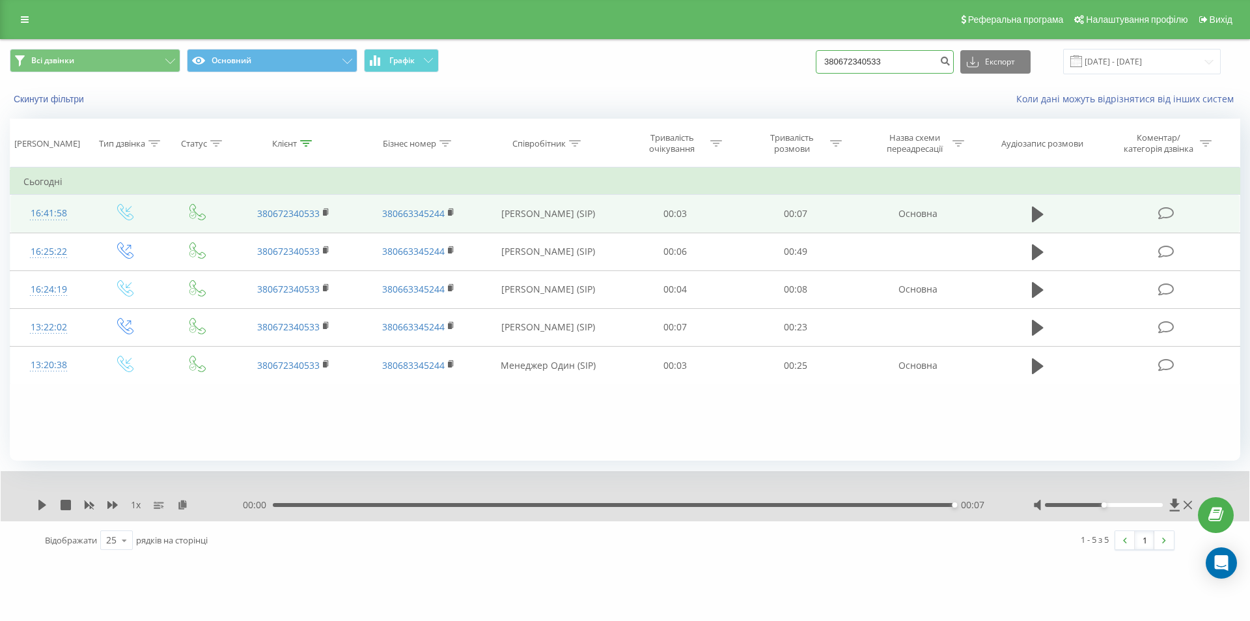
drag, startPoint x: 907, startPoint y: 63, endPoint x: 770, endPoint y: 57, distance: 136.9
click at [770, 57] on div "Всі дзвінки Основний Графік 380672340533 Експорт .csv .xls .xlsx 22.06.2025 - 2…" at bounding box center [625, 61] width 1231 height 25
paste input "50959338"
type input "380509593383"
click at [951, 59] on icon "submit" at bounding box center [945, 59] width 11 height 8
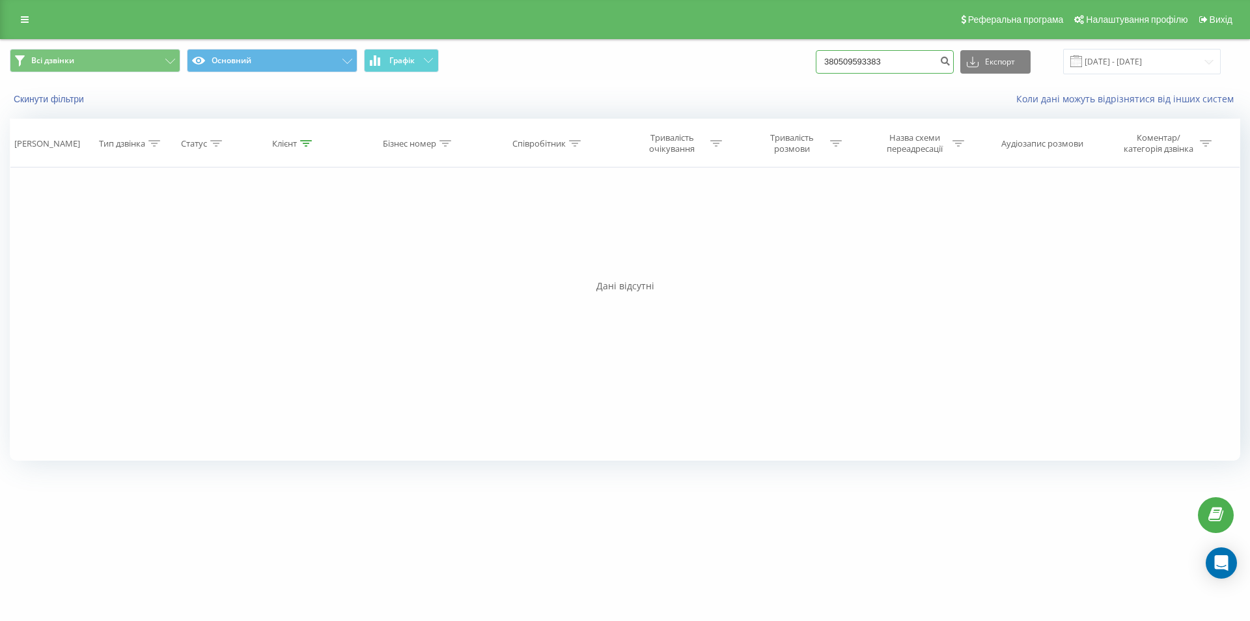
drag, startPoint x: 916, startPoint y: 55, endPoint x: 725, endPoint y: 63, distance: 191.0
click at [725, 63] on div "Всі дзвінки Основний Графік 380509593383 Експорт .csv .xls .xlsx 22.06.2025 - 2…" at bounding box center [625, 61] width 1231 height 25
paste input "637100211"
type input "380637100211"
click at [951, 59] on icon "submit" at bounding box center [945, 59] width 11 height 8
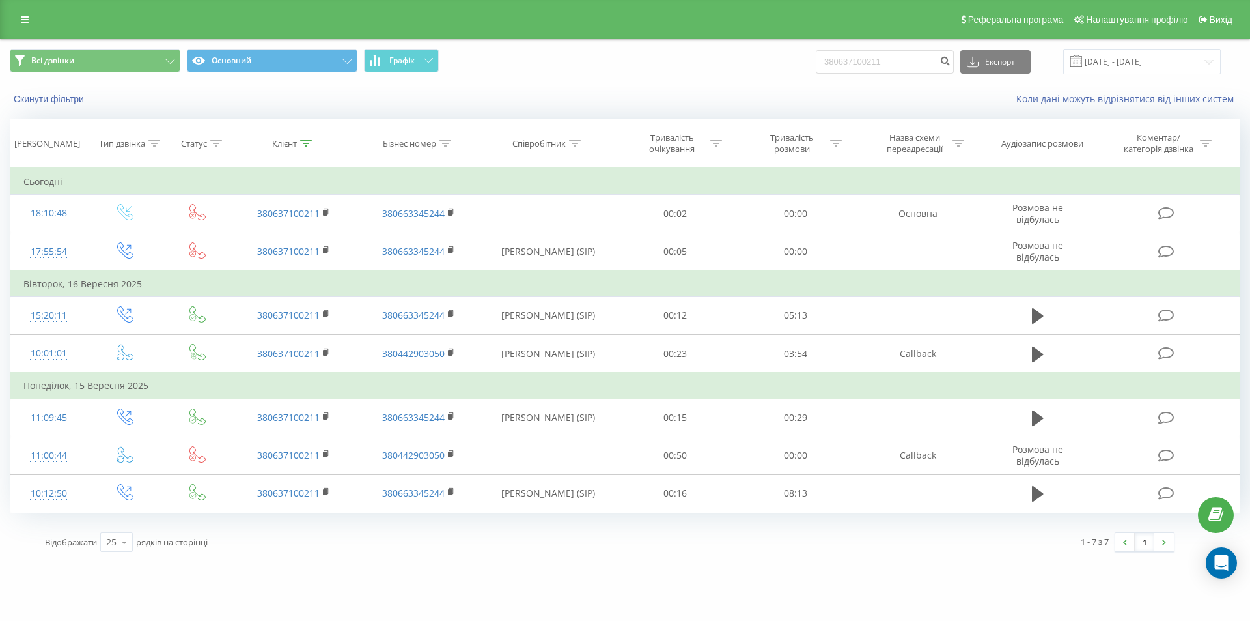
click at [12, 17] on div "Реферальна програма Налаштування профілю Вихід" at bounding box center [625, 19] width 1250 height 39
click at [20, 19] on link at bounding box center [24, 19] width 23 height 18
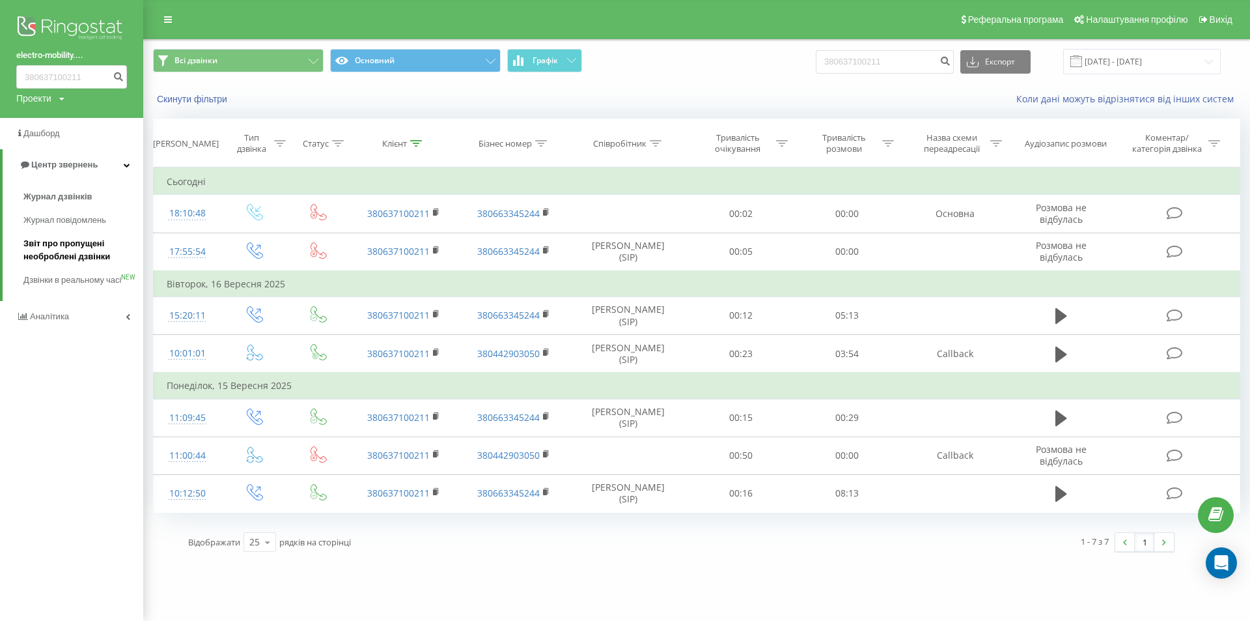
click at [64, 247] on span "Звіт про пропущені необроблені дзвінки" at bounding box center [79, 250] width 113 height 26
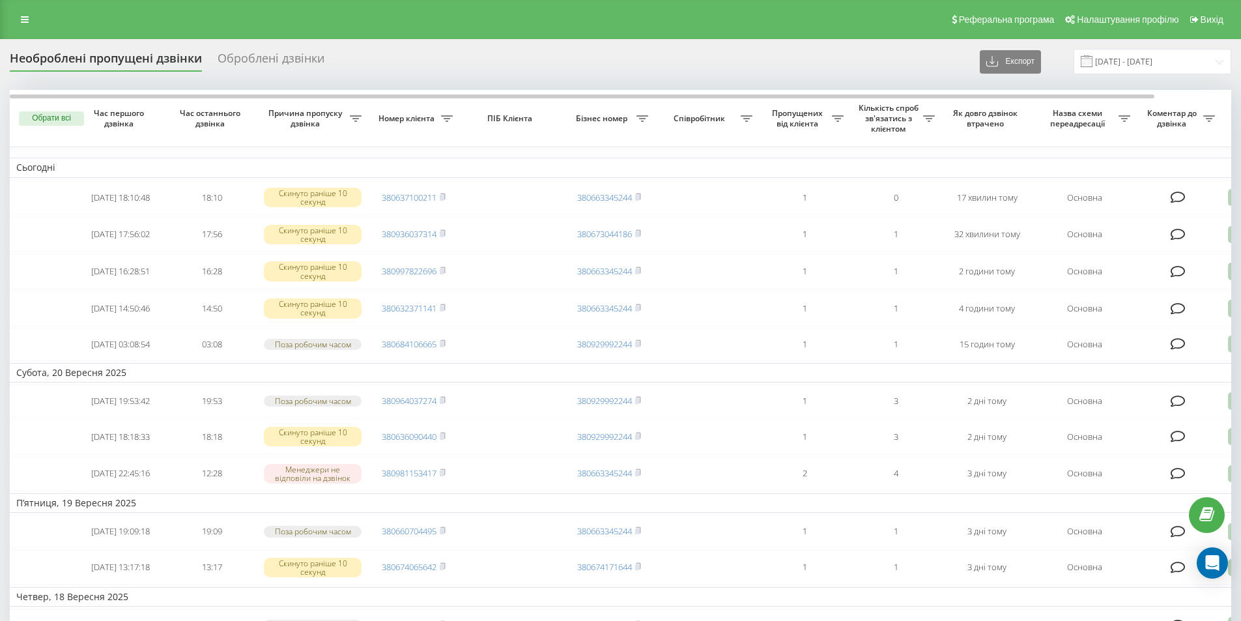
click at [29, 7] on div "Реферальна програма Налаштування профілю Вихід" at bounding box center [620, 19] width 1241 height 39
click at [25, 13] on link at bounding box center [24, 19] width 23 height 18
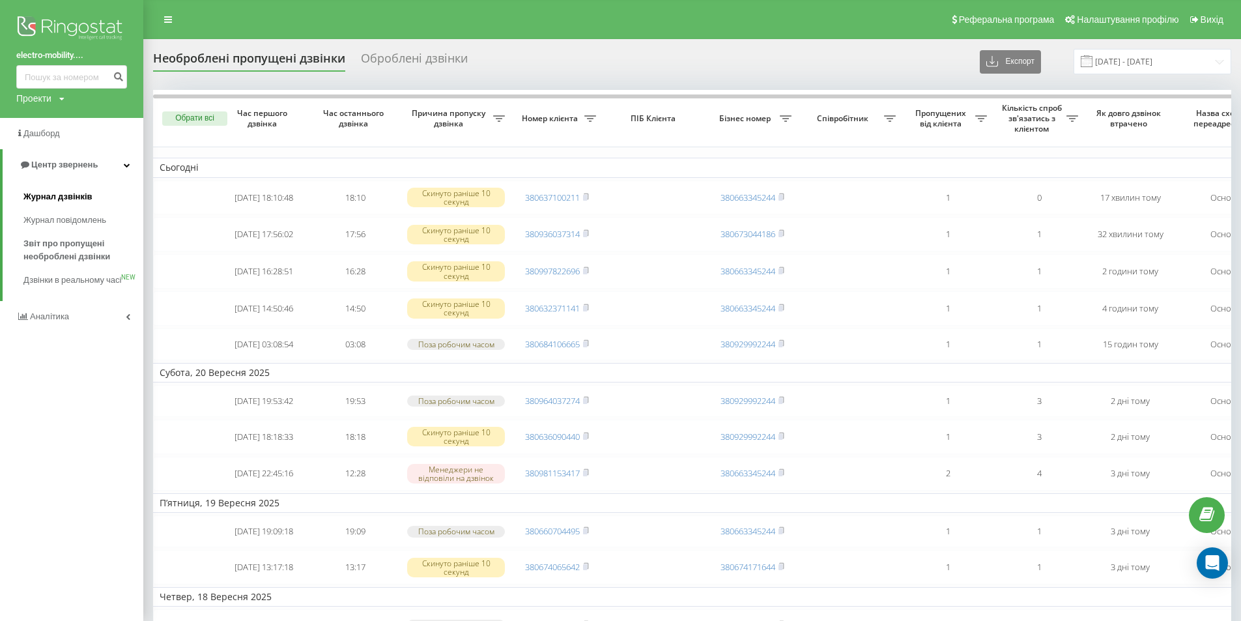
click at [47, 193] on span "Журнал дзвінків" at bounding box center [57, 196] width 69 height 13
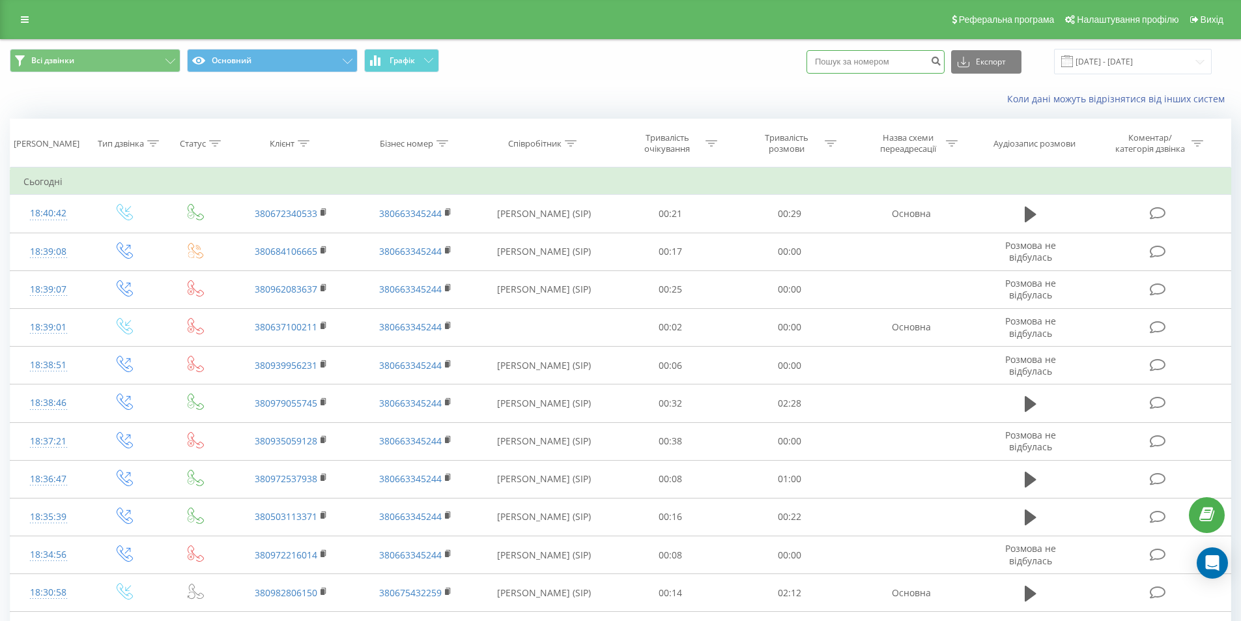
click at [885, 69] on input at bounding box center [875, 61] width 138 height 23
paste input "380672340533"
type input "380672340533"
click at [944, 70] on button "submit" at bounding box center [936, 61] width 18 height 23
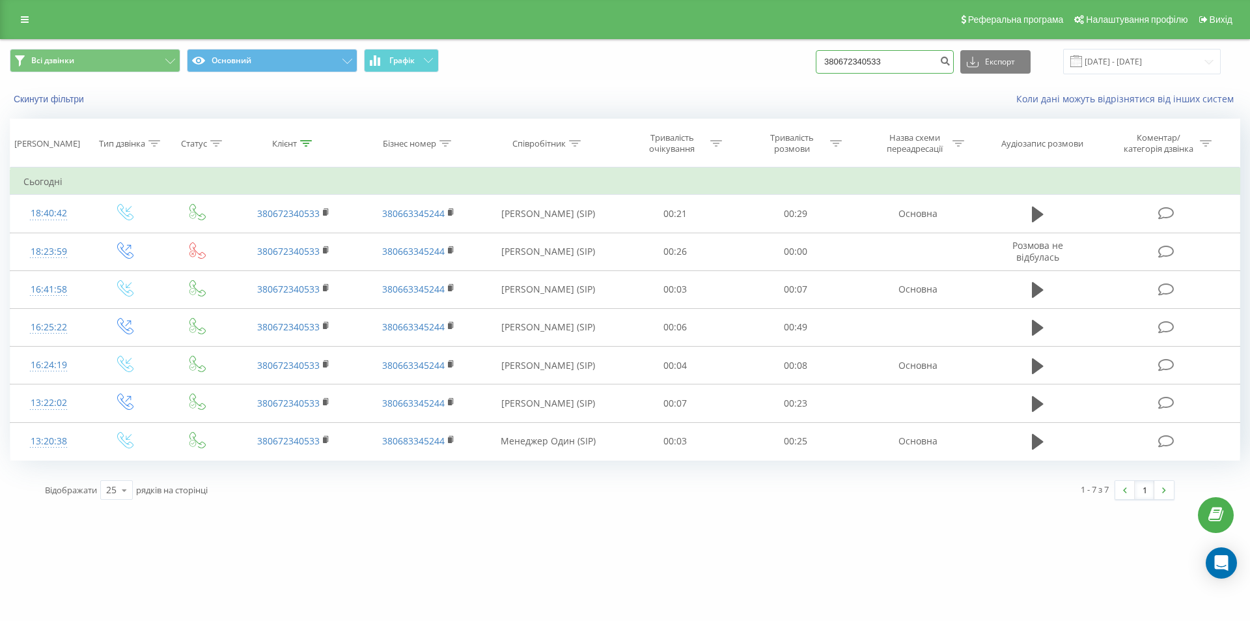
drag, startPoint x: 907, startPoint y: 59, endPoint x: 847, endPoint y: 63, distance: 60.0
click at [847, 63] on input "380672340533" at bounding box center [885, 61] width 138 height 23
paste input "8076776"
type input "380678076776"
click at [951, 63] on icon "submit" at bounding box center [945, 59] width 11 height 8
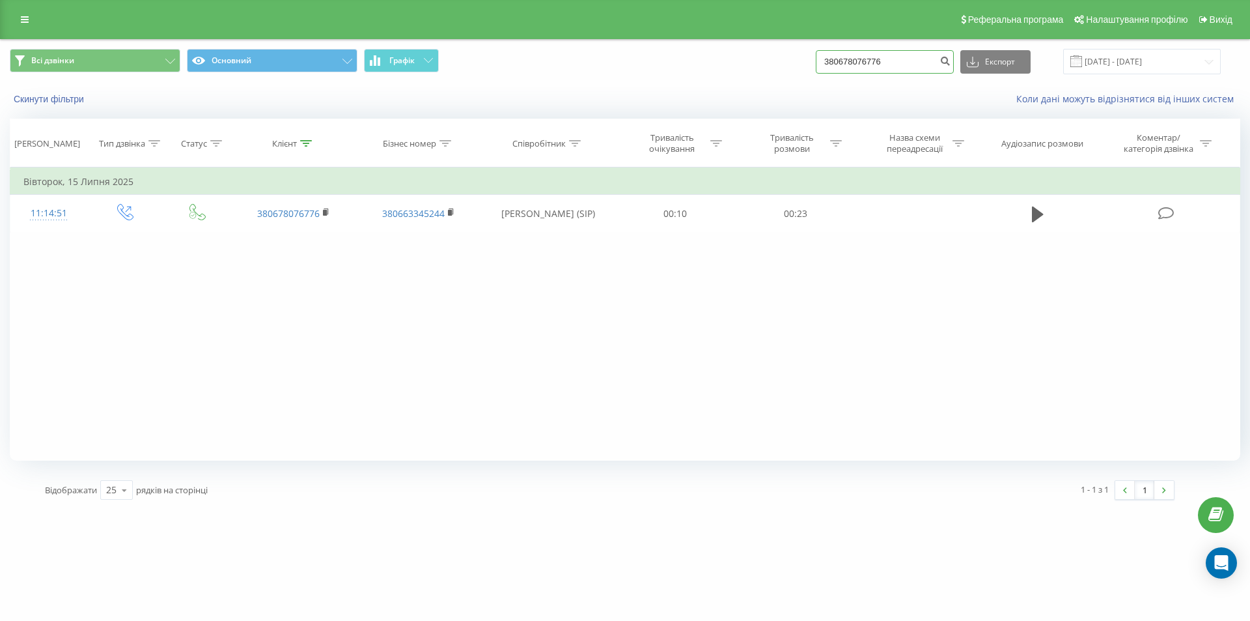
drag, startPoint x: 913, startPoint y: 64, endPoint x: 791, endPoint y: 64, distance: 122.4
click at [791, 64] on div "Всі дзвінки Основний Графік 380678076776 Експорт .csv .xls .xlsx [DATE] - [DATE]" at bounding box center [625, 61] width 1231 height 25
paste input "979135602"
type input "380979135602"
click at [951, 63] on icon "submit" at bounding box center [945, 59] width 11 height 8
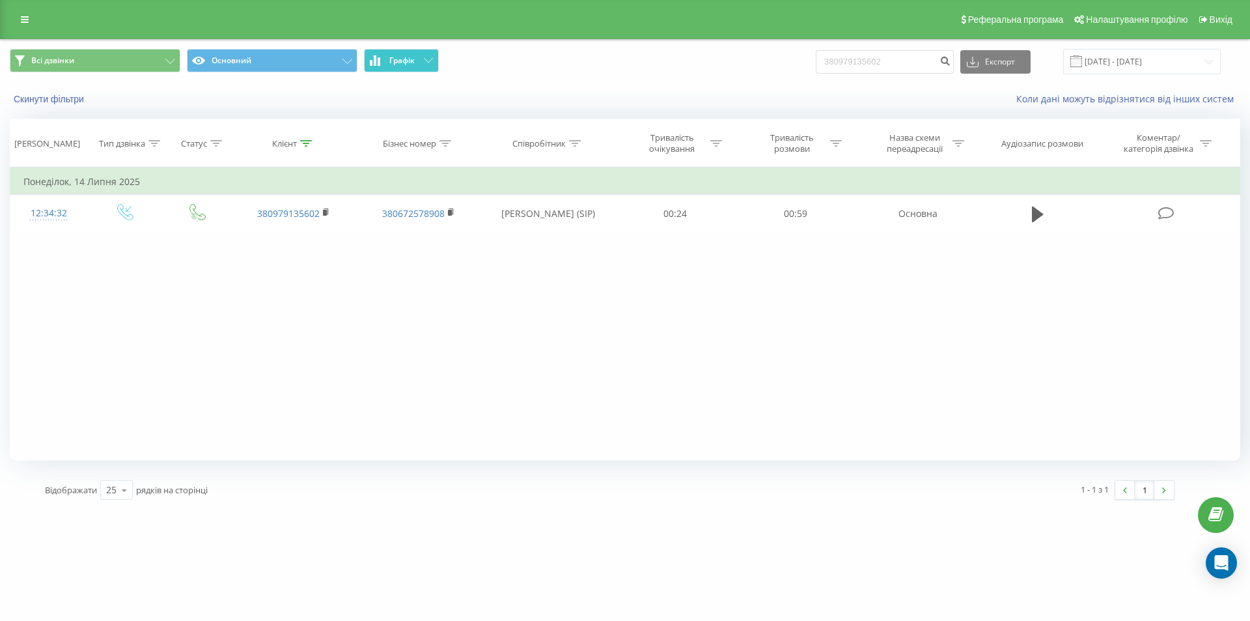
click at [408, 64] on span "Графік" at bounding box center [401, 60] width 25 height 9
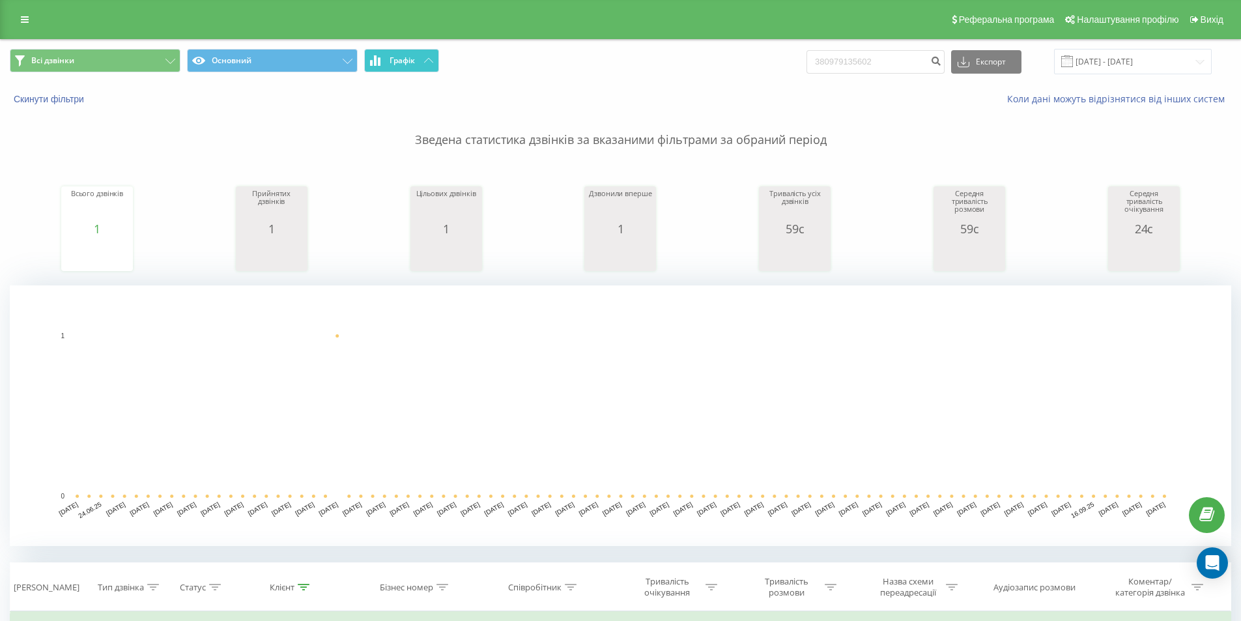
click at [408, 64] on span "Графік" at bounding box center [401, 60] width 25 height 9
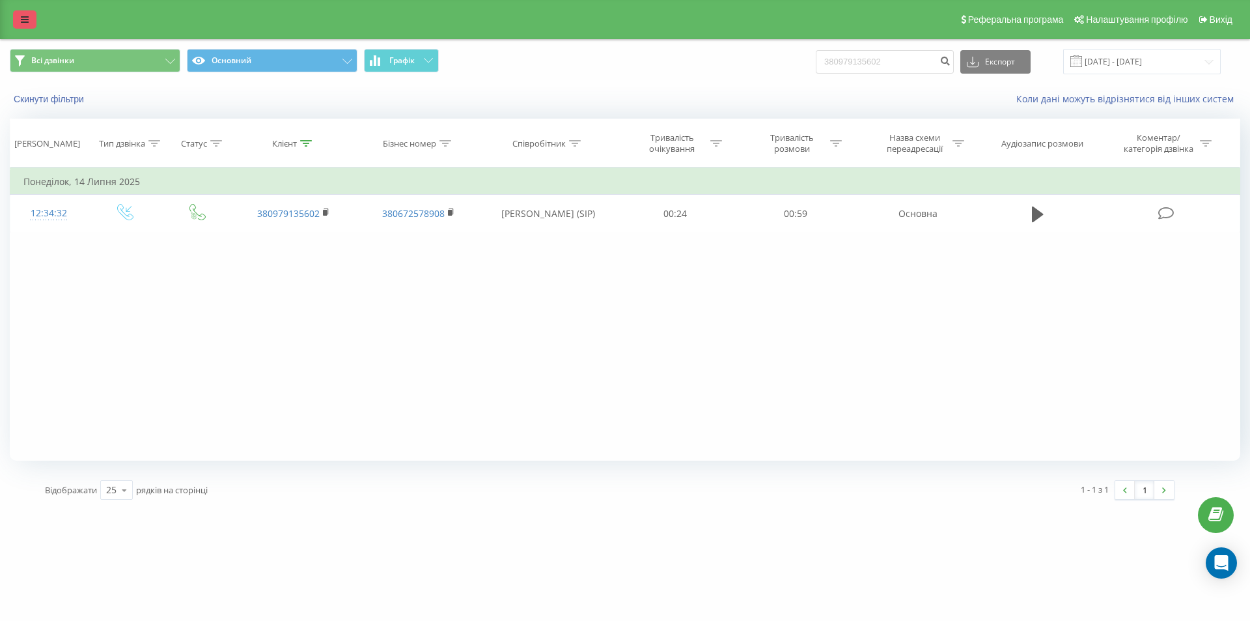
click at [33, 16] on link at bounding box center [24, 19] width 23 height 18
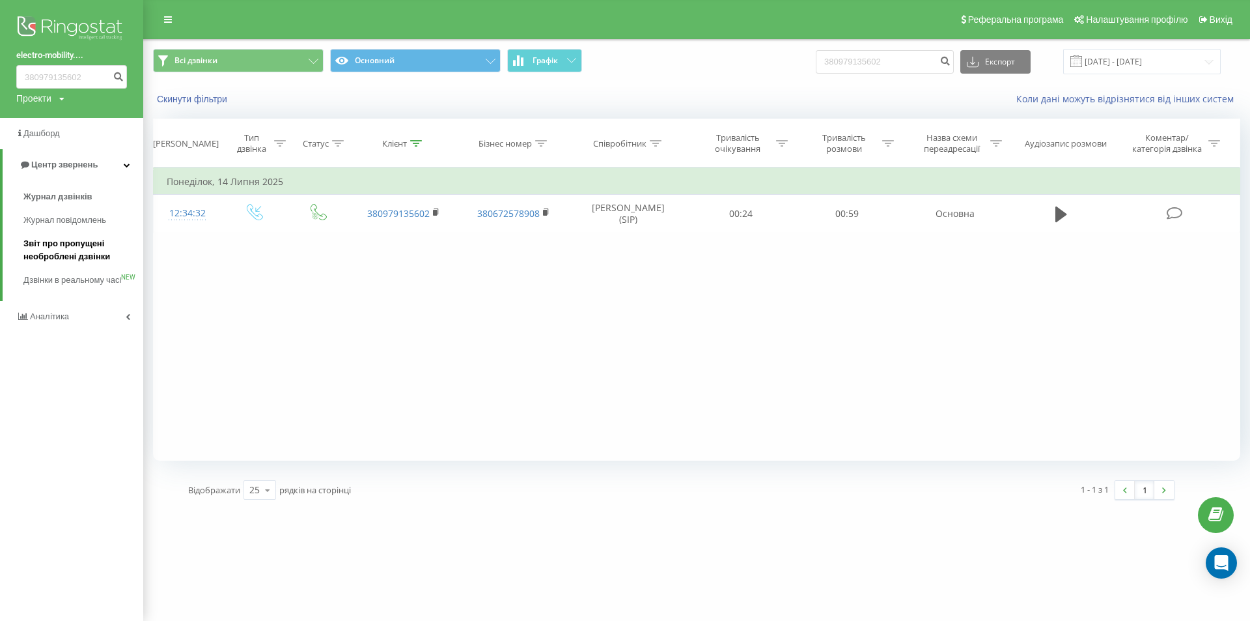
click at [83, 259] on span "Звіт про пропущені необроблені дзвінки" at bounding box center [79, 250] width 113 height 26
